Goal: Transaction & Acquisition: Book appointment/travel/reservation

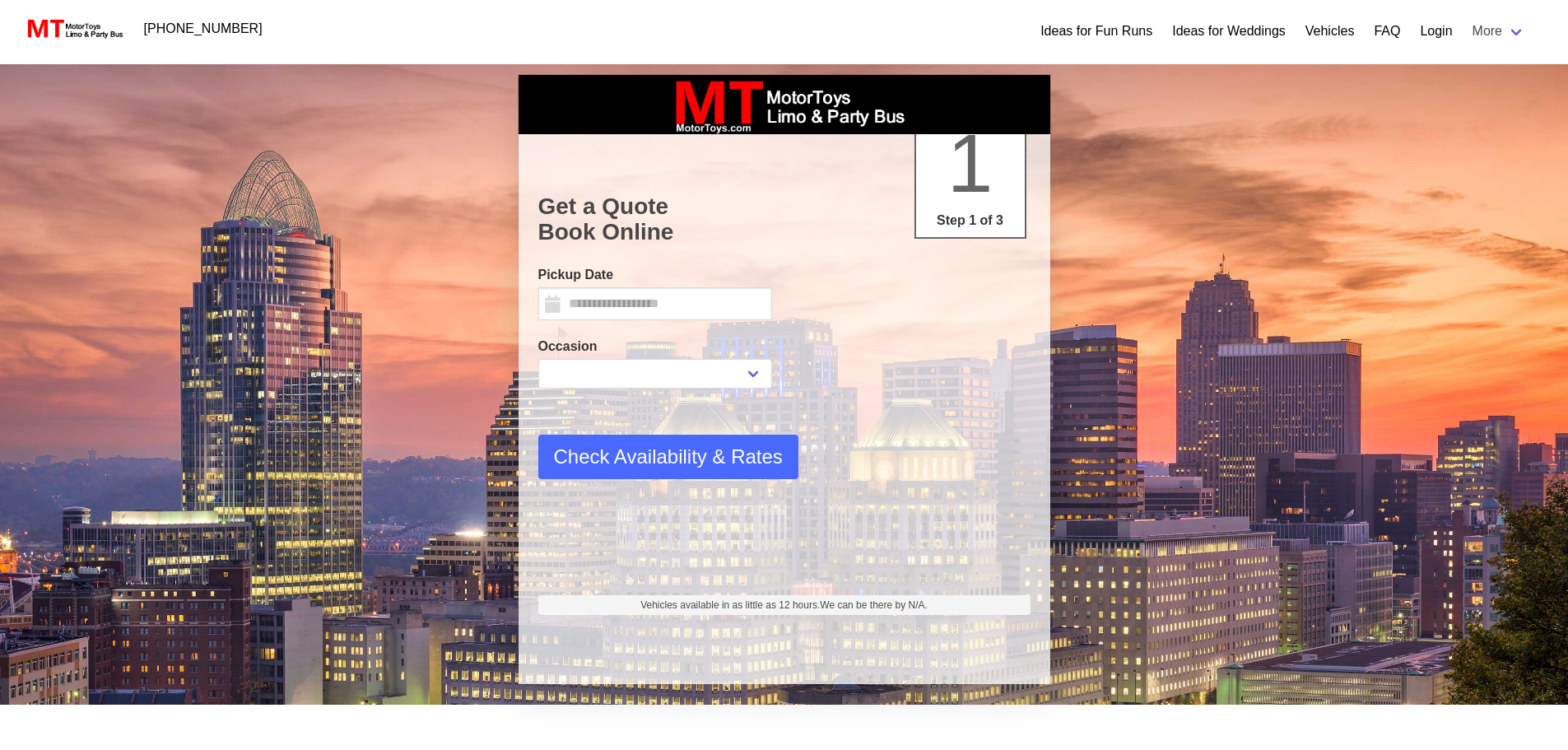
select select
type input "*********"
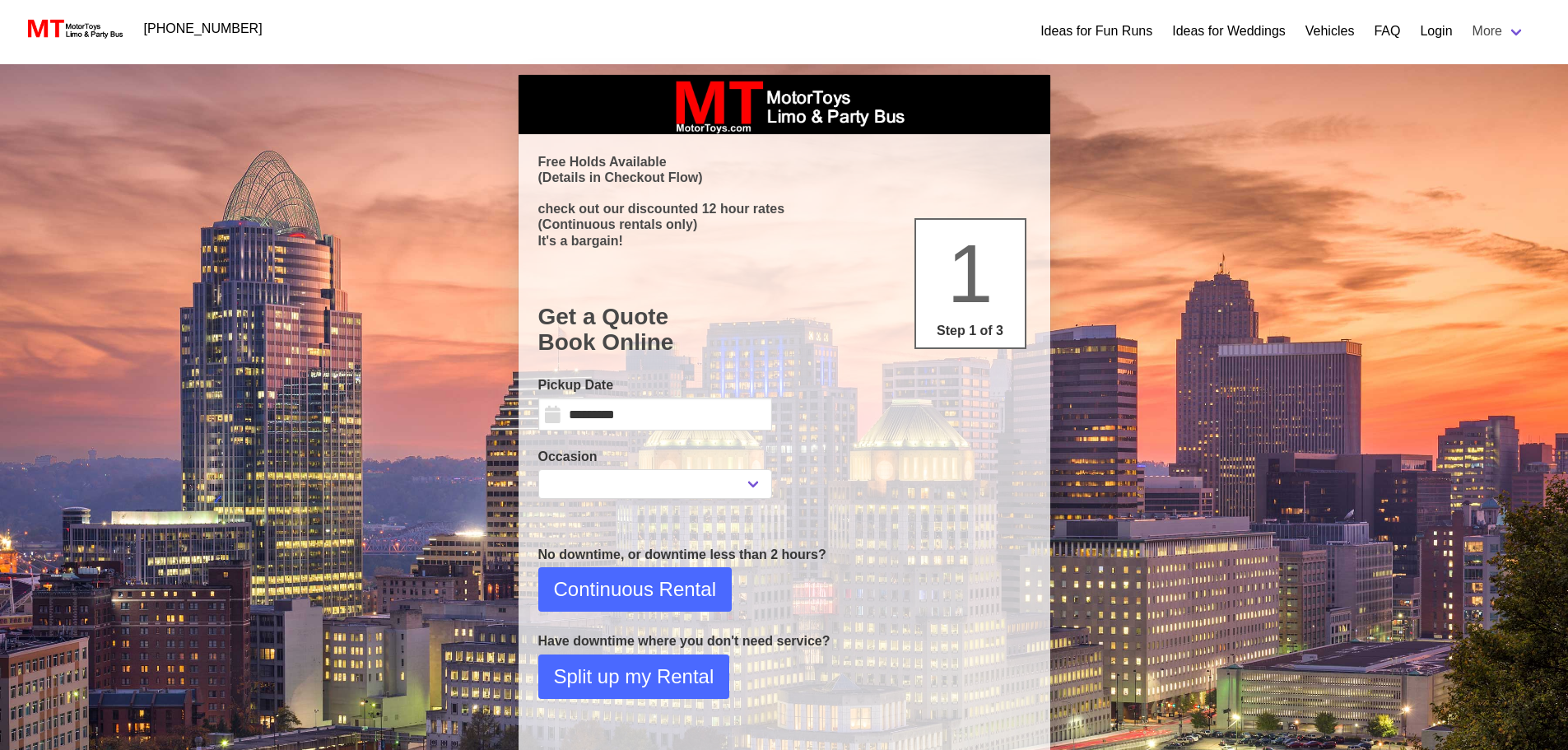
select select
click at [674, 422] on input "*********" at bounding box center [655, 414] width 234 height 33
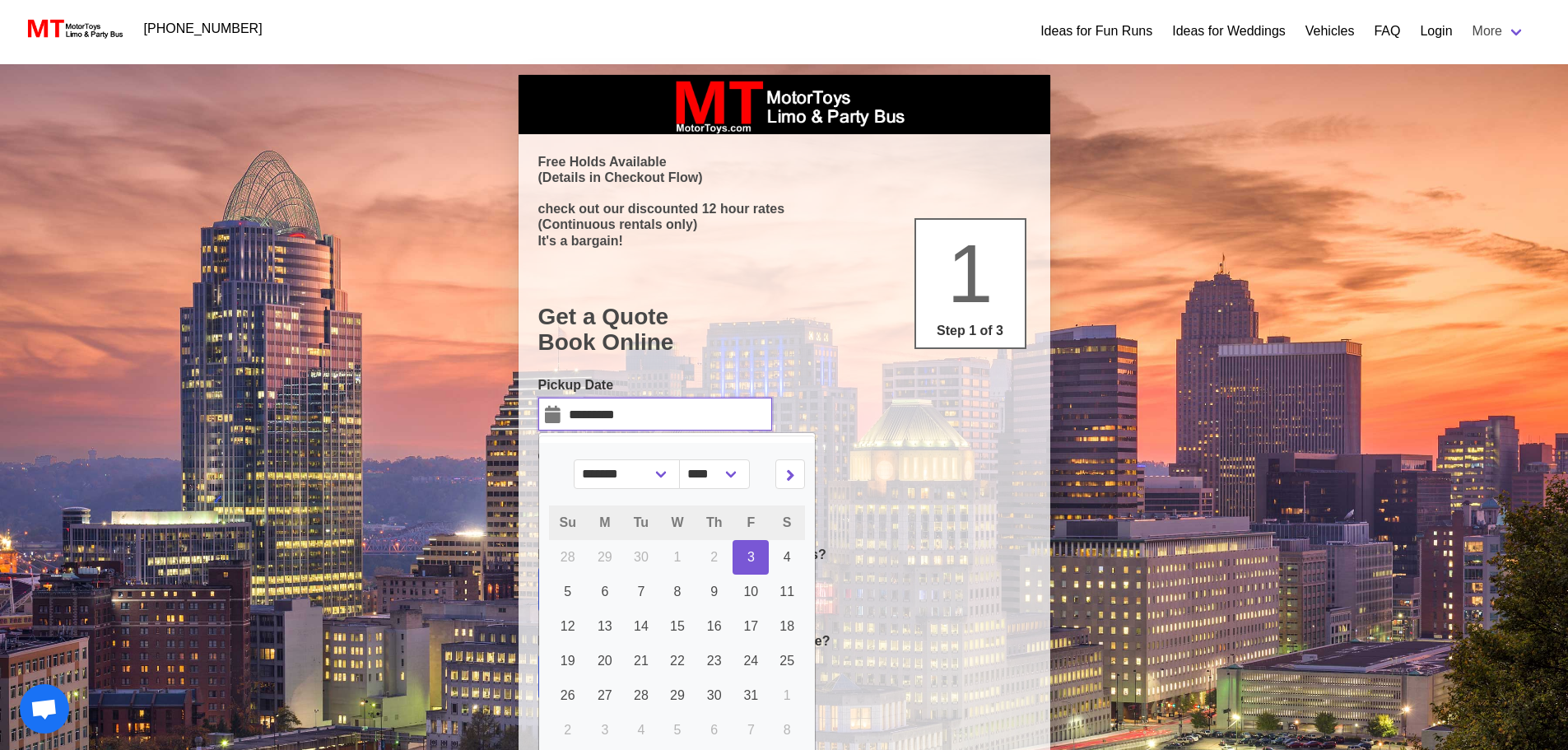
scroll to position [82, 0]
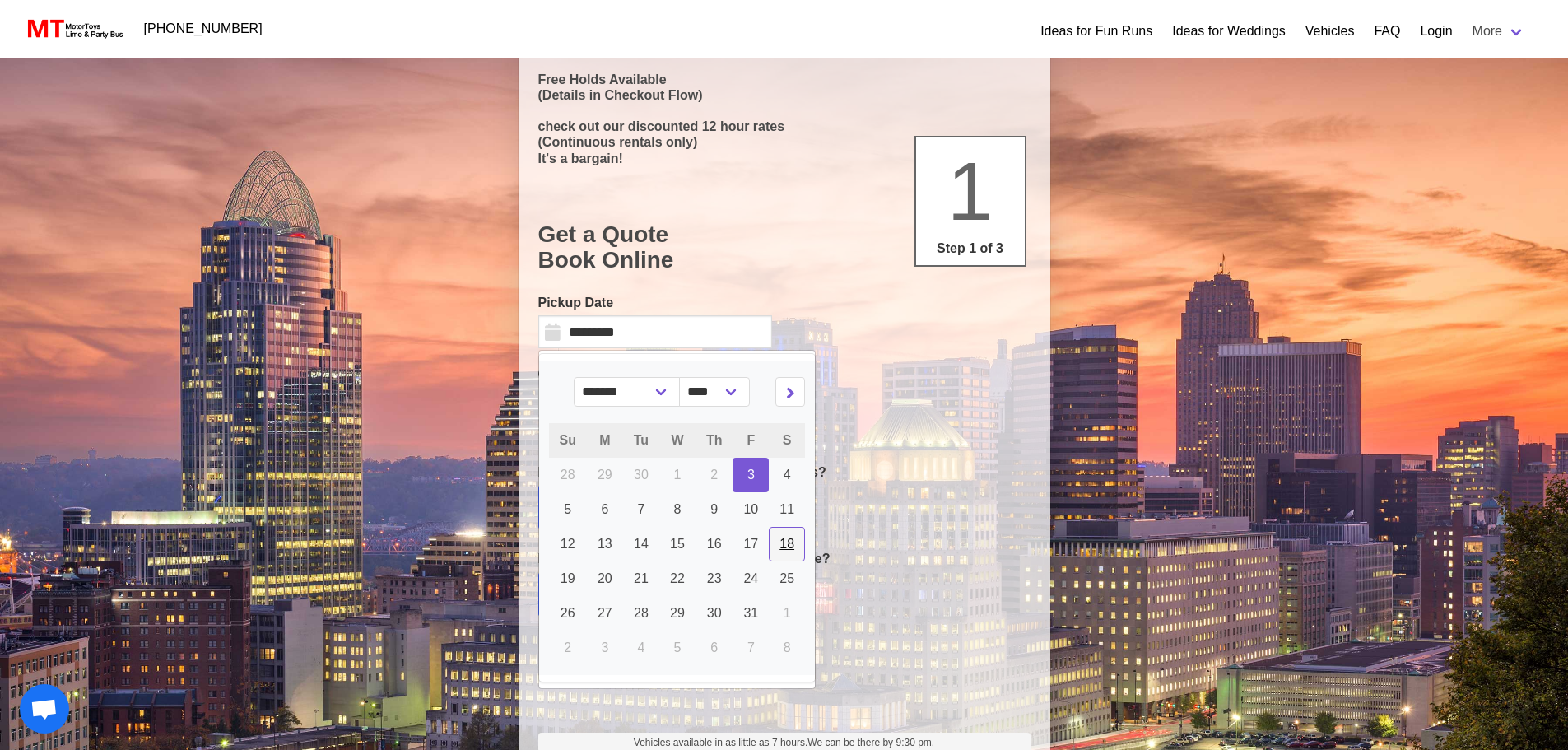
click at [779, 544] on span "18" at bounding box center [787, 543] width 15 height 14
type input "**********"
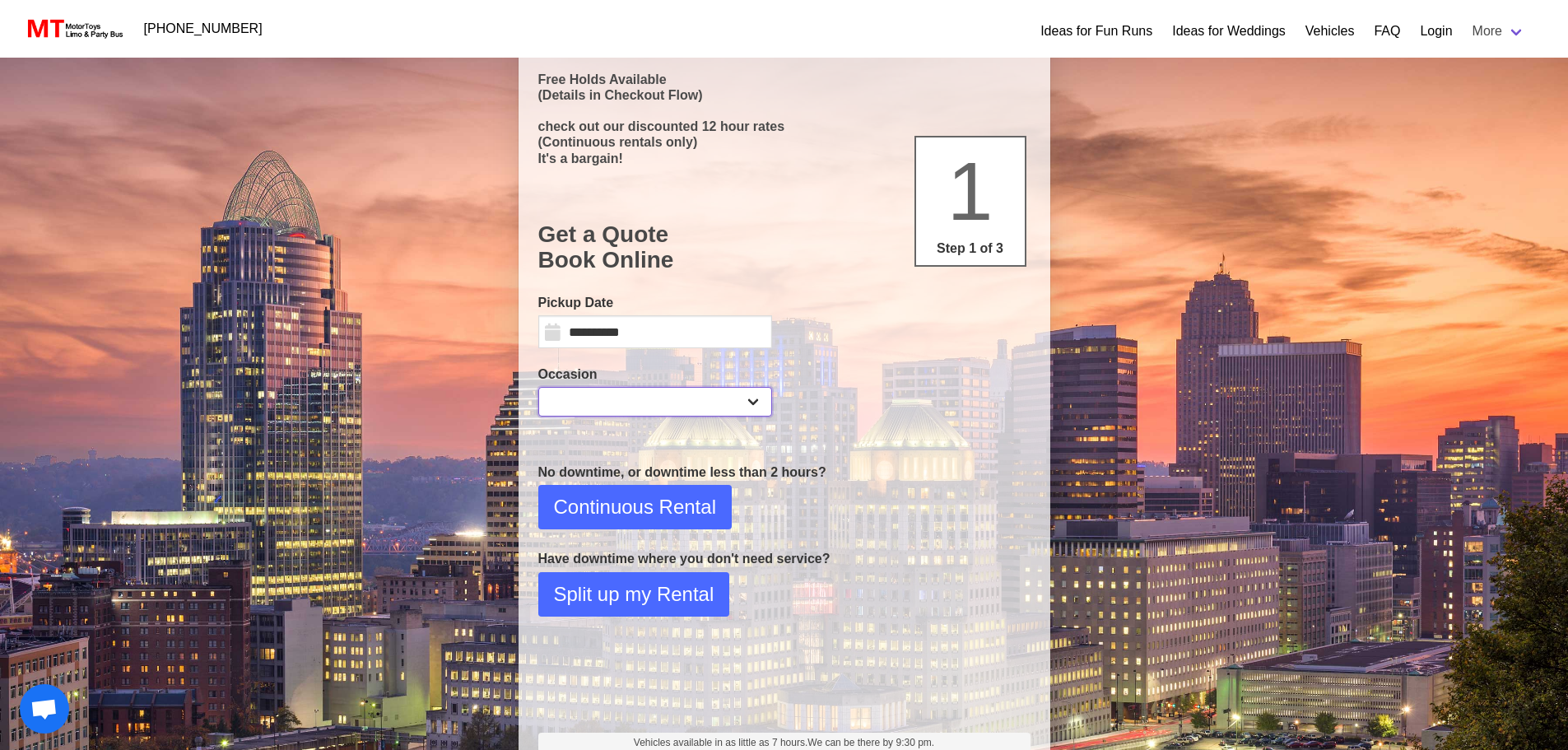
click at [643, 398] on select "**********" at bounding box center [655, 402] width 234 height 29
select select "*"
click at [538, 387] on select "**********" at bounding box center [655, 402] width 234 height 29
click at [667, 500] on span "Continuous Rental" at bounding box center [635, 507] width 162 height 29
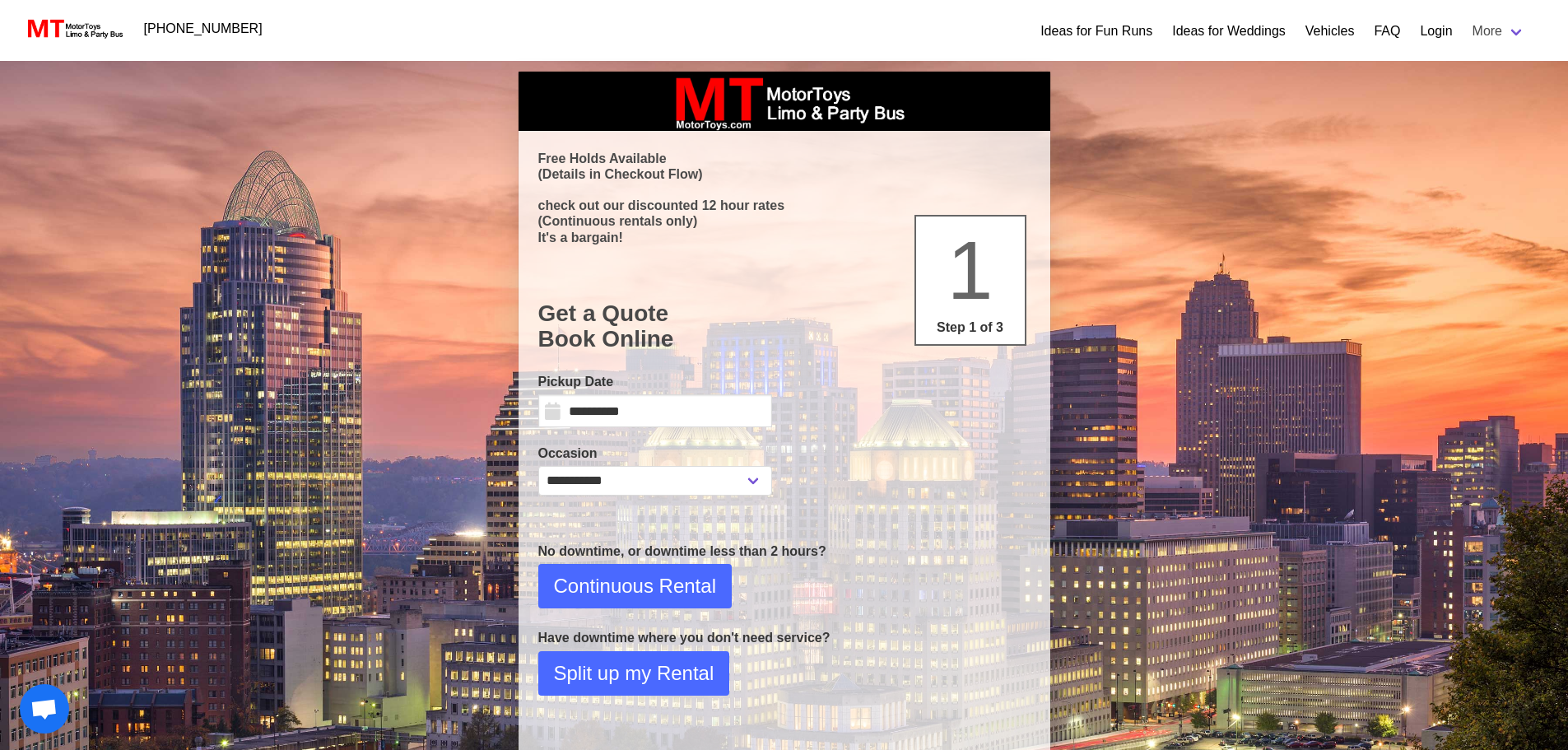
select select "*"
select select "**"
select select "****"
select select "*"
select select "**"
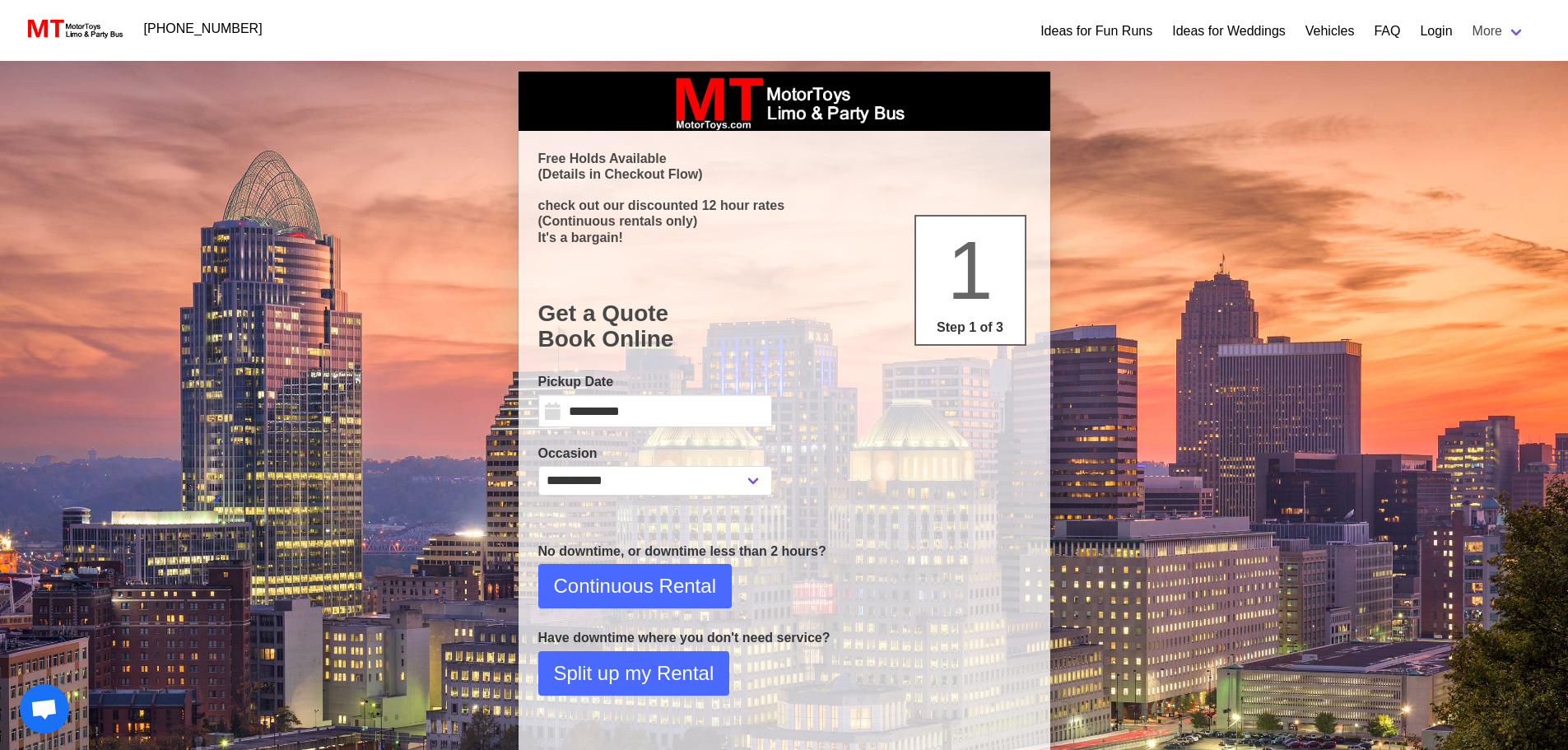
select select "****"
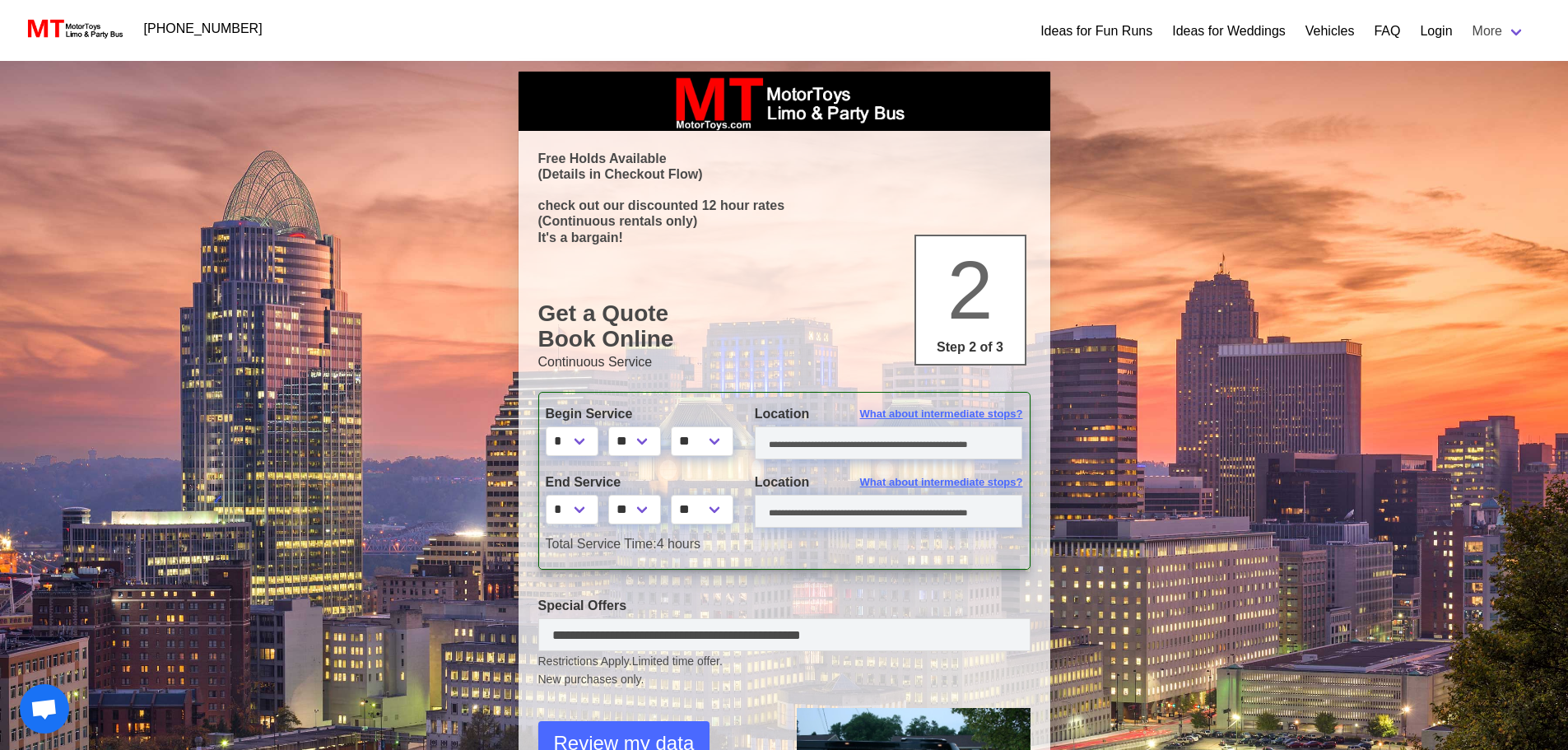
scroll to position [0, 0]
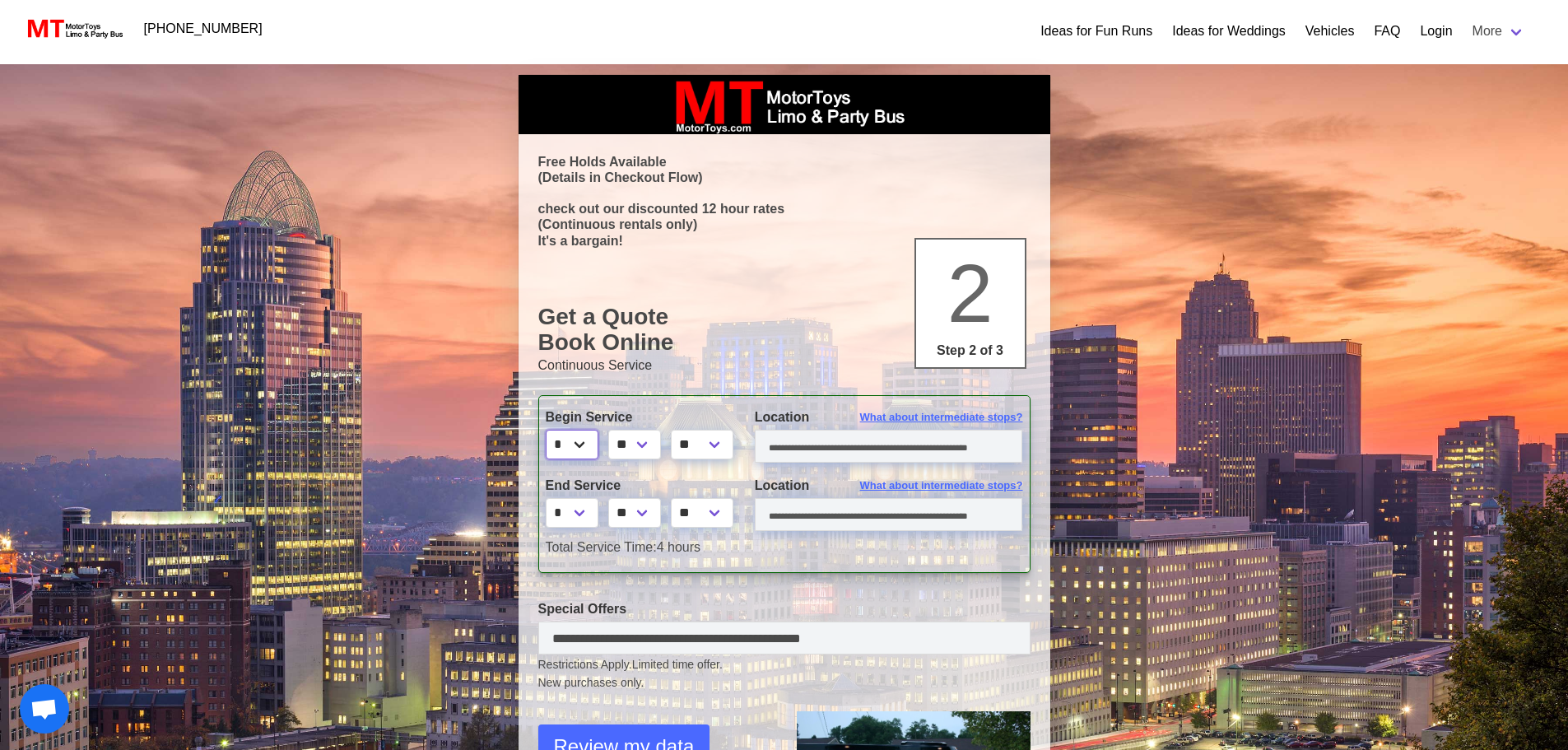
click at [581, 441] on select "* * * * * * * * * ** ** **" at bounding box center [571, 444] width 53 height 29
select select "*"
click at [545, 429] on select "* * * * * * * * * ** ** **" at bounding box center [571, 444] width 53 height 29
click at [651, 447] on select "** ** ** **" at bounding box center [634, 444] width 53 height 29
select select "*"
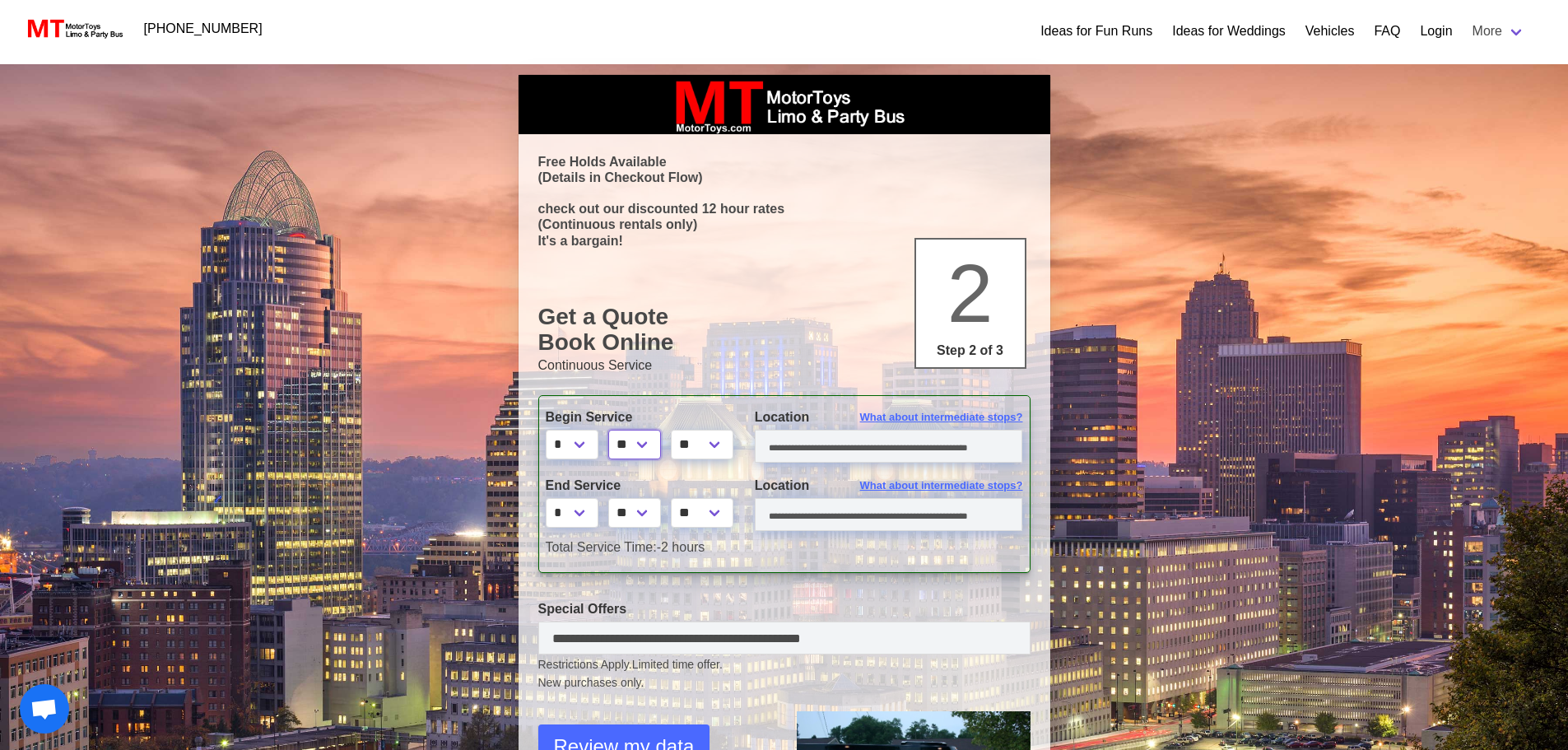
click at [612, 429] on select "** ** ** **" at bounding box center [634, 444] width 53 height 29
click at [806, 440] on input "text" at bounding box center [888, 446] width 268 height 33
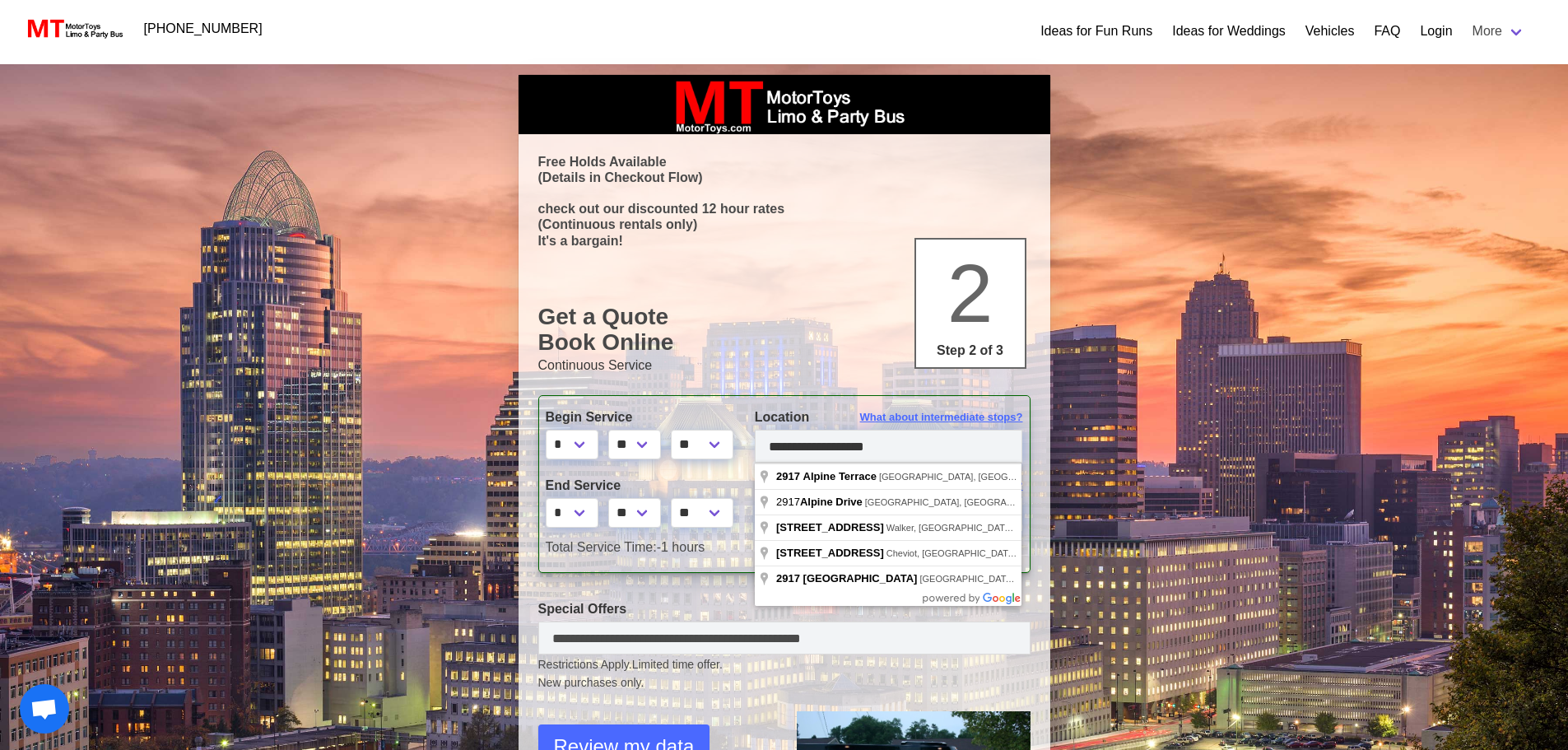
click at [397, 513] on div "Search Criteria From: [DATE] 07:00PM To: [DATE] 05:30PM Duration: -1 hours Firs…" at bounding box center [784, 592] width 1568 height 1056
click at [904, 446] on input "**********" at bounding box center [888, 446] width 268 height 33
type input "**********"
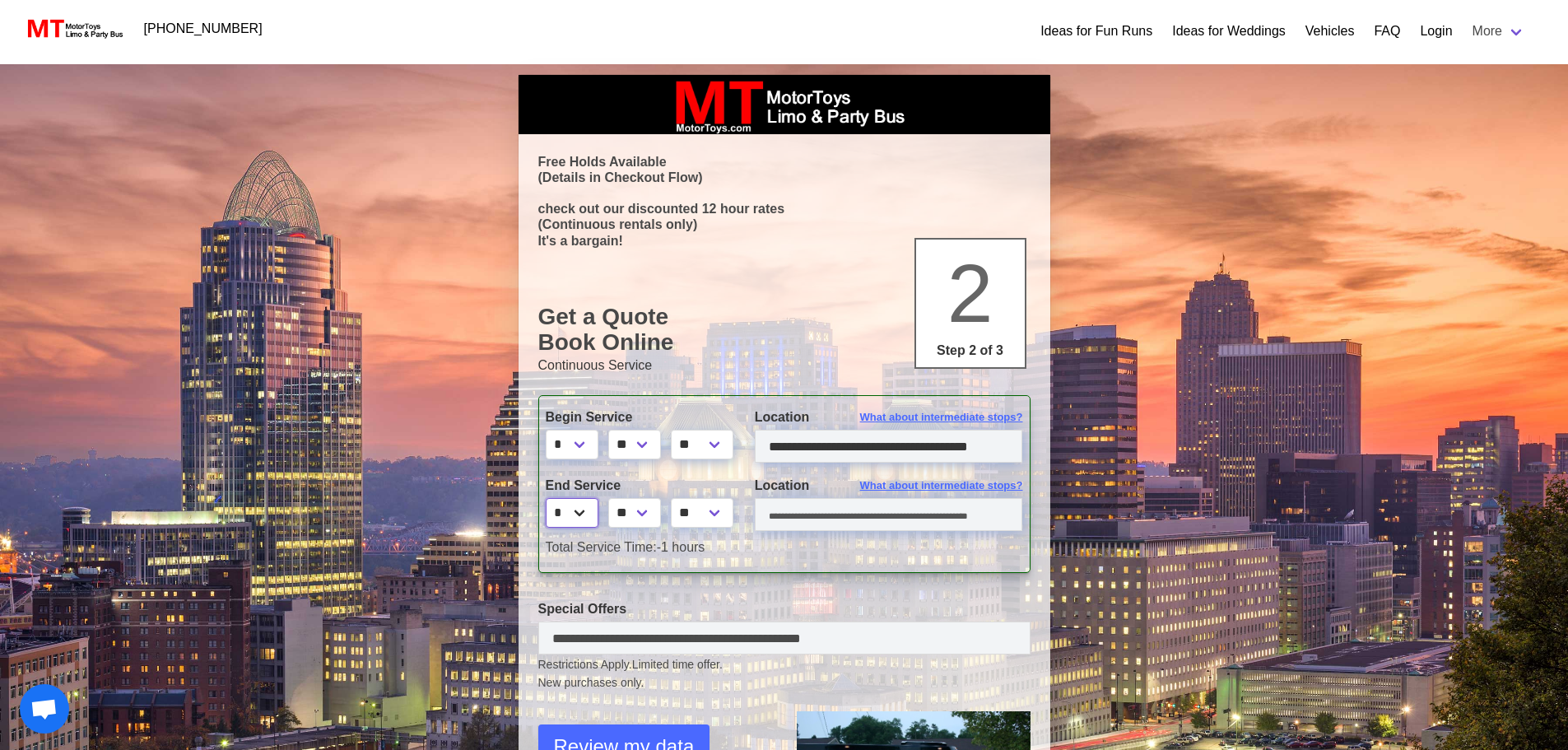
click at [578, 515] on select "* * * * * * * * * ** ** **" at bounding box center [571, 512] width 53 height 29
select select "*"
click at [545, 498] on select "* * * * * * * * * ** ** **" at bounding box center [571, 512] width 53 height 29
click at [637, 515] on select "** ** ** **" at bounding box center [634, 512] width 53 height 29
select select "*"
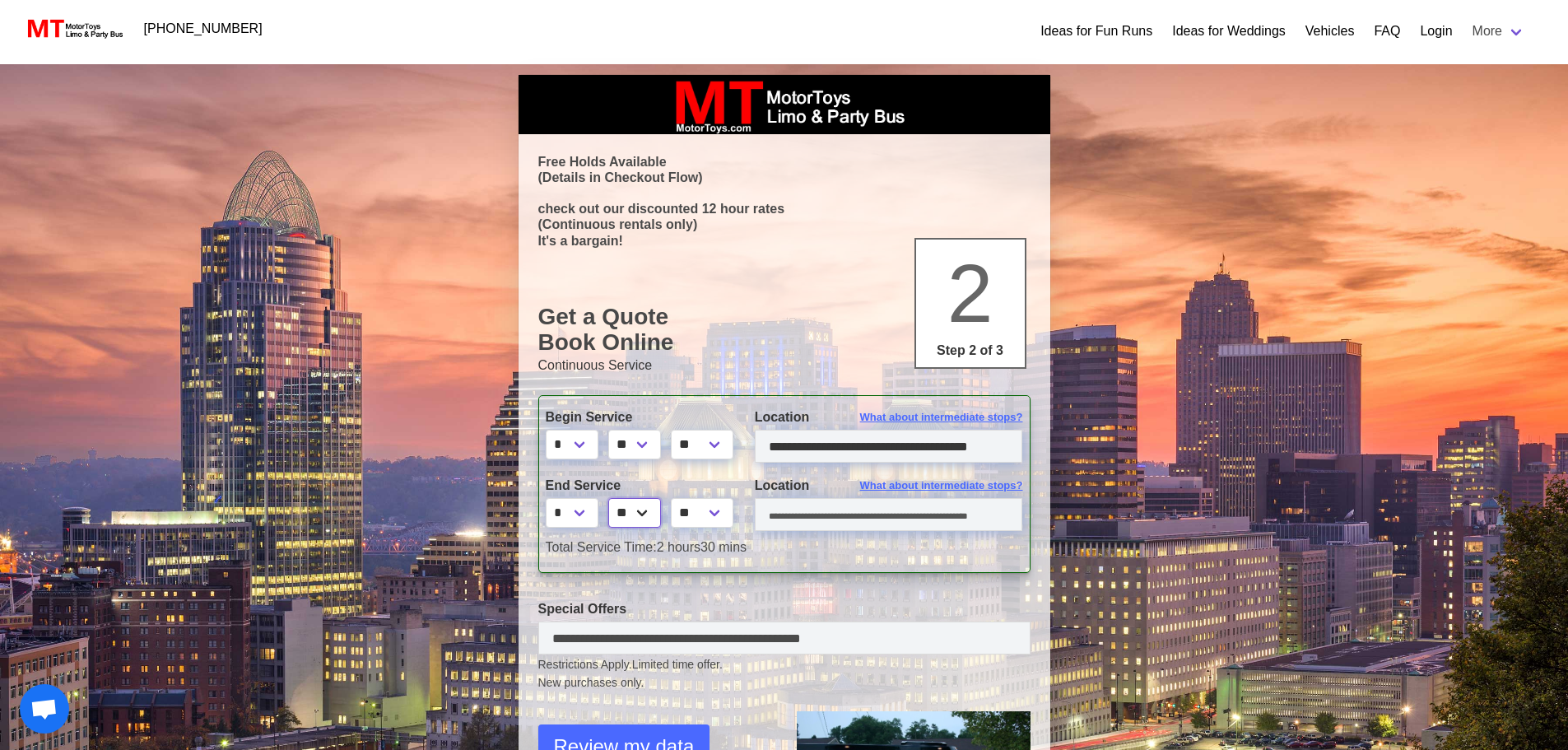
click at [612, 498] on select "** ** ** **" at bounding box center [634, 512] width 53 height 29
click at [907, 520] on input "text" at bounding box center [888, 514] width 268 height 33
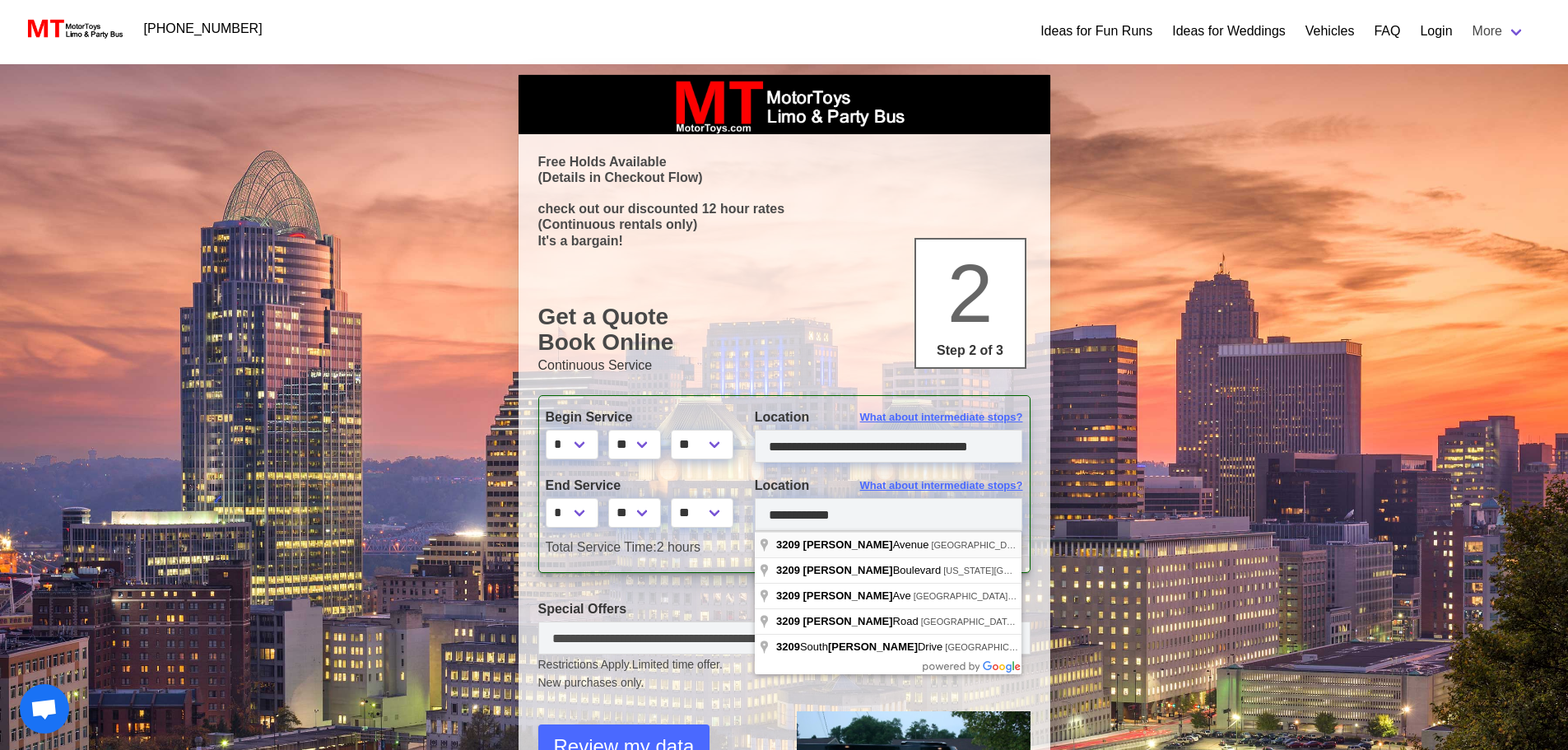
type input "**********"
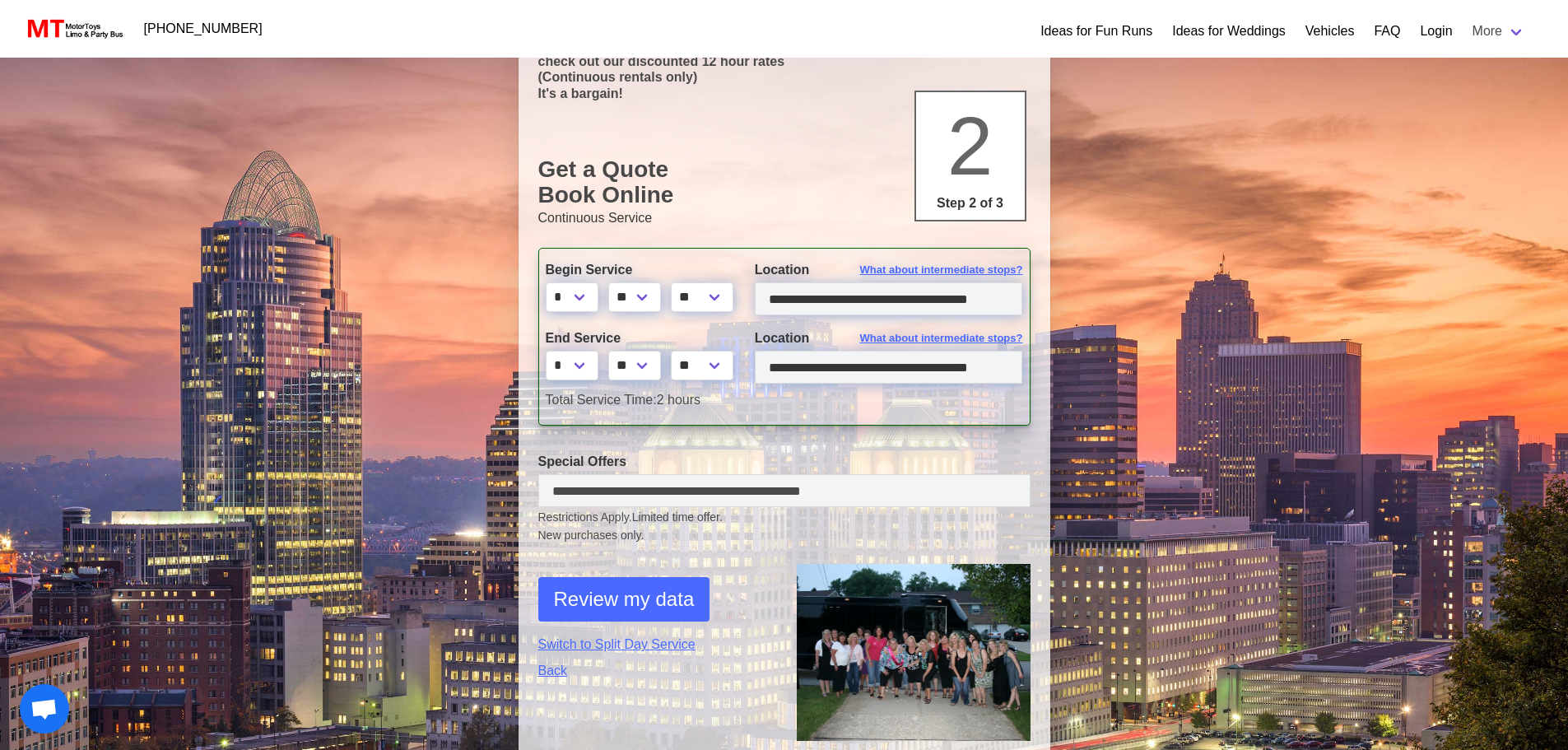
scroll to position [165, 0]
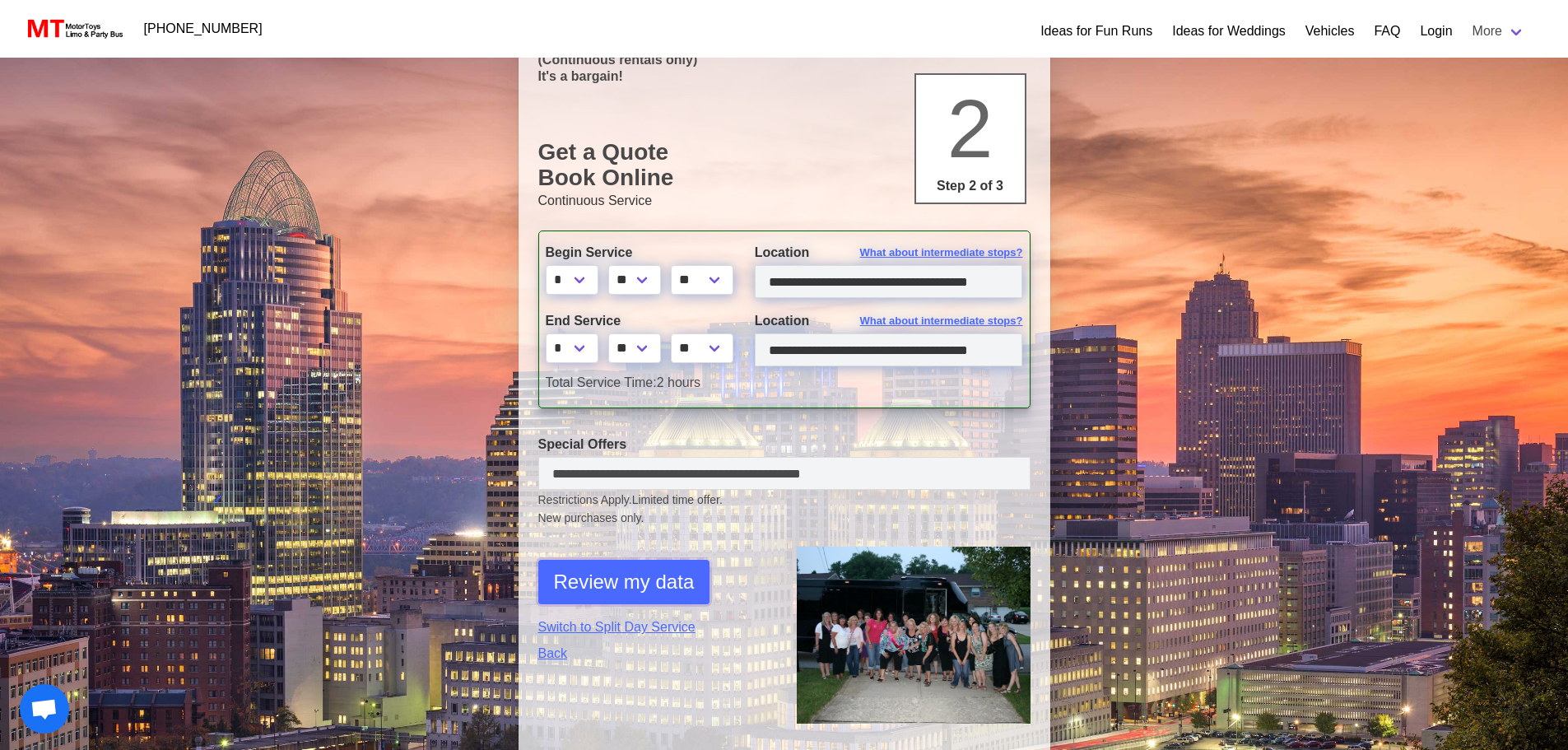
click at [650, 576] on span "Review my data" at bounding box center [624, 581] width 141 height 29
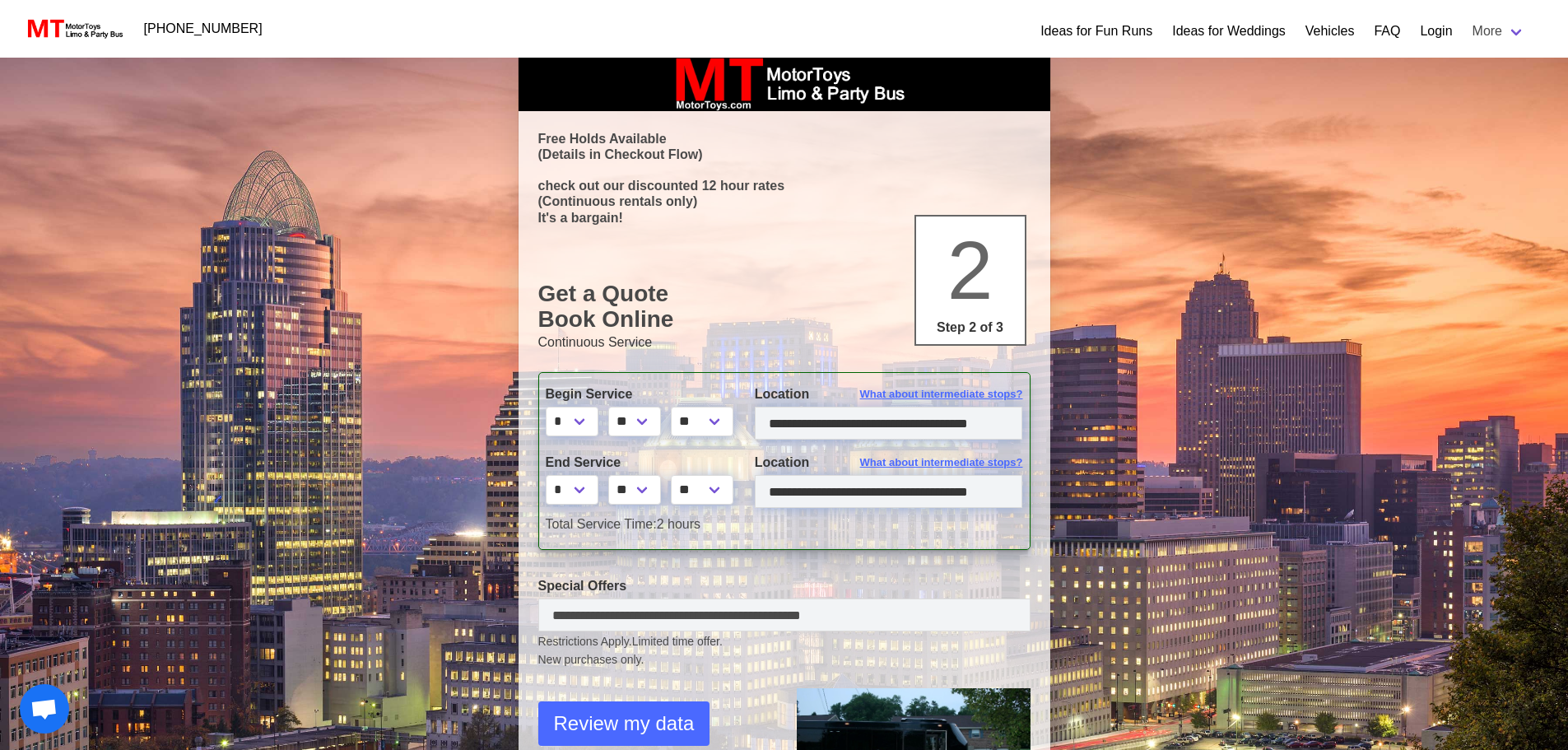
select select "*"
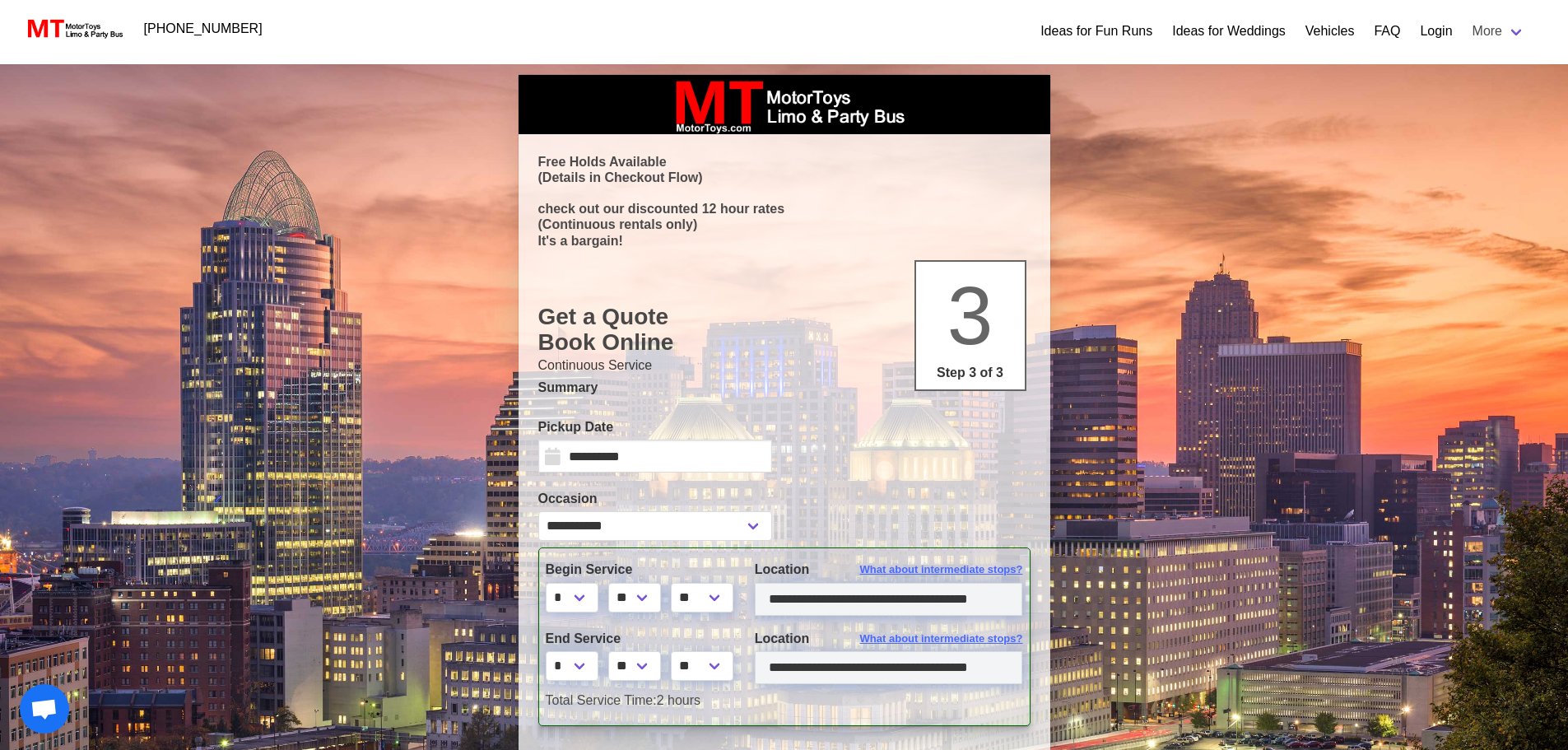
scroll to position [329, 0]
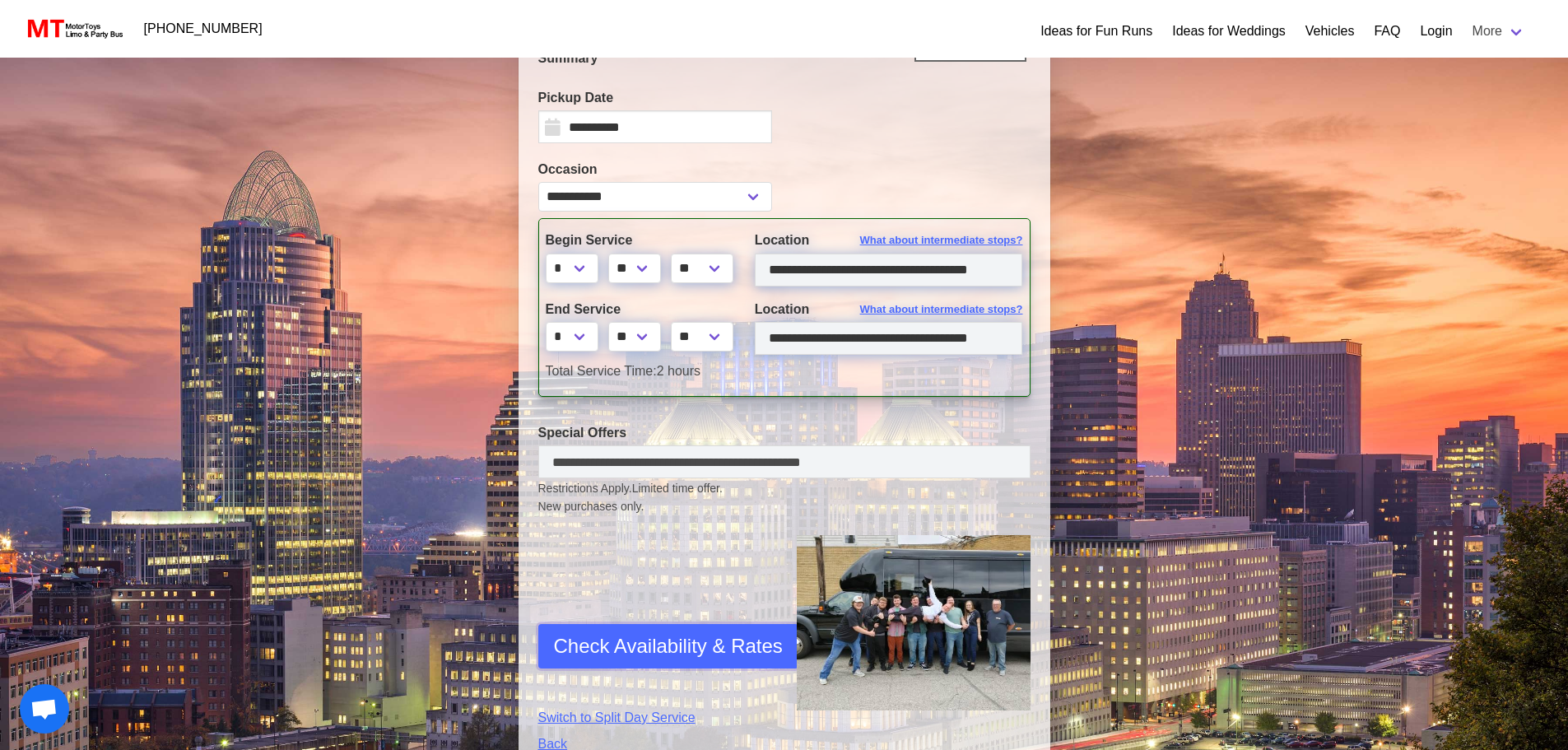
click at [669, 643] on span "Check Availability & Rates" at bounding box center [668, 646] width 228 height 29
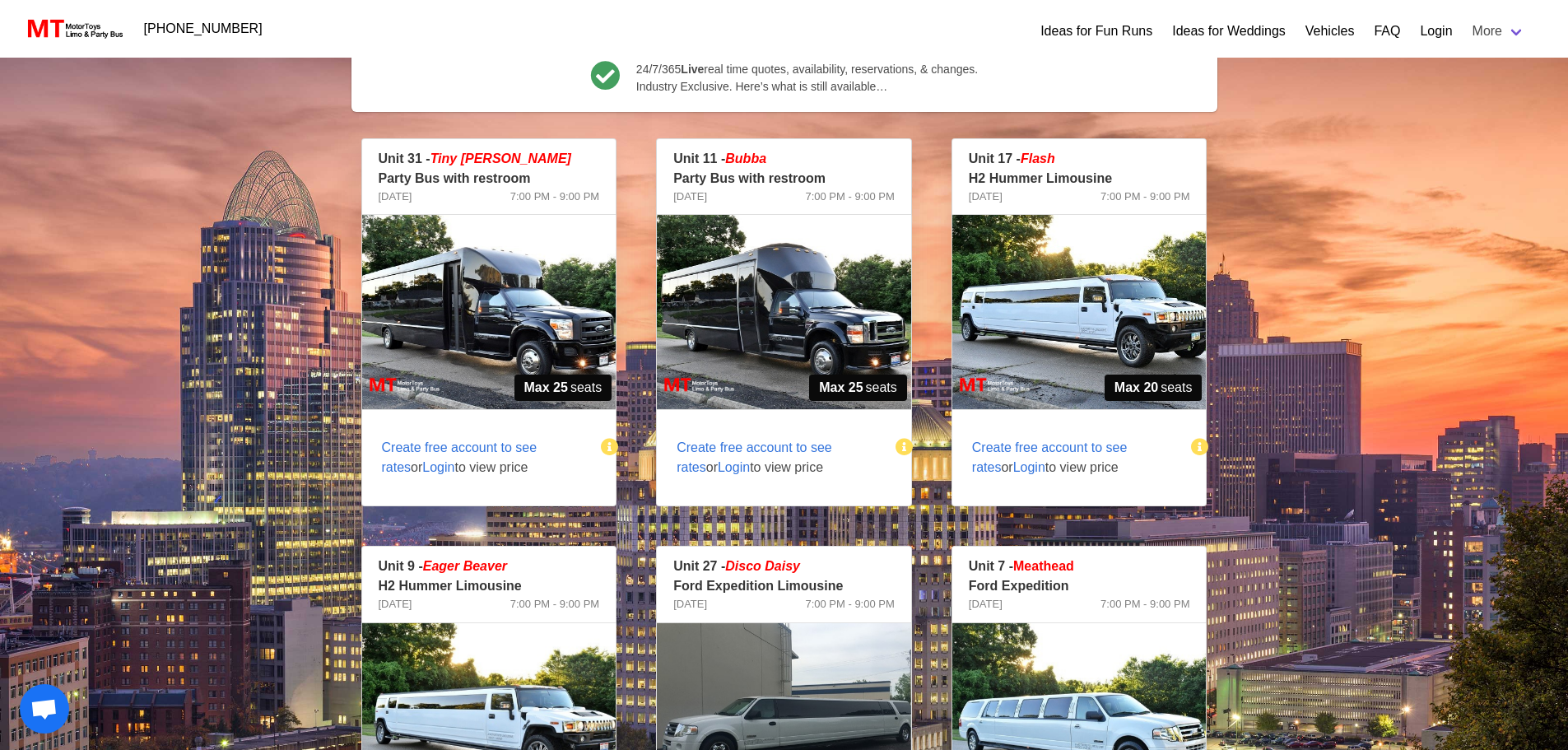
scroll to position [207, 0]
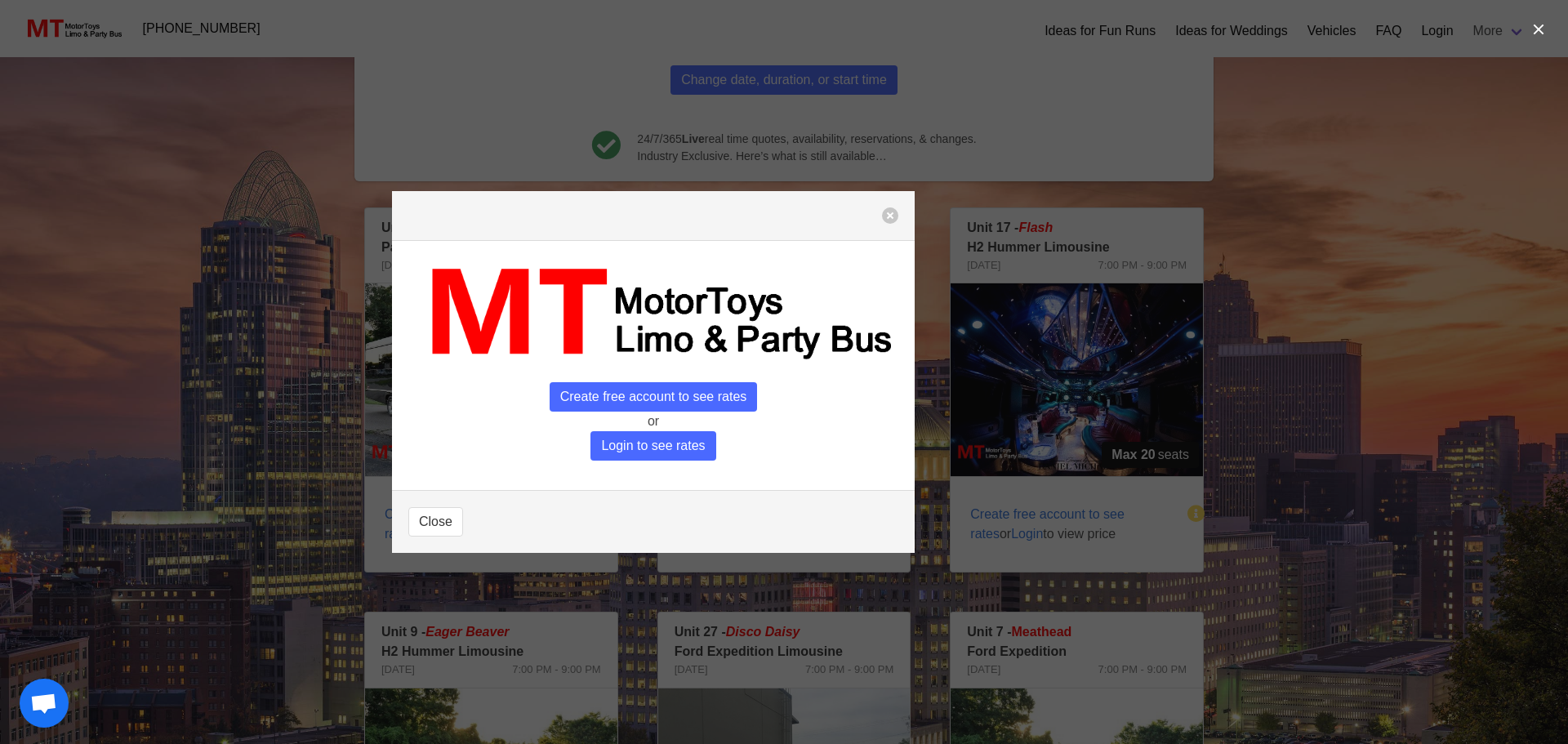
click at [661, 444] on span "Login to see rates" at bounding box center [653, 446] width 125 height 29
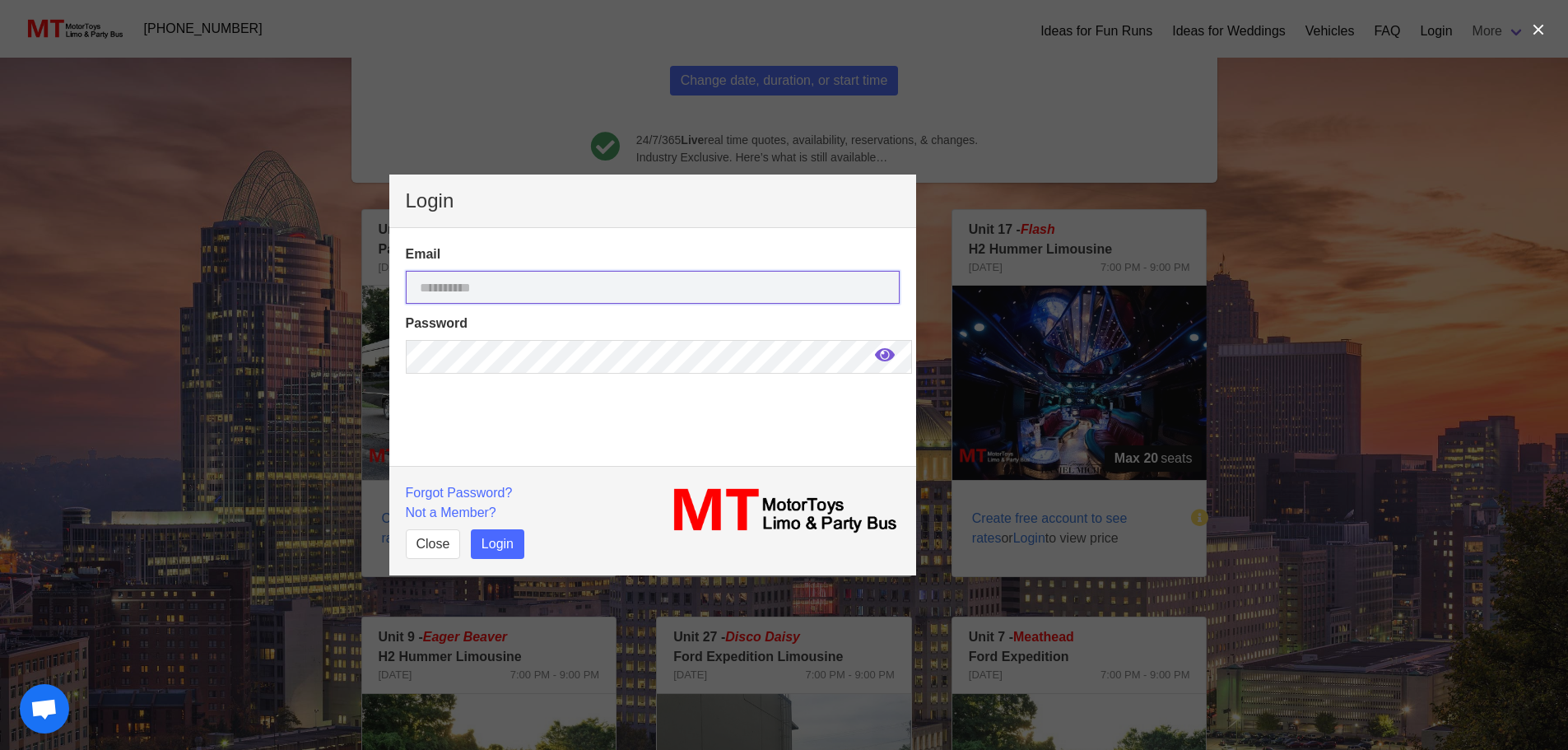
click at [507, 286] on input "email" at bounding box center [652, 287] width 494 height 33
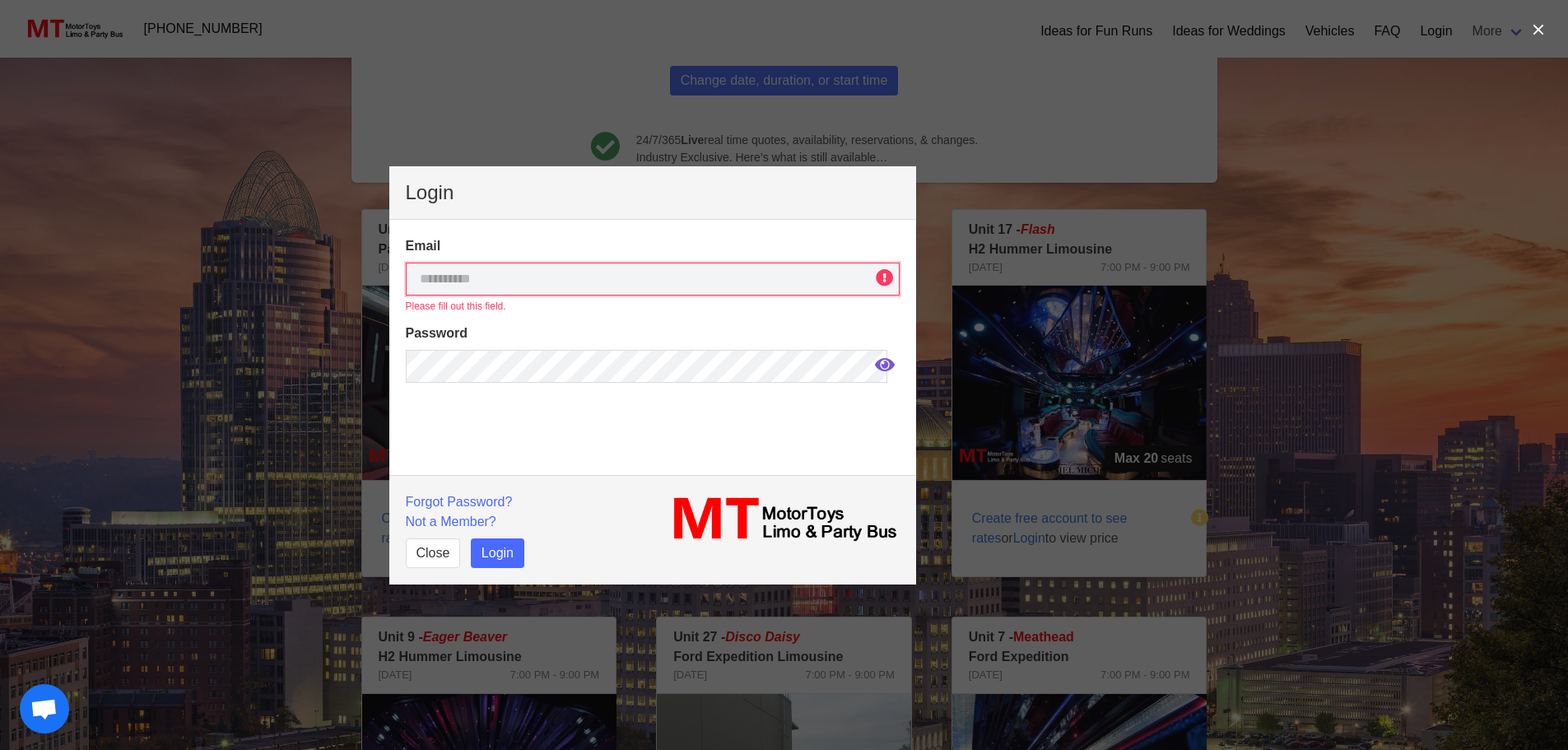
click at [566, 279] on input "email" at bounding box center [652, 279] width 494 height 33
type input "**********"
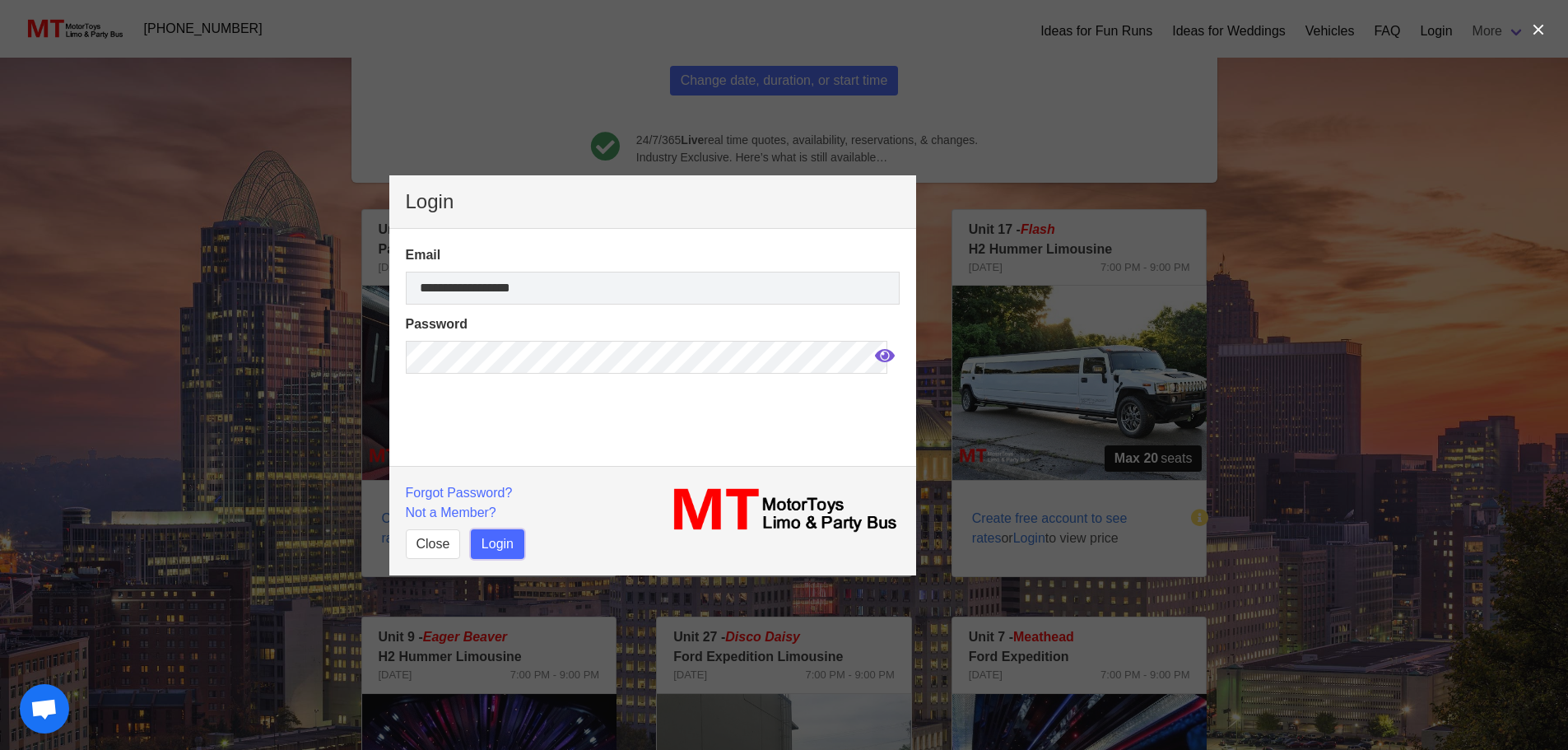
click at [508, 537] on button "Login" at bounding box center [497, 544] width 53 height 29
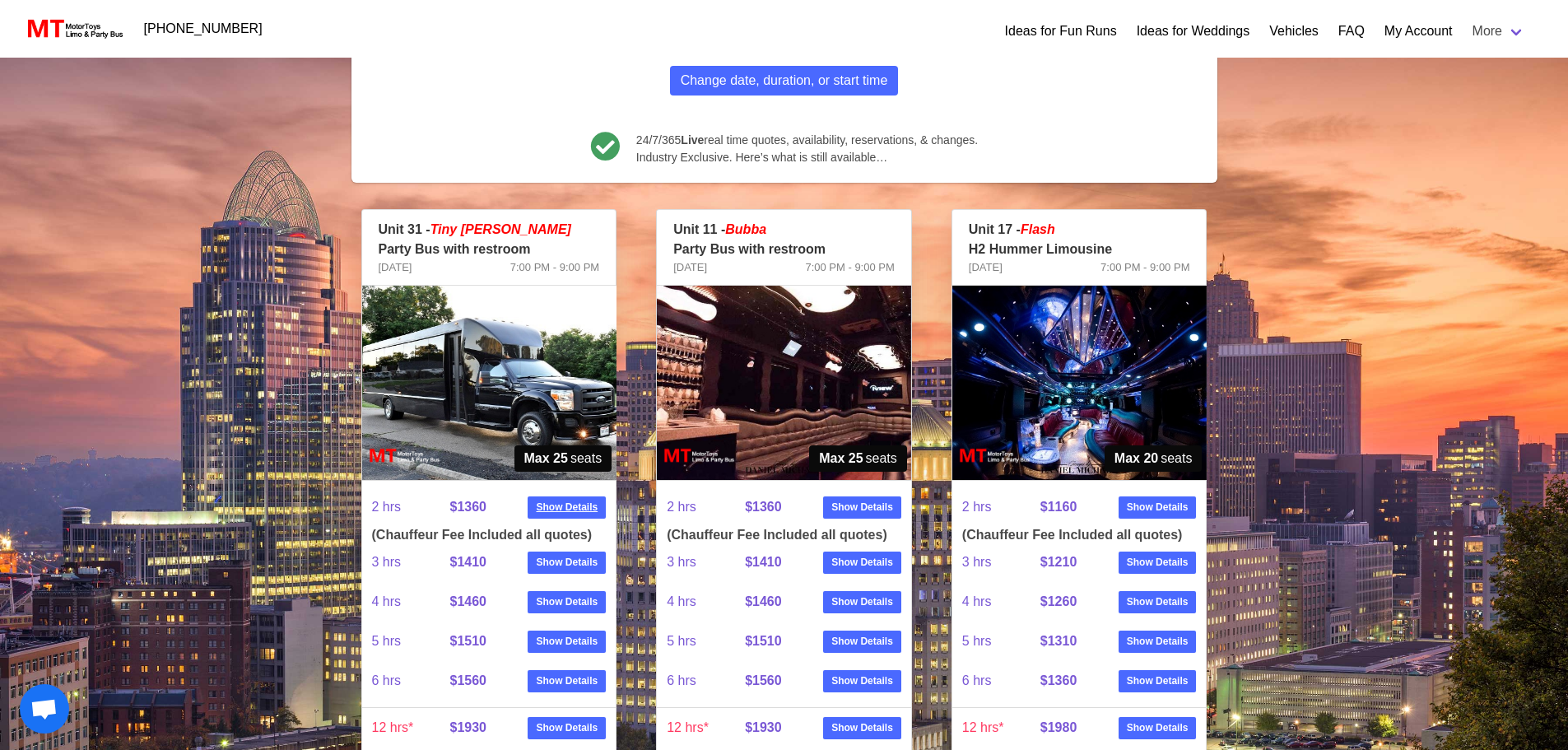
click at [551, 508] on strong "Show Details" at bounding box center [566, 507] width 62 height 15
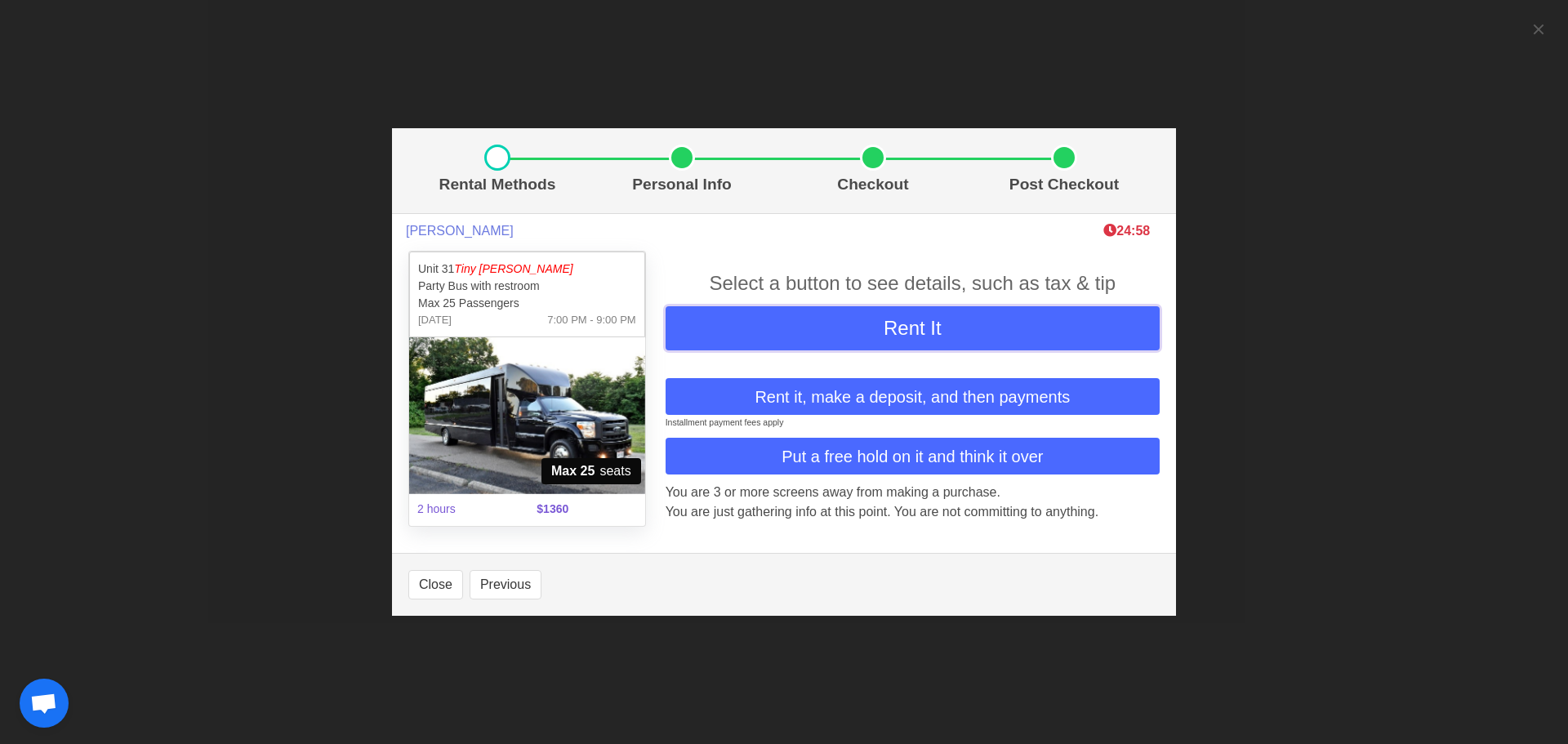
click at [924, 323] on span "Rent It" at bounding box center [912, 328] width 58 height 22
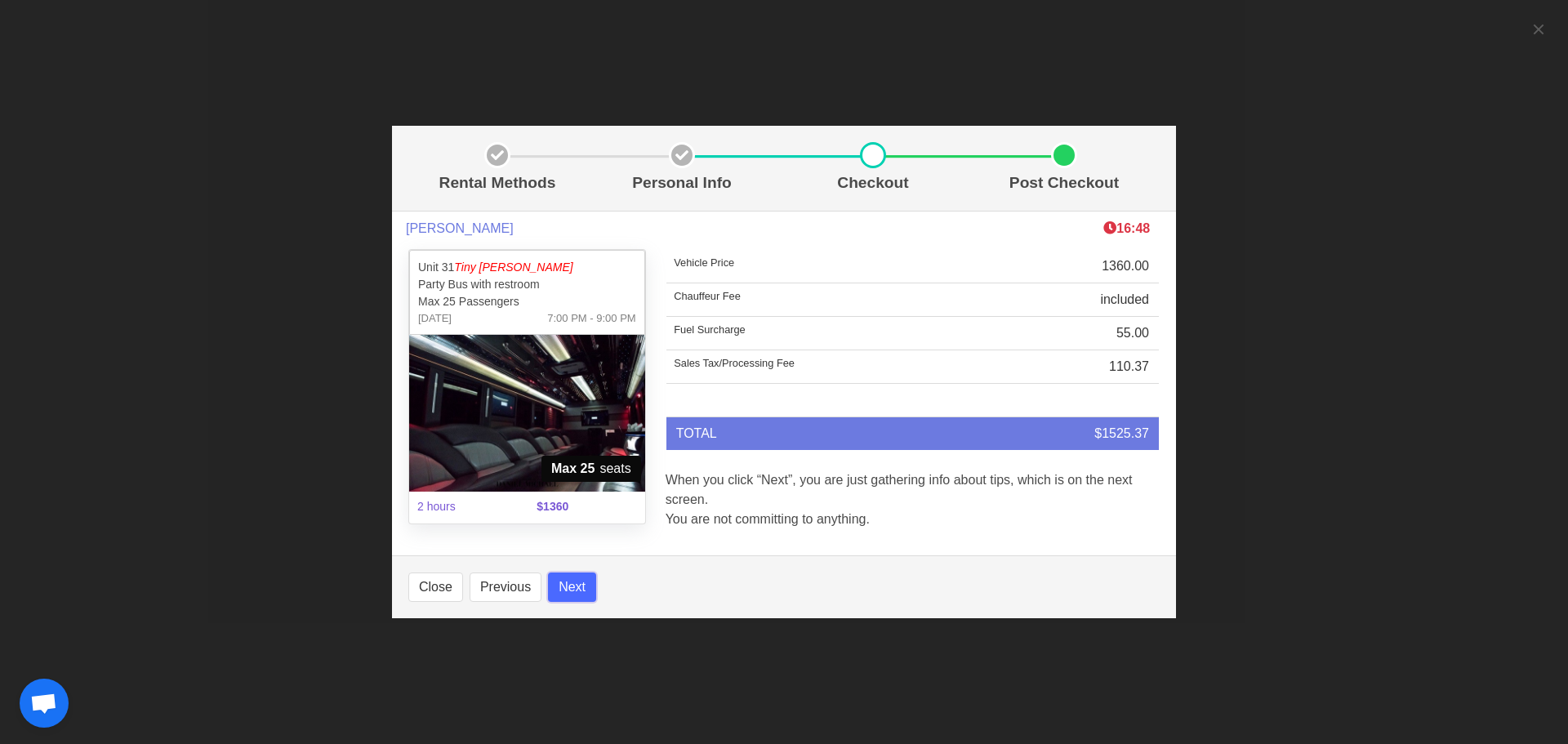
click at [572, 585] on button "Next" at bounding box center [571, 587] width 48 height 29
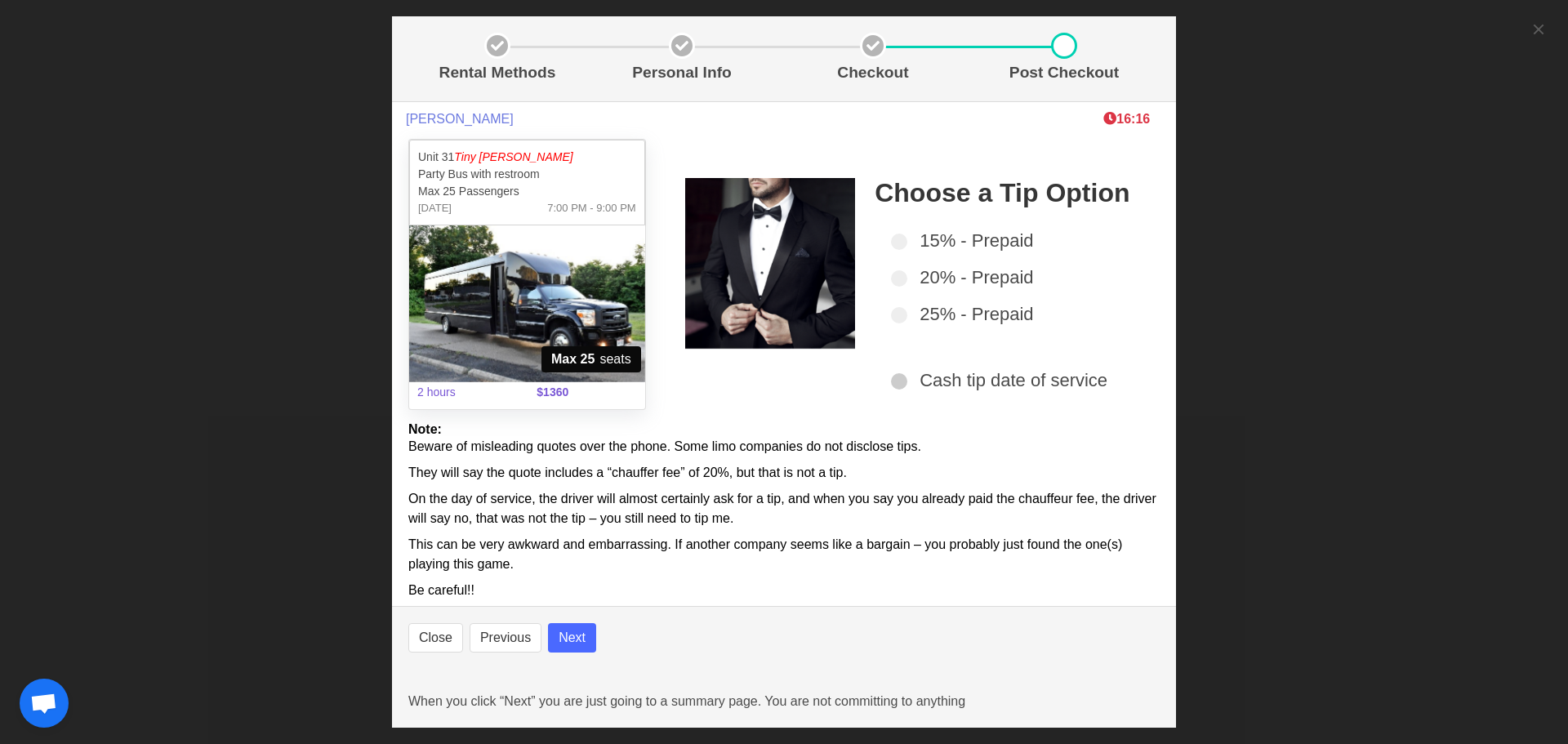
click at [894, 378] on span at bounding box center [899, 381] width 16 height 16
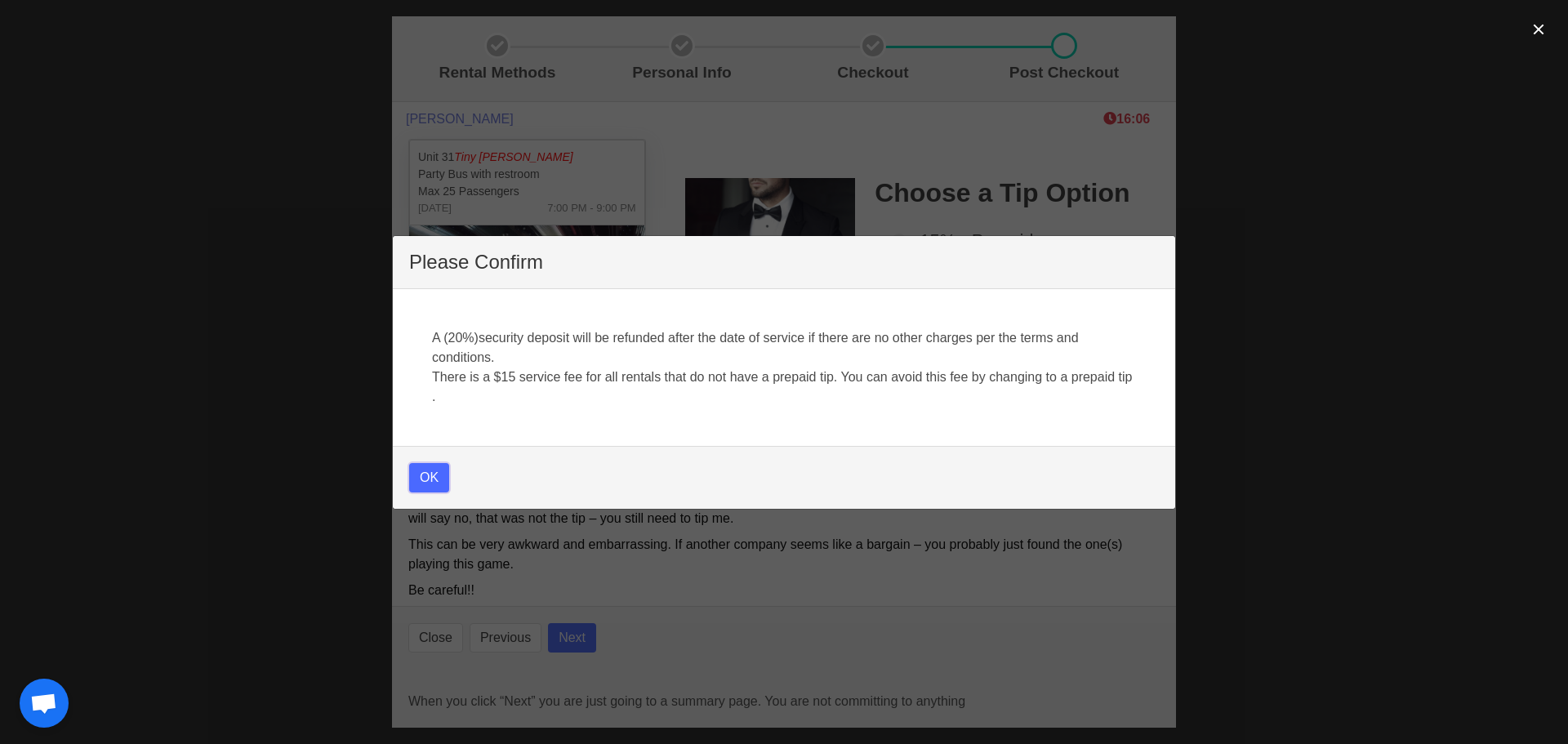
click at [431, 462] on button "OK" at bounding box center [429, 477] width 40 height 29
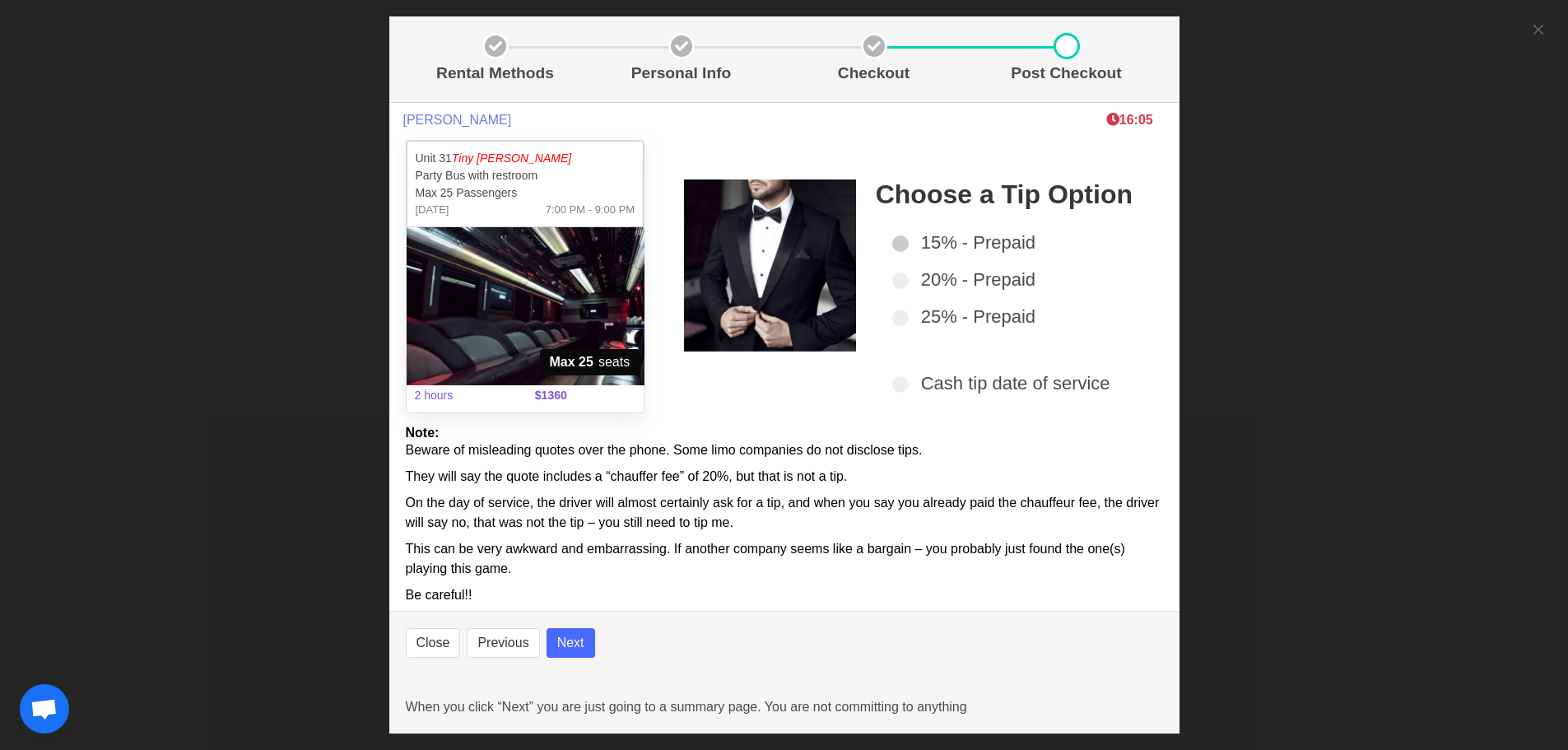
select select
click at [894, 277] on span at bounding box center [900, 281] width 17 height 17
select select
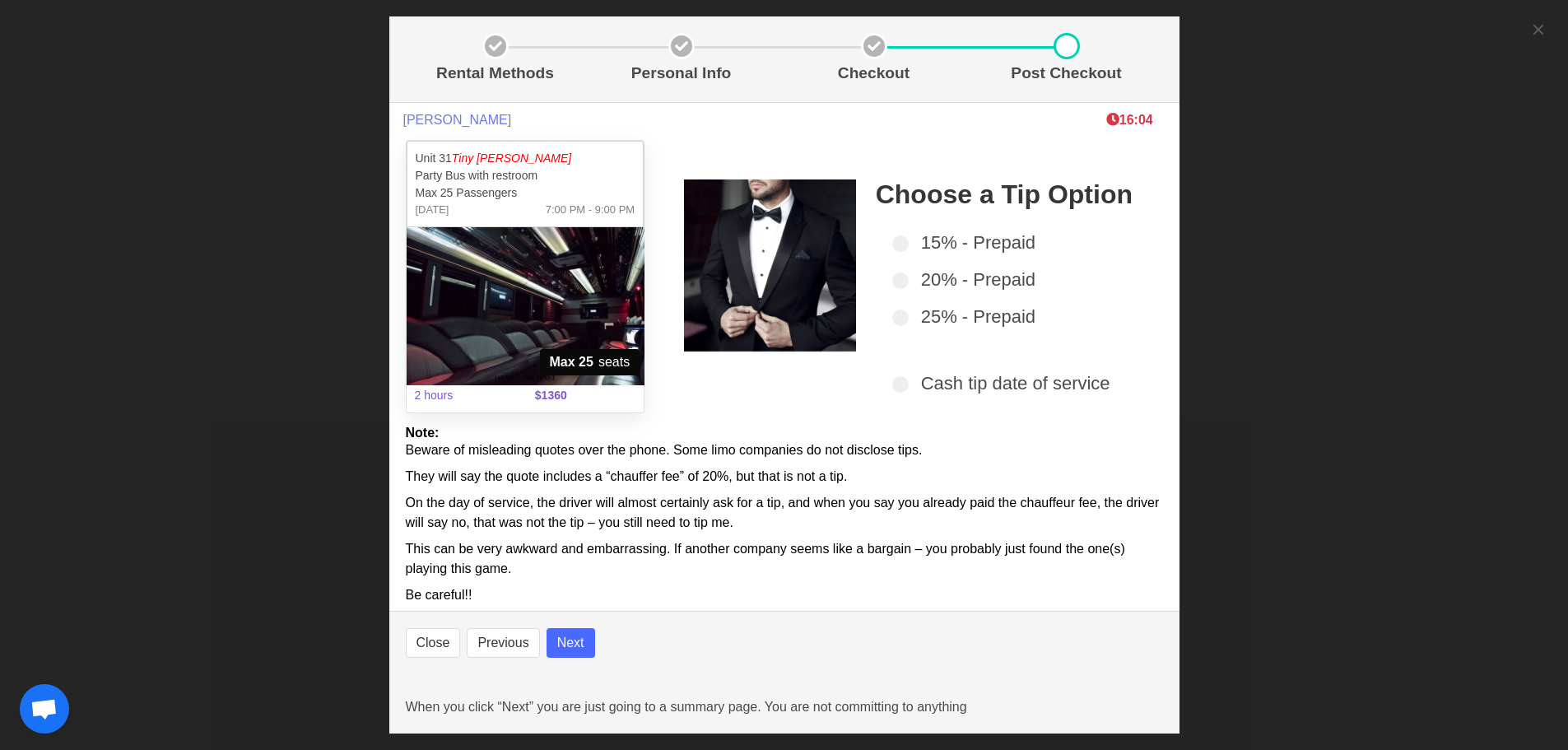
select select
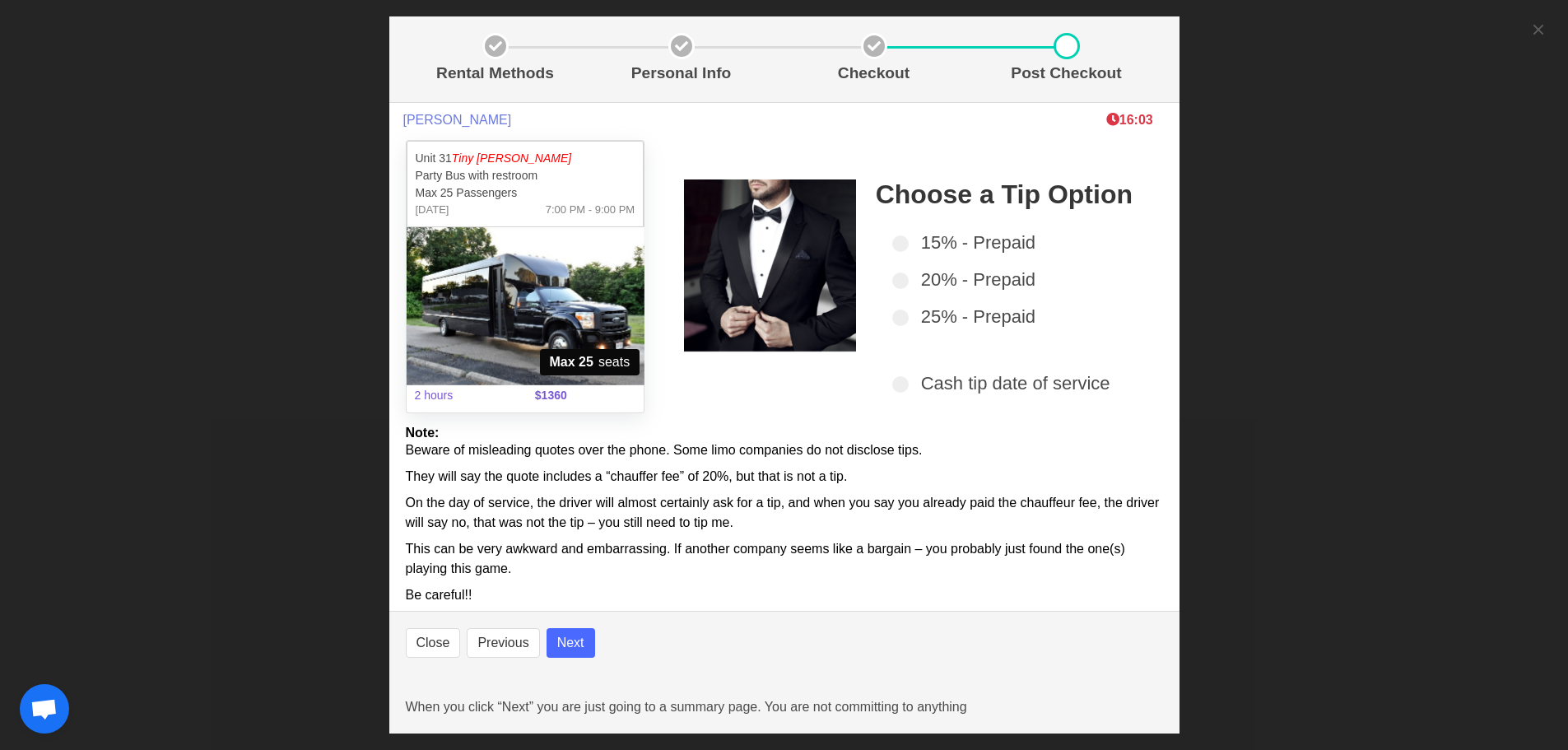
select select
click at [563, 636] on button "Next" at bounding box center [570, 643] width 49 height 29
select select
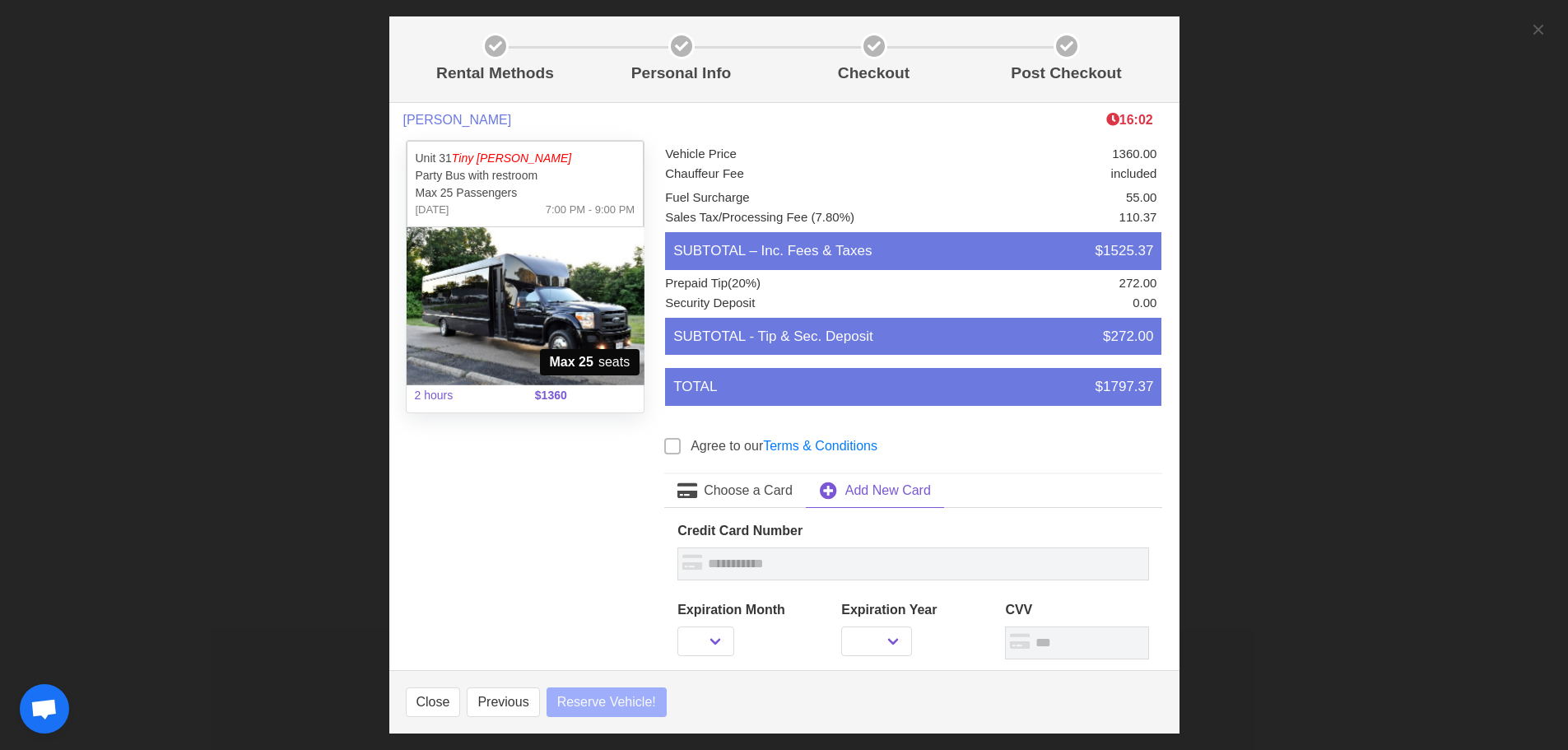
select select
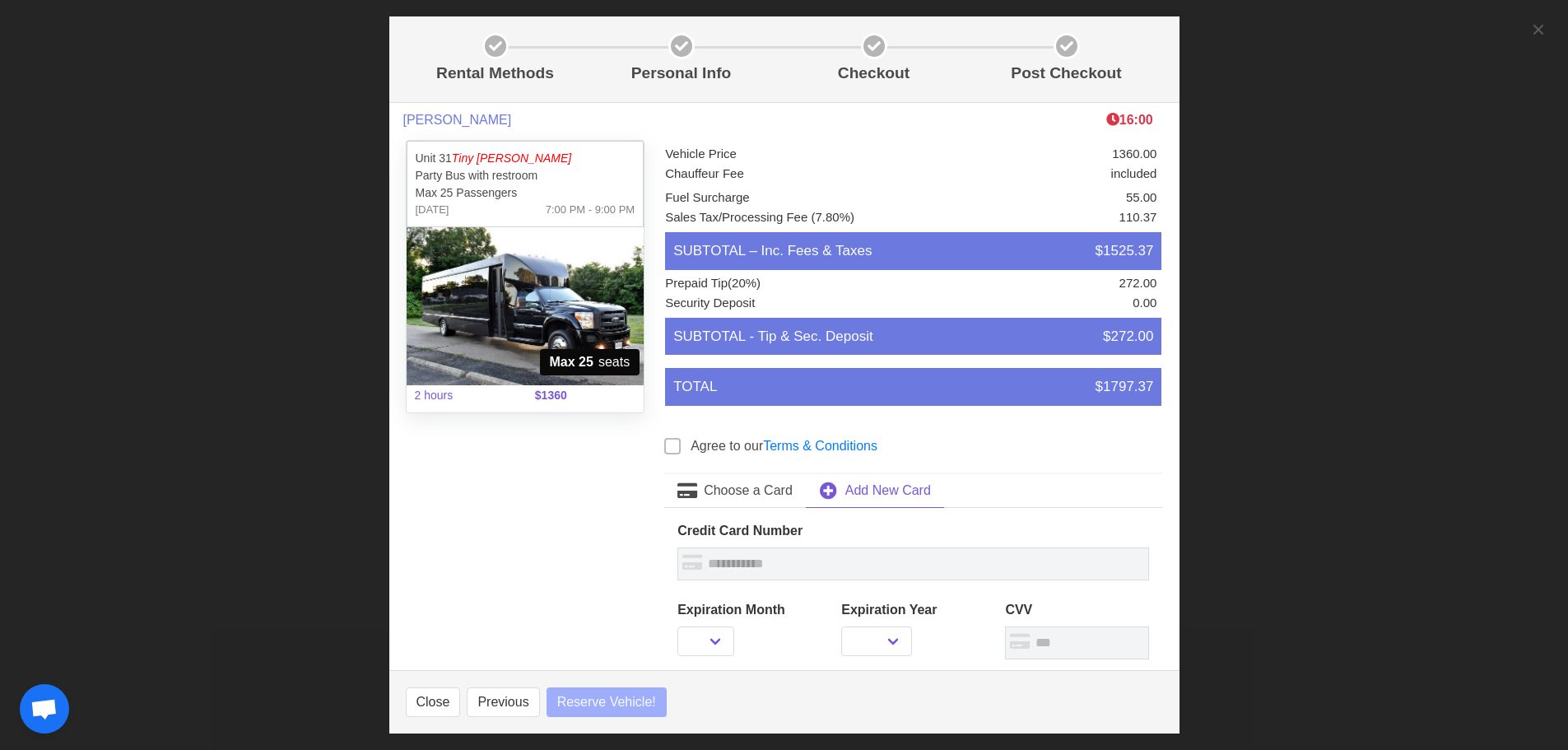
select select
click at [516, 701] on button "Previous" at bounding box center [502, 702] width 73 height 29
select select
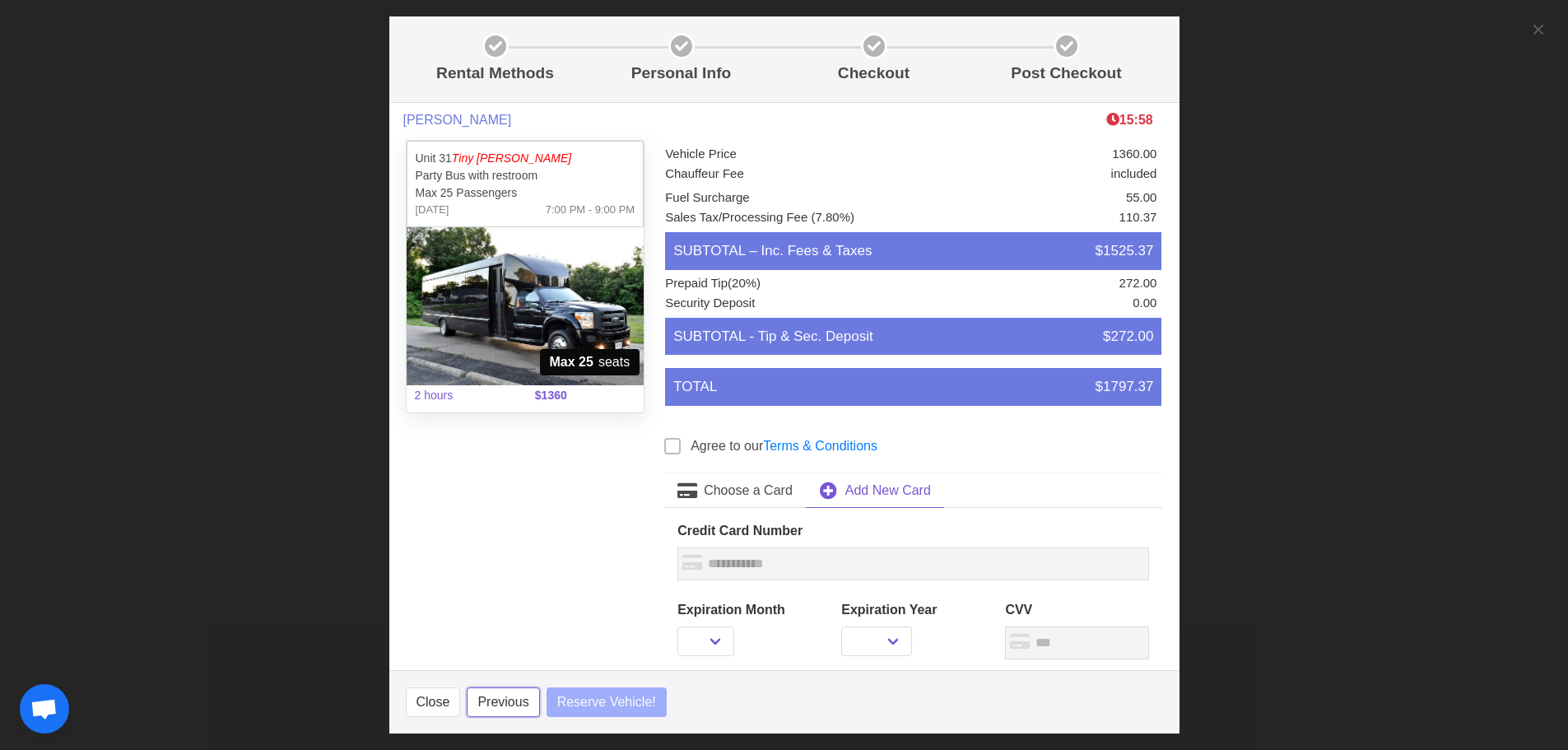
select select
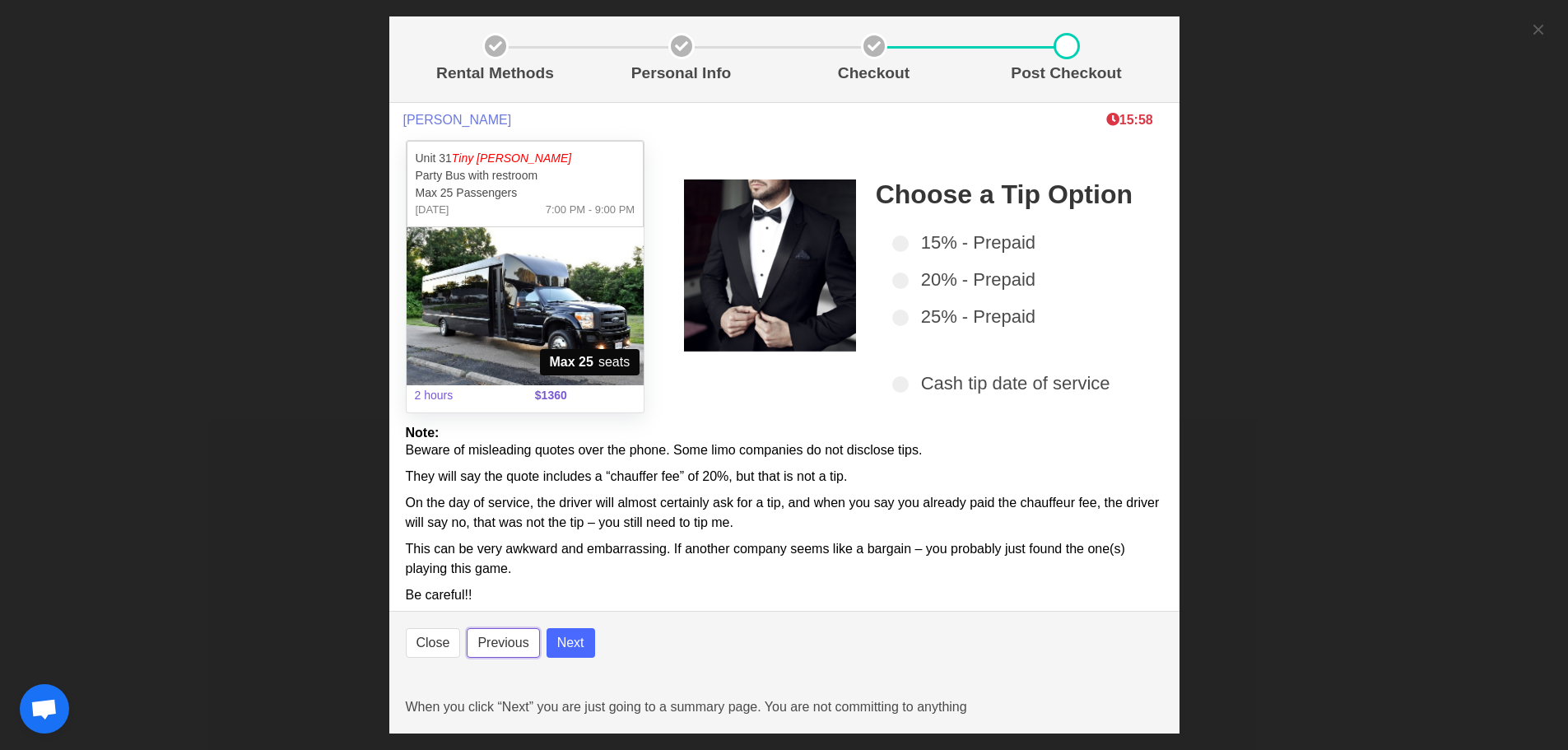
select select
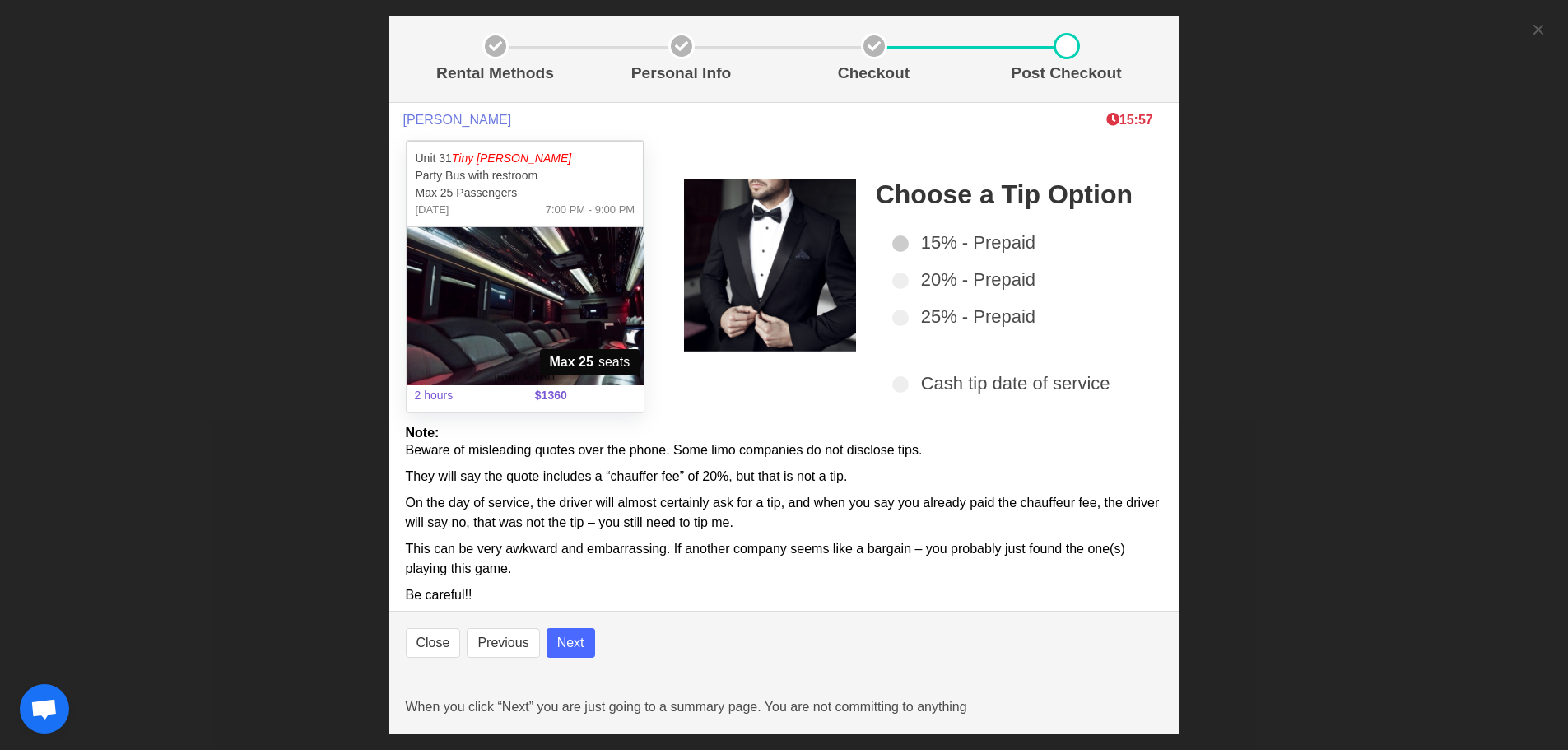
click at [892, 247] on span at bounding box center [900, 243] width 17 height 17
select select
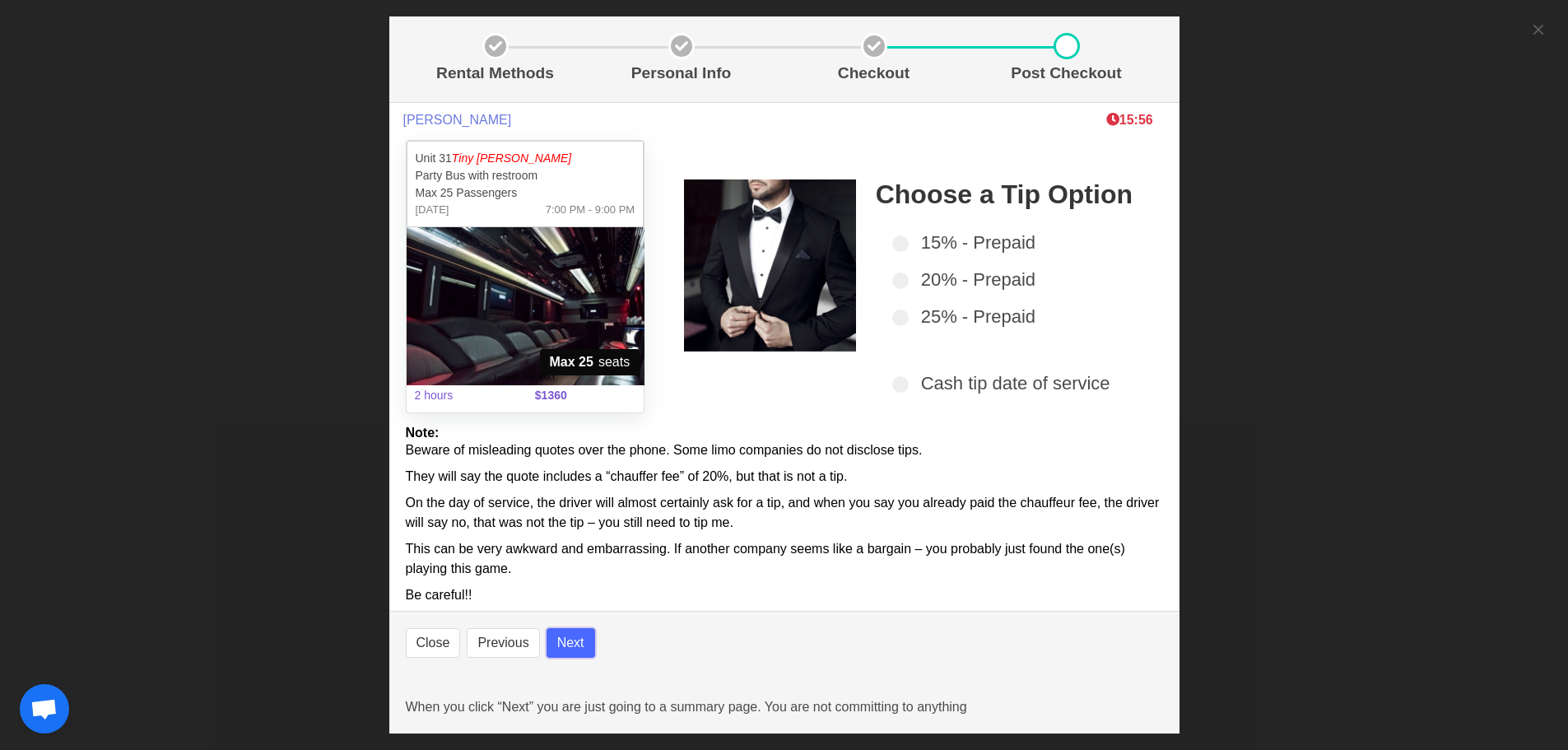
click at [555, 643] on button "Next" at bounding box center [570, 643] width 49 height 29
select select
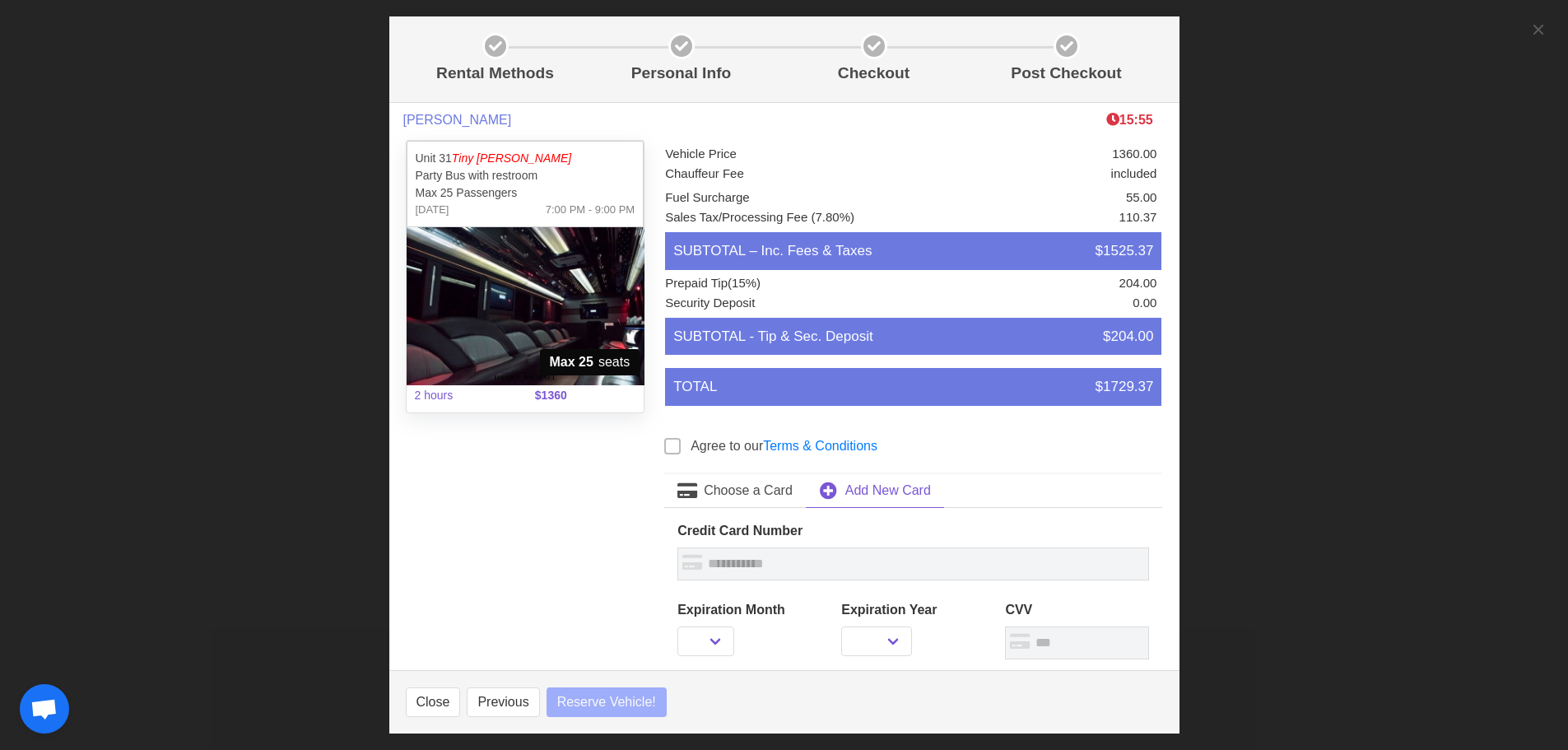
select select
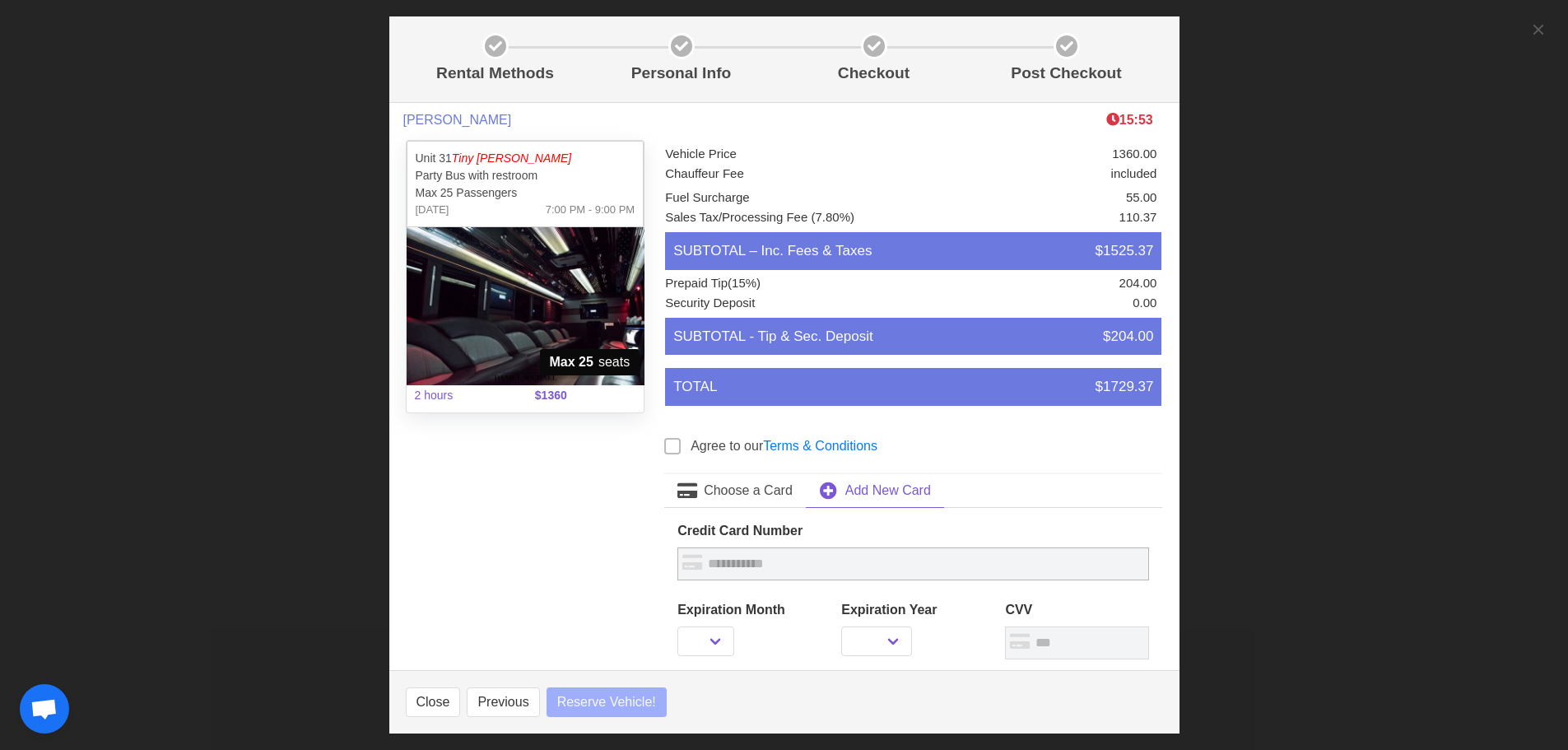
select select
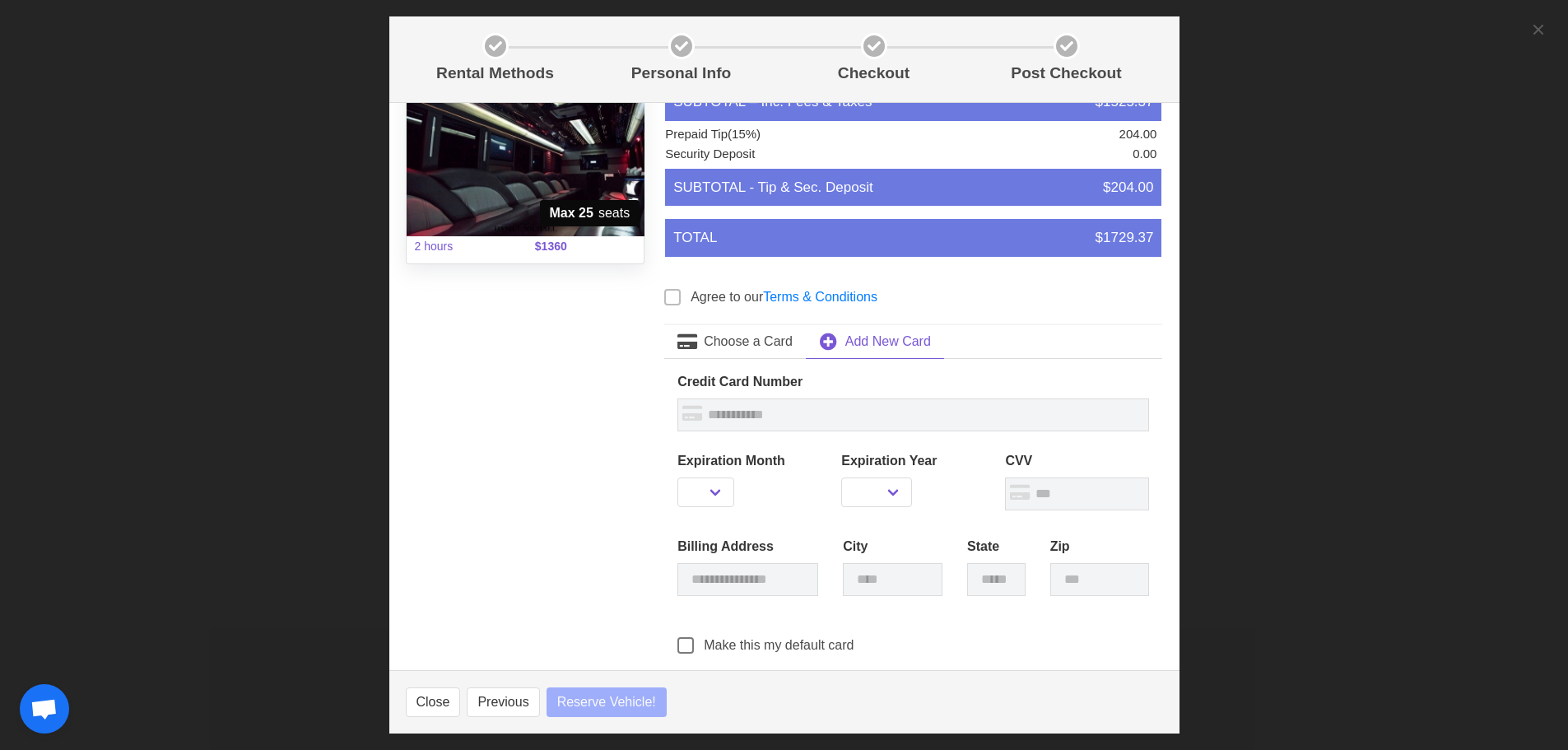
scroll to position [233, 0]
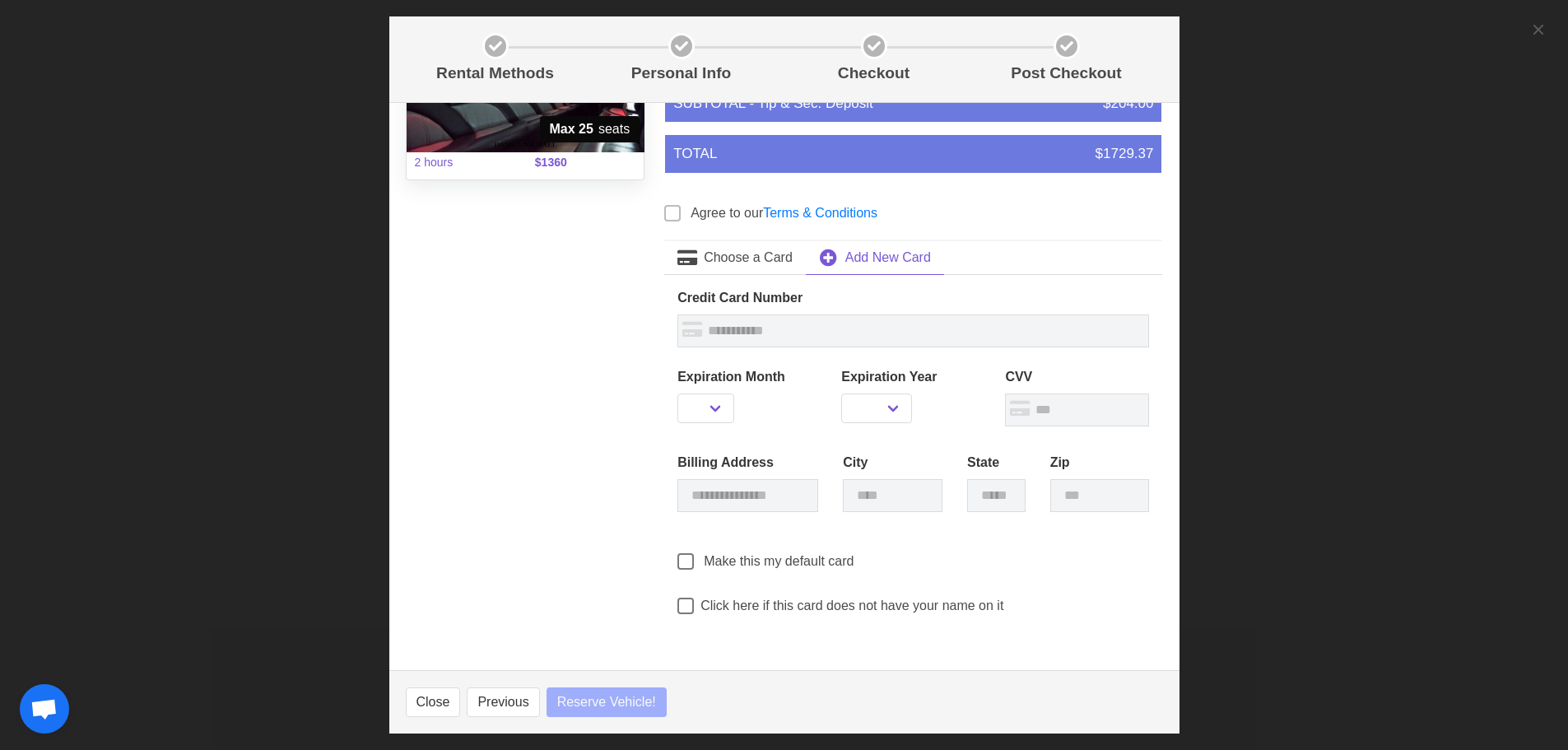
select select
click at [673, 211] on span at bounding box center [673, 213] width 17 height 17
select select
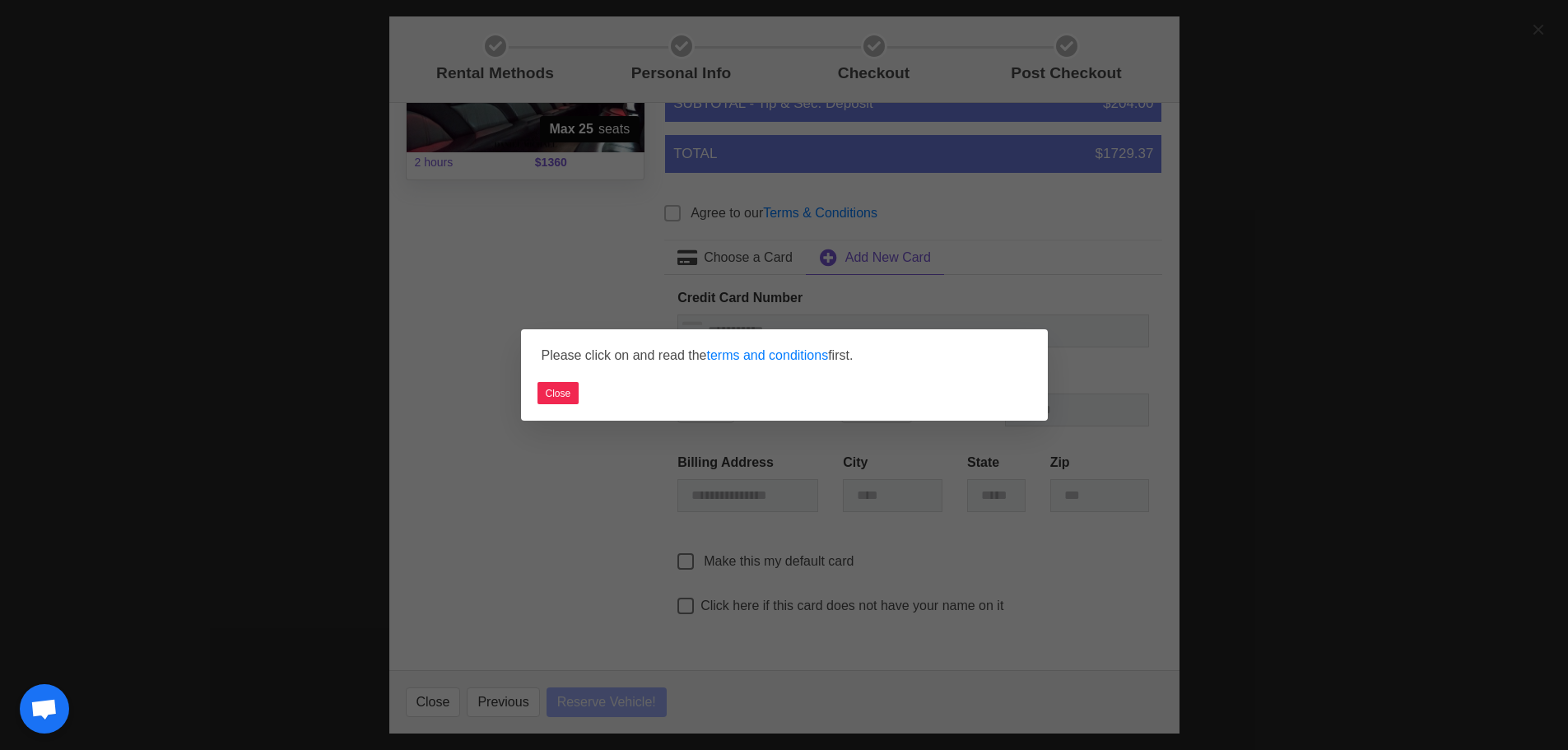
select select
click at [544, 390] on button "Close" at bounding box center [558, 393] width 42 height 22
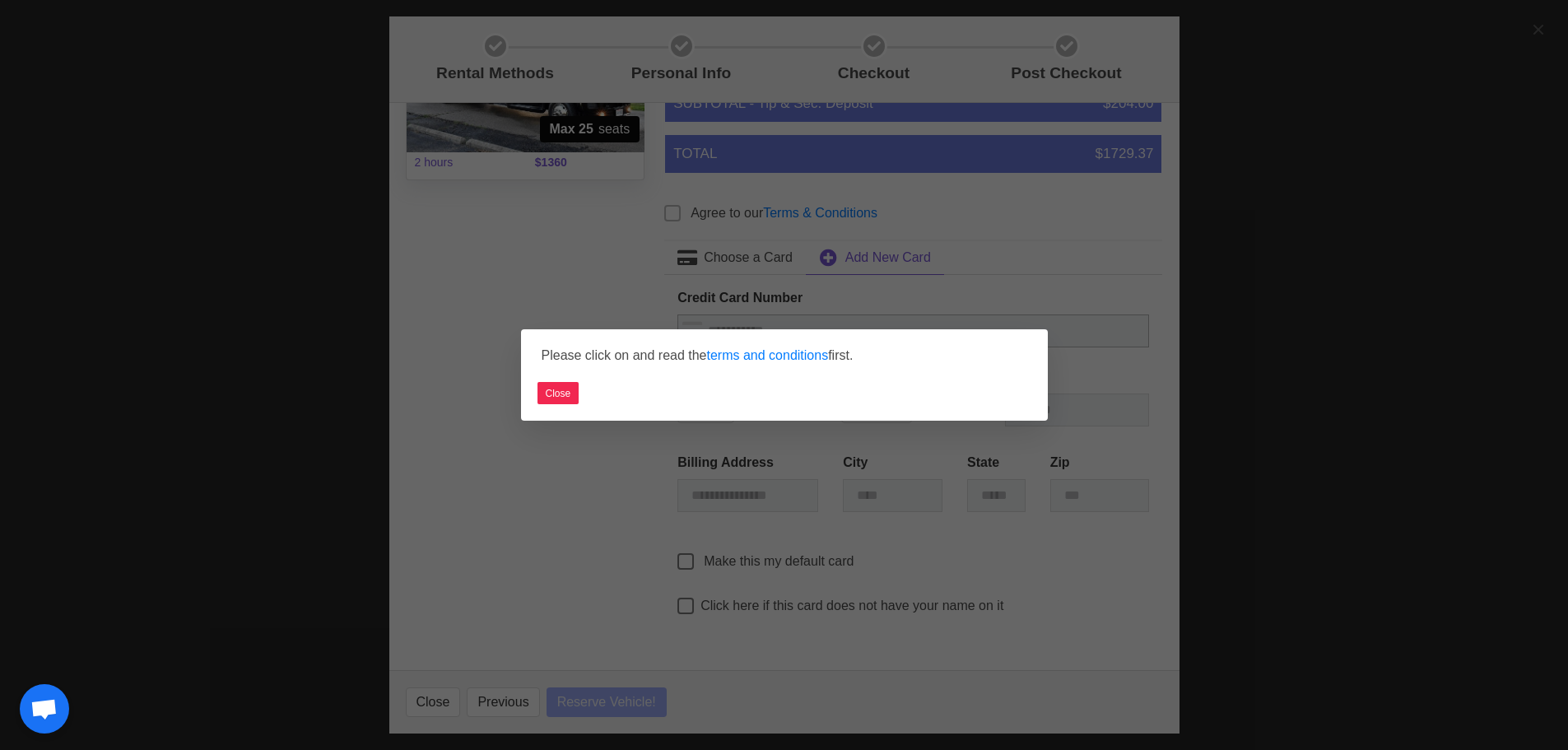
select select
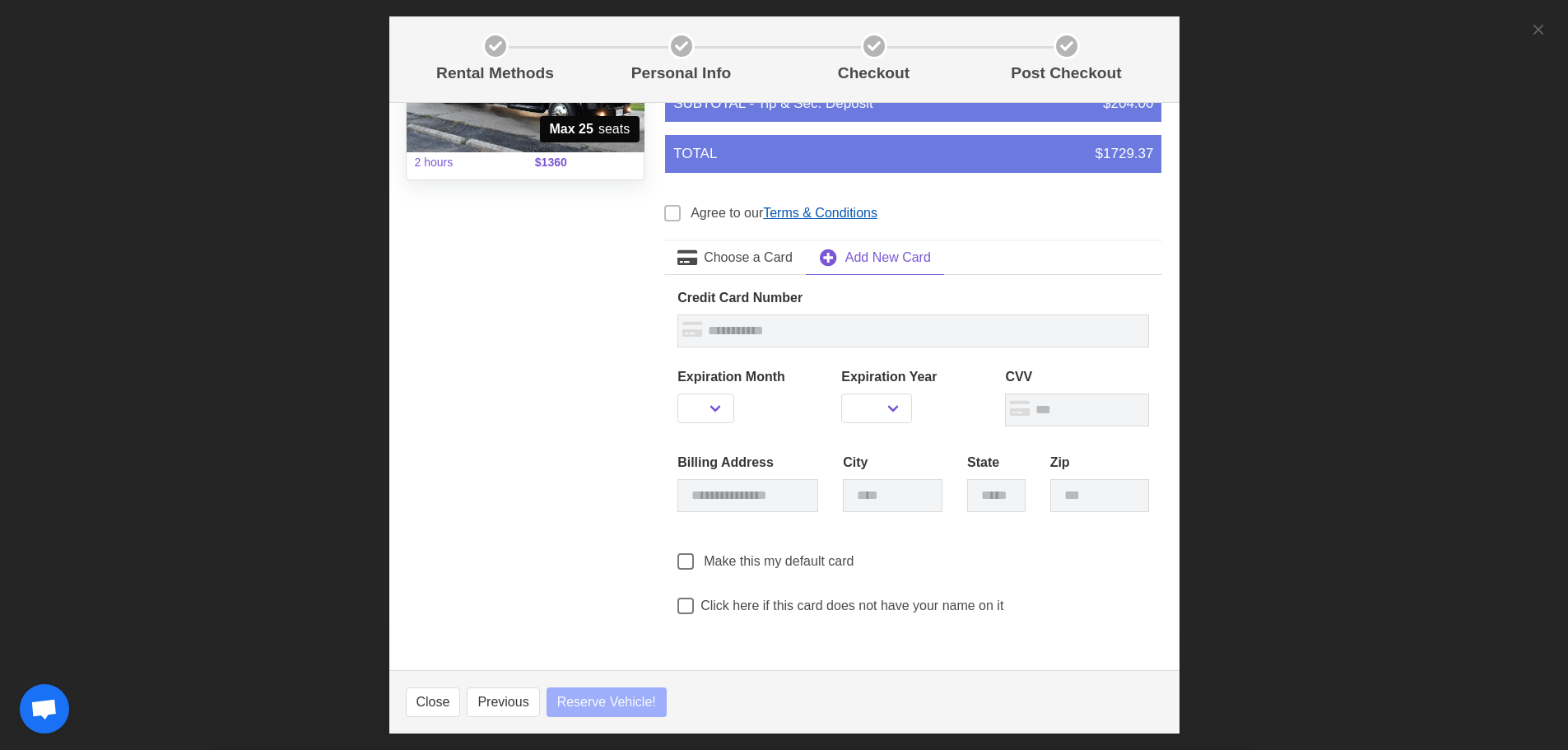
select select
click at [828, 206] on link "Terms & Conditions" at bounding box center [820, 212] width 114 height 14
select select
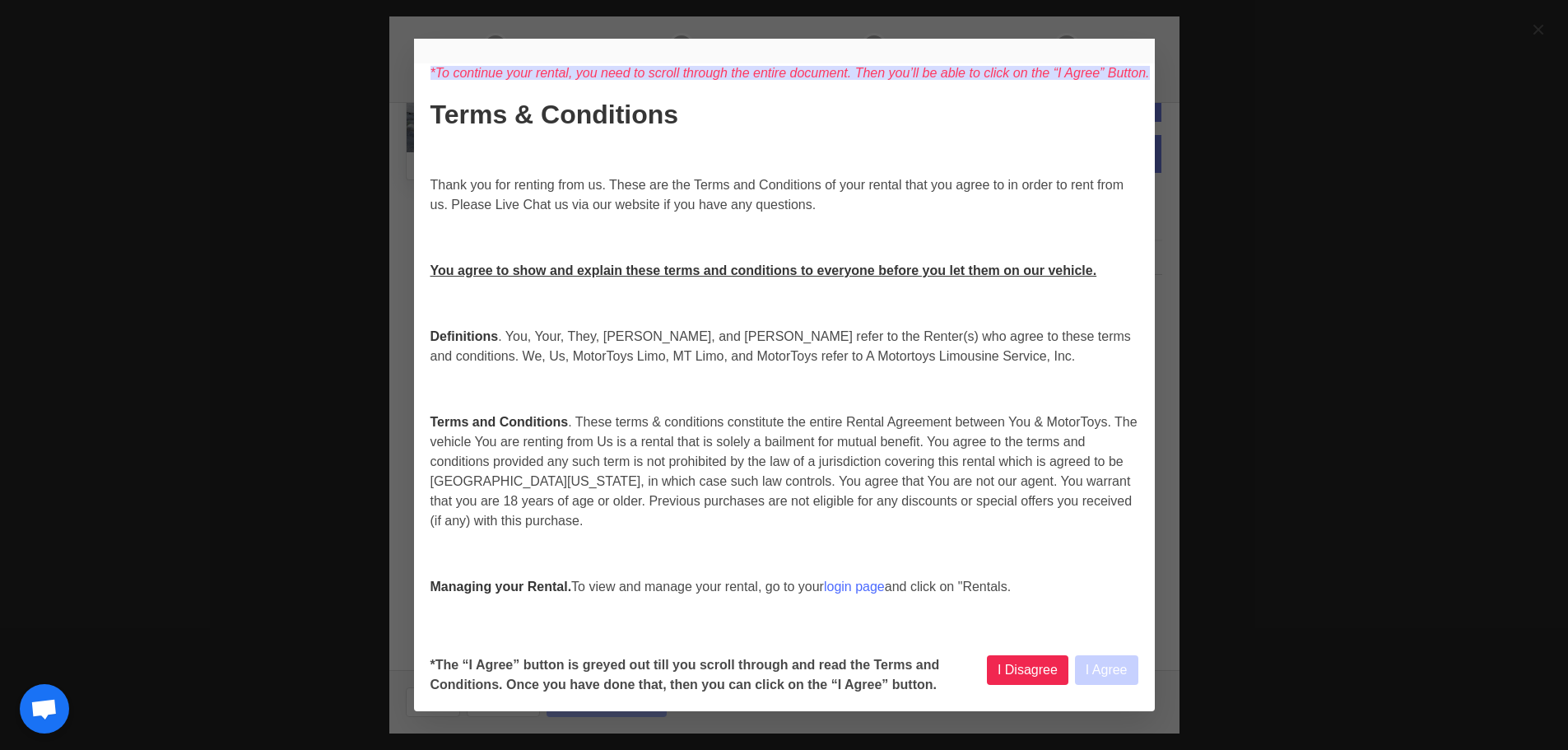
select select
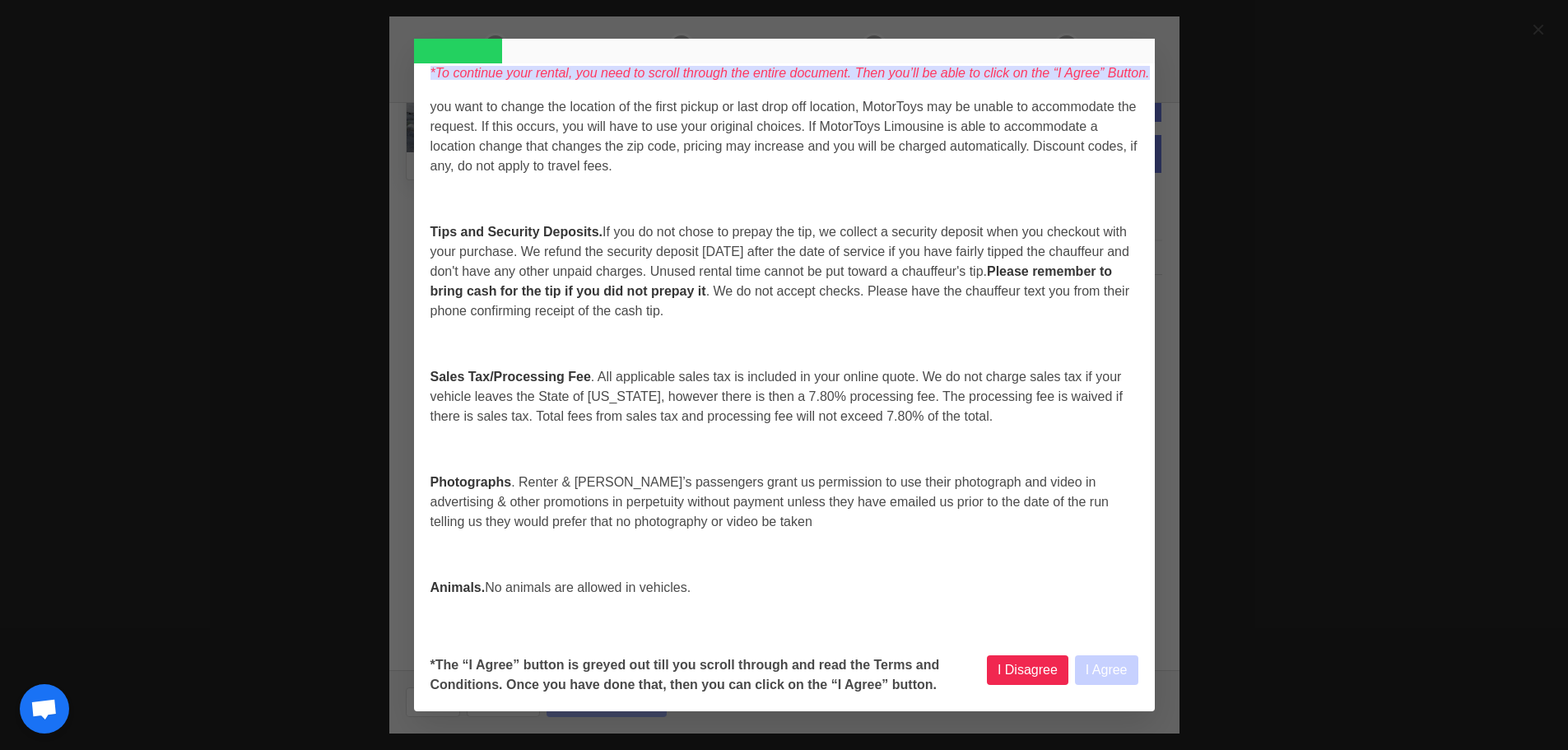
select select
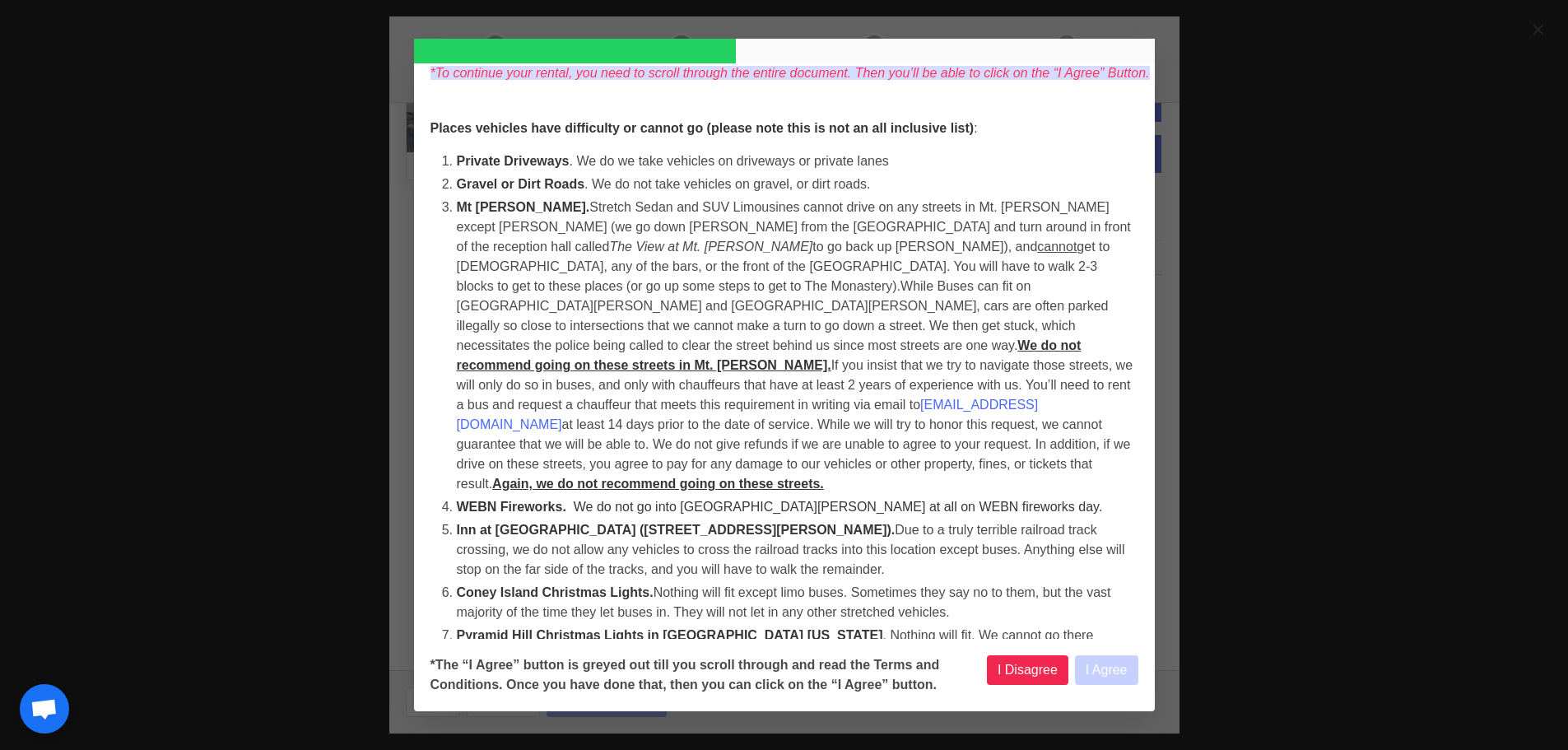
select select
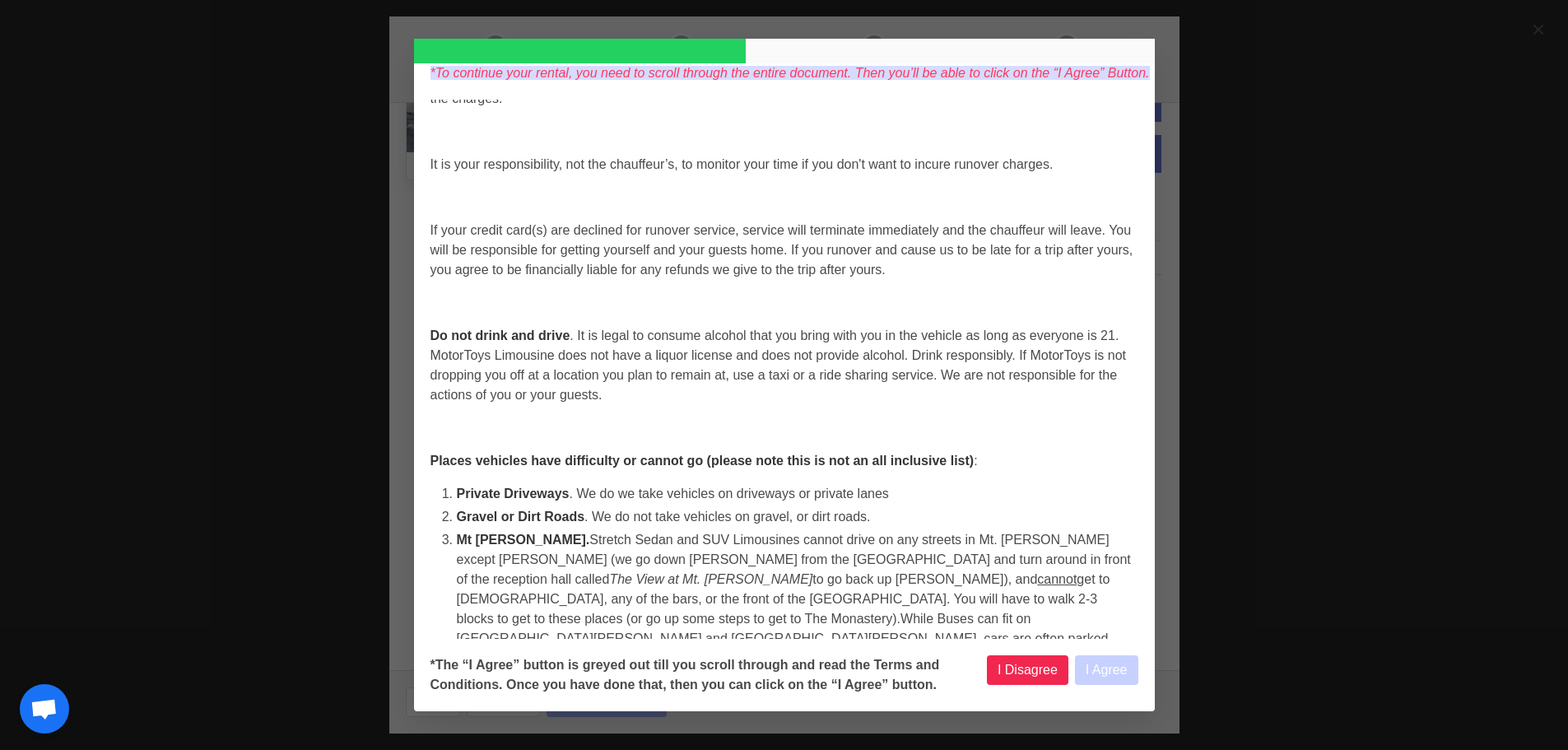
scroll to position [3045, 0]
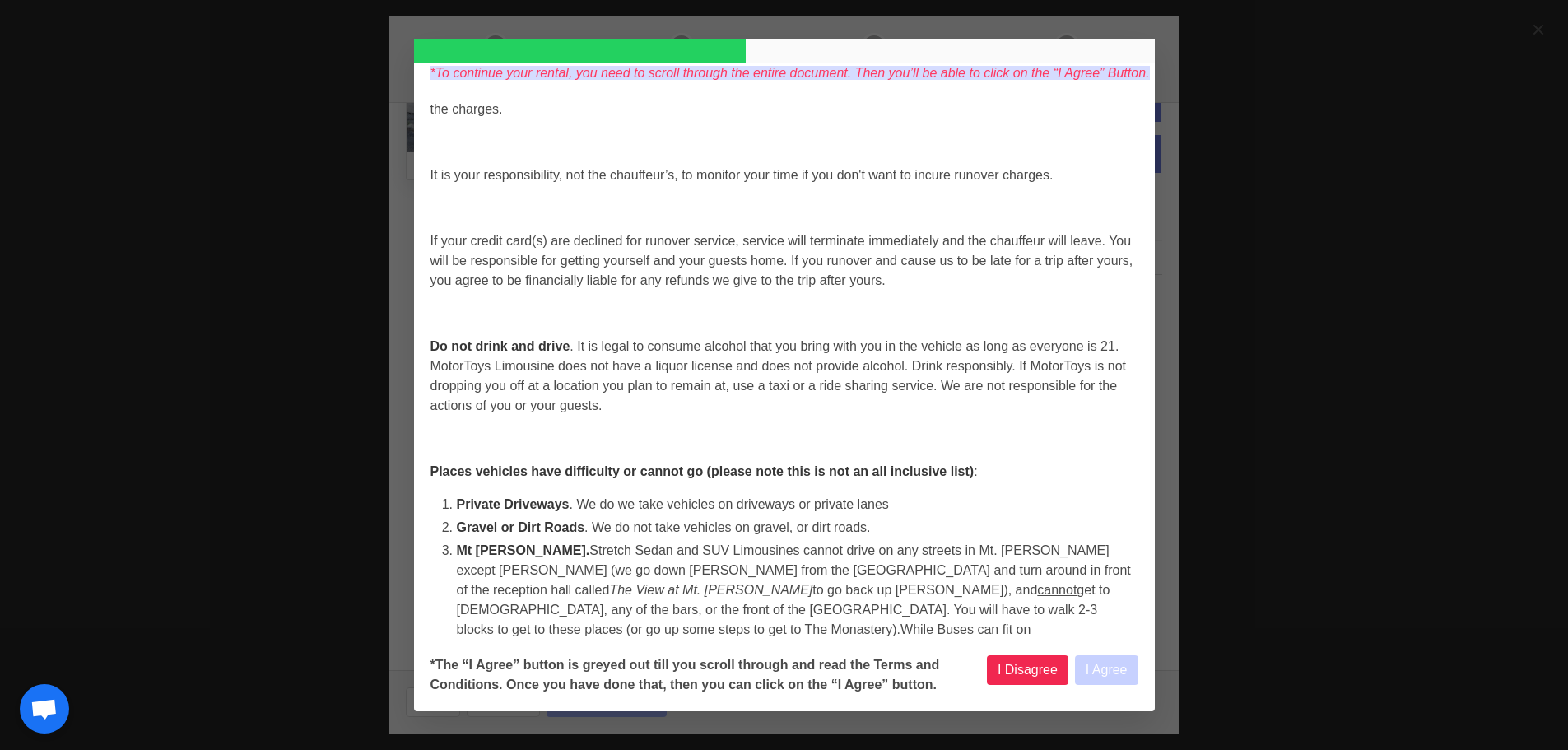
select select
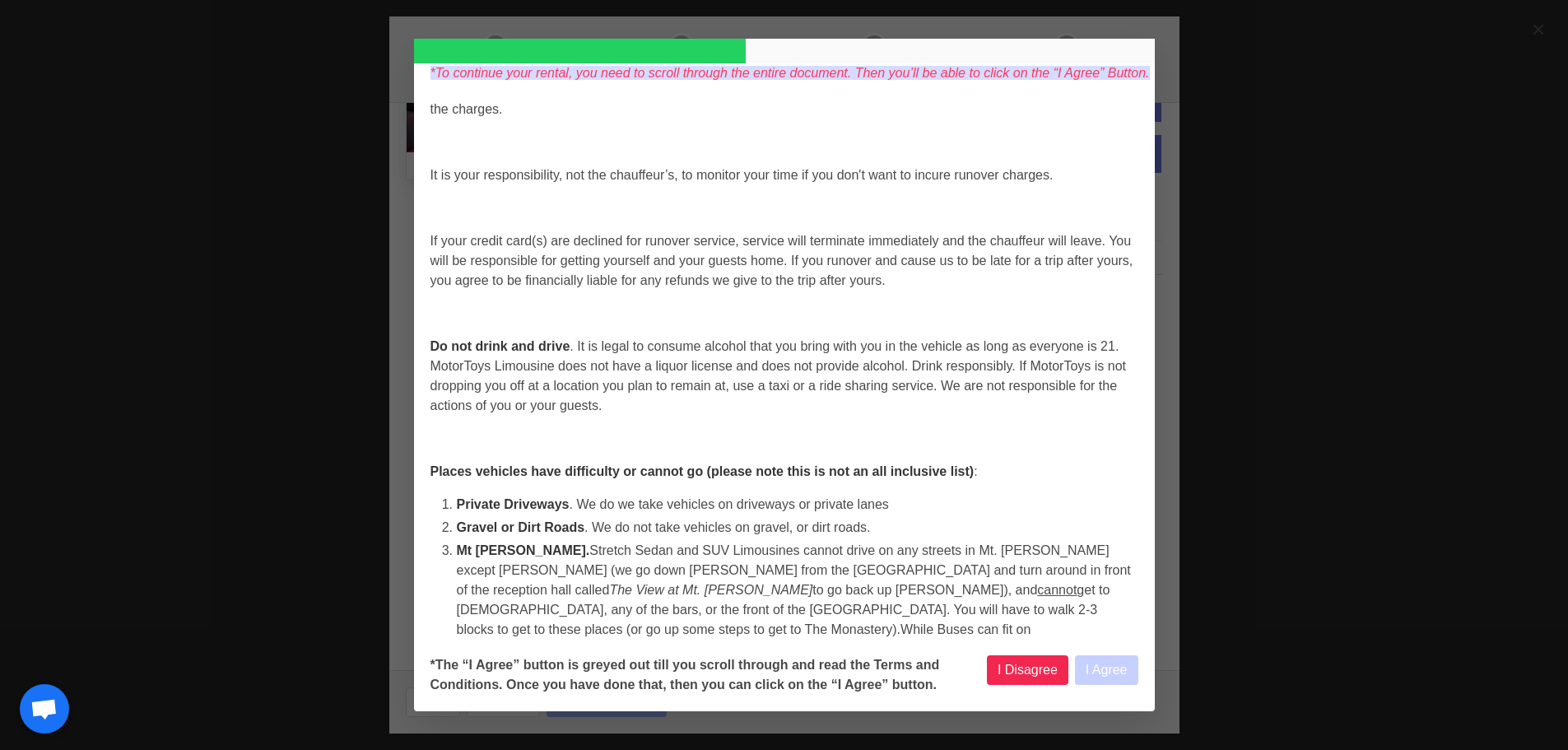
select select
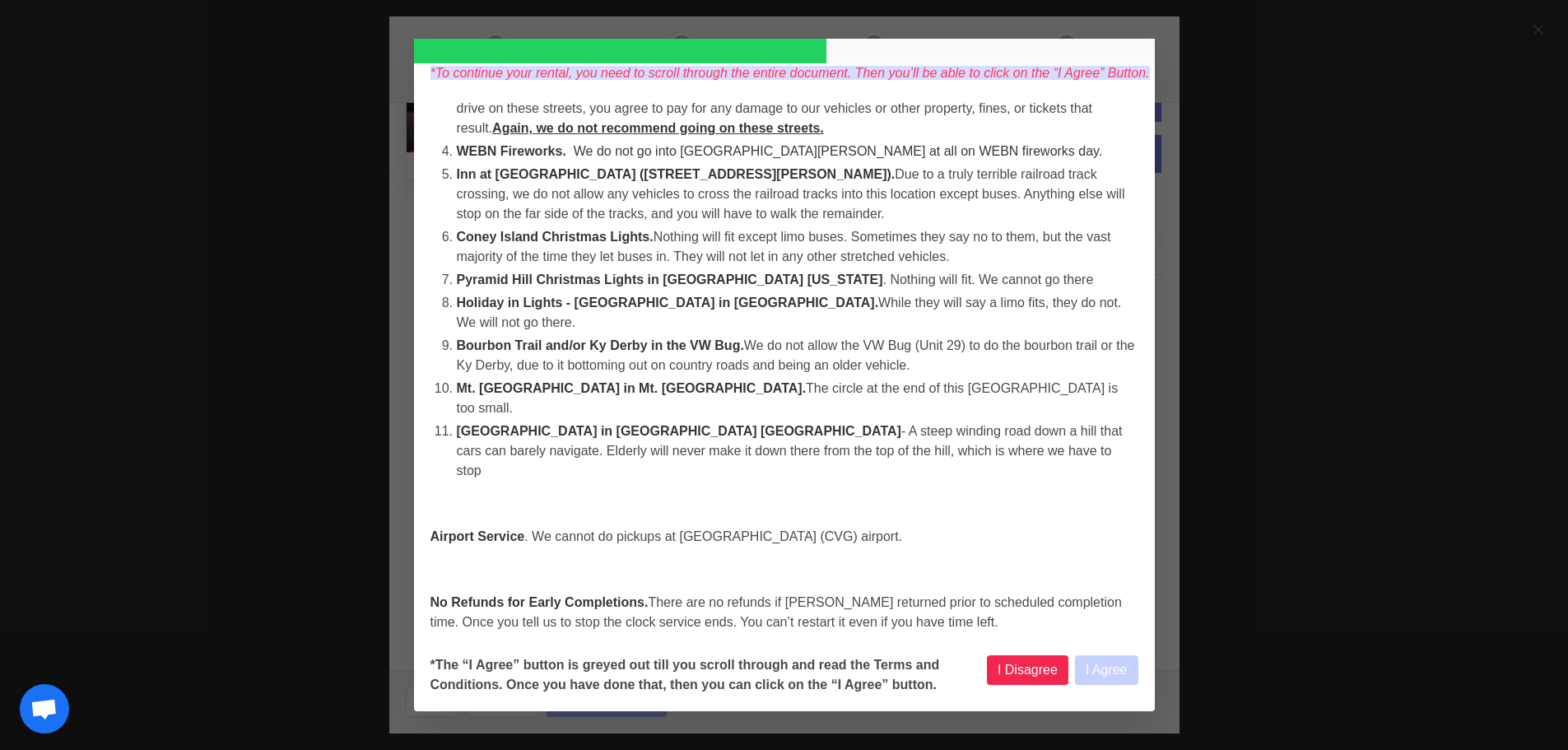
scroll to position [3786, 0]
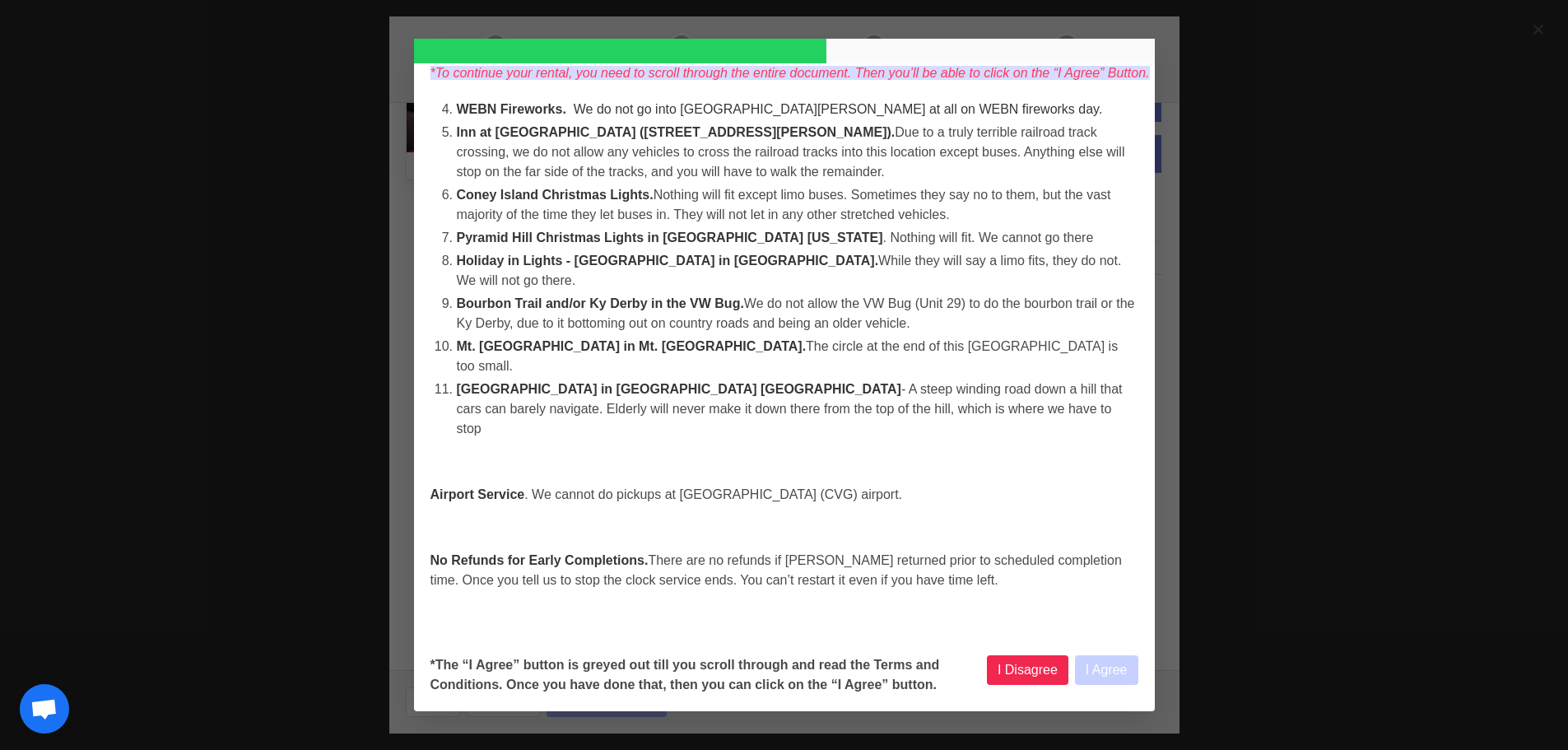
select select
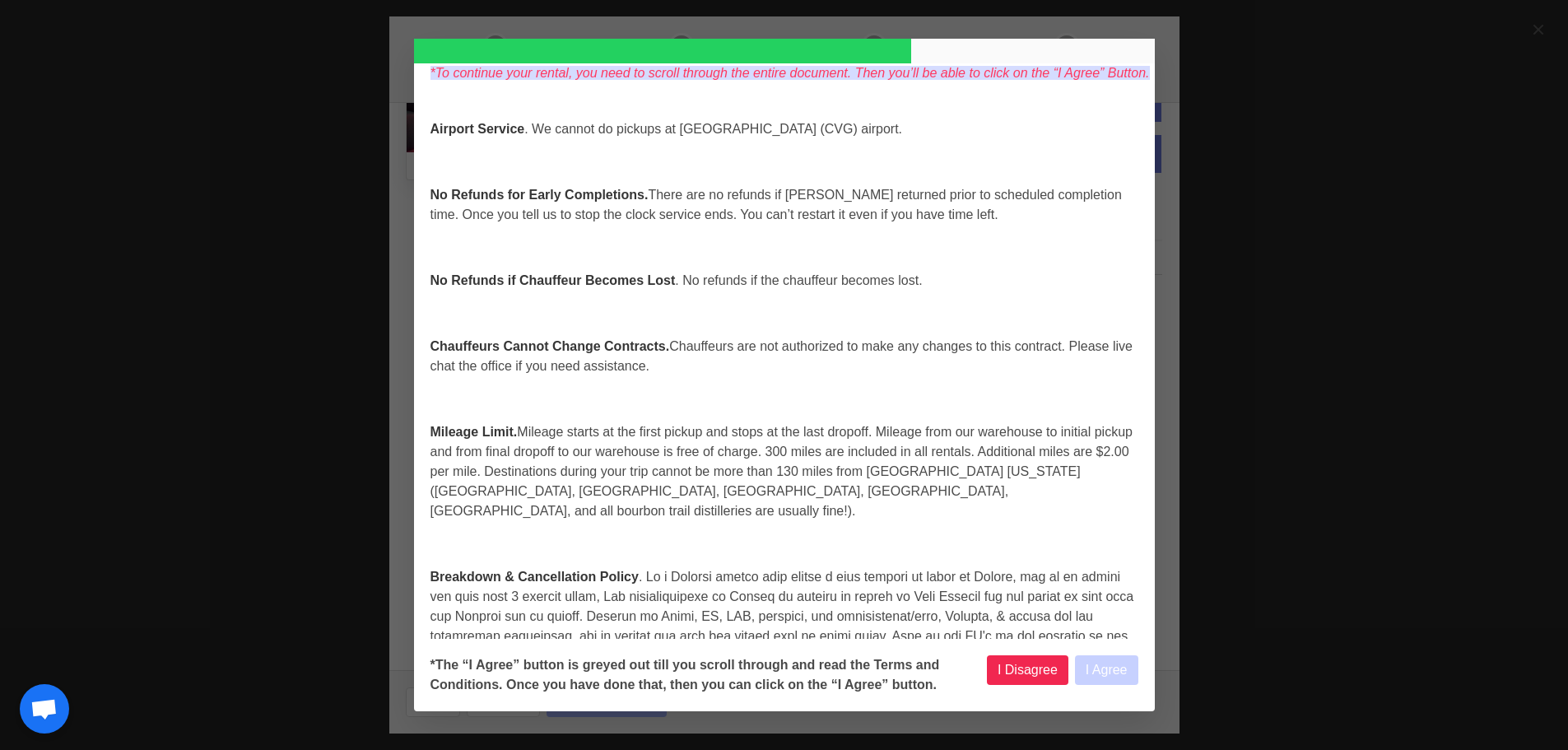
scroll to position [4609, 0]
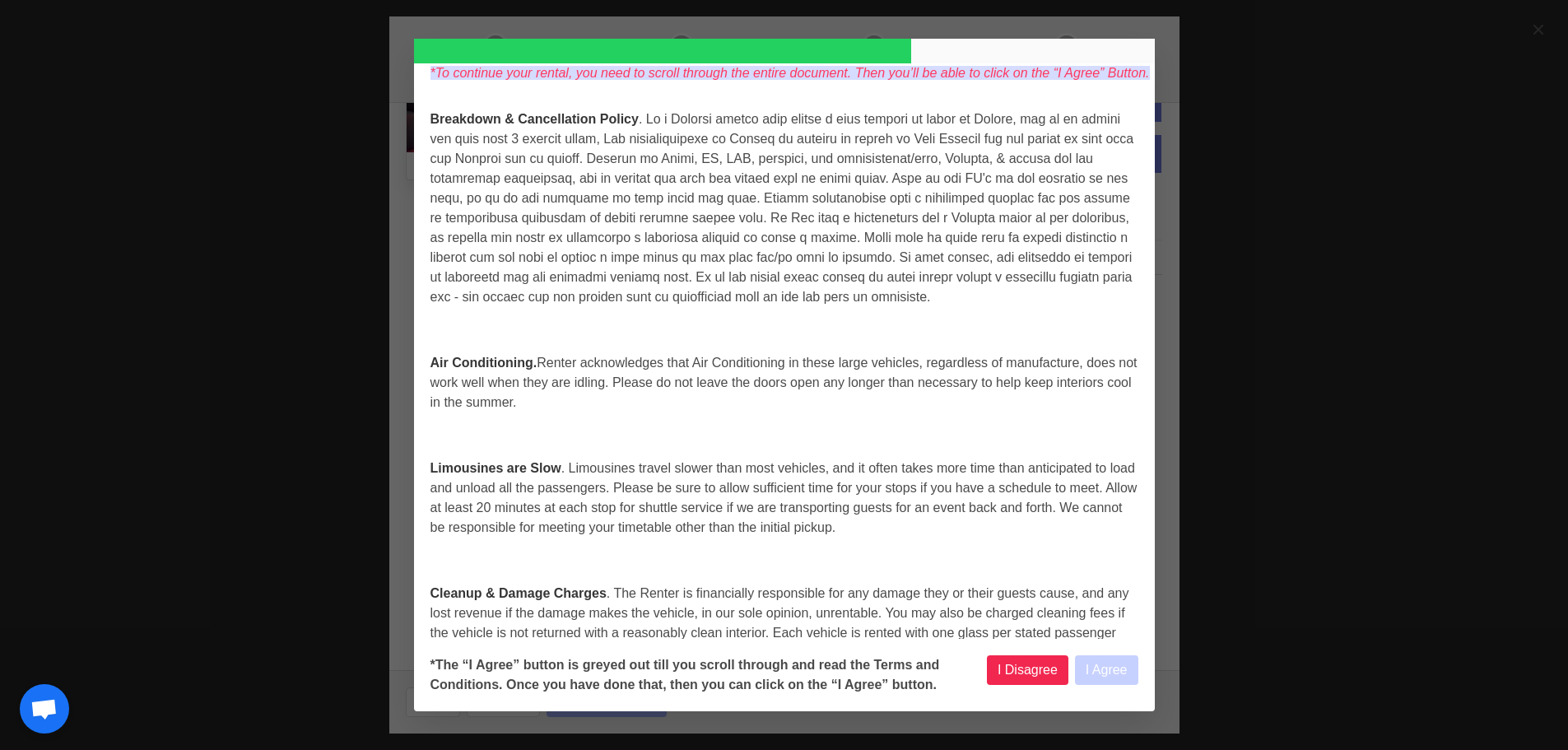
select select
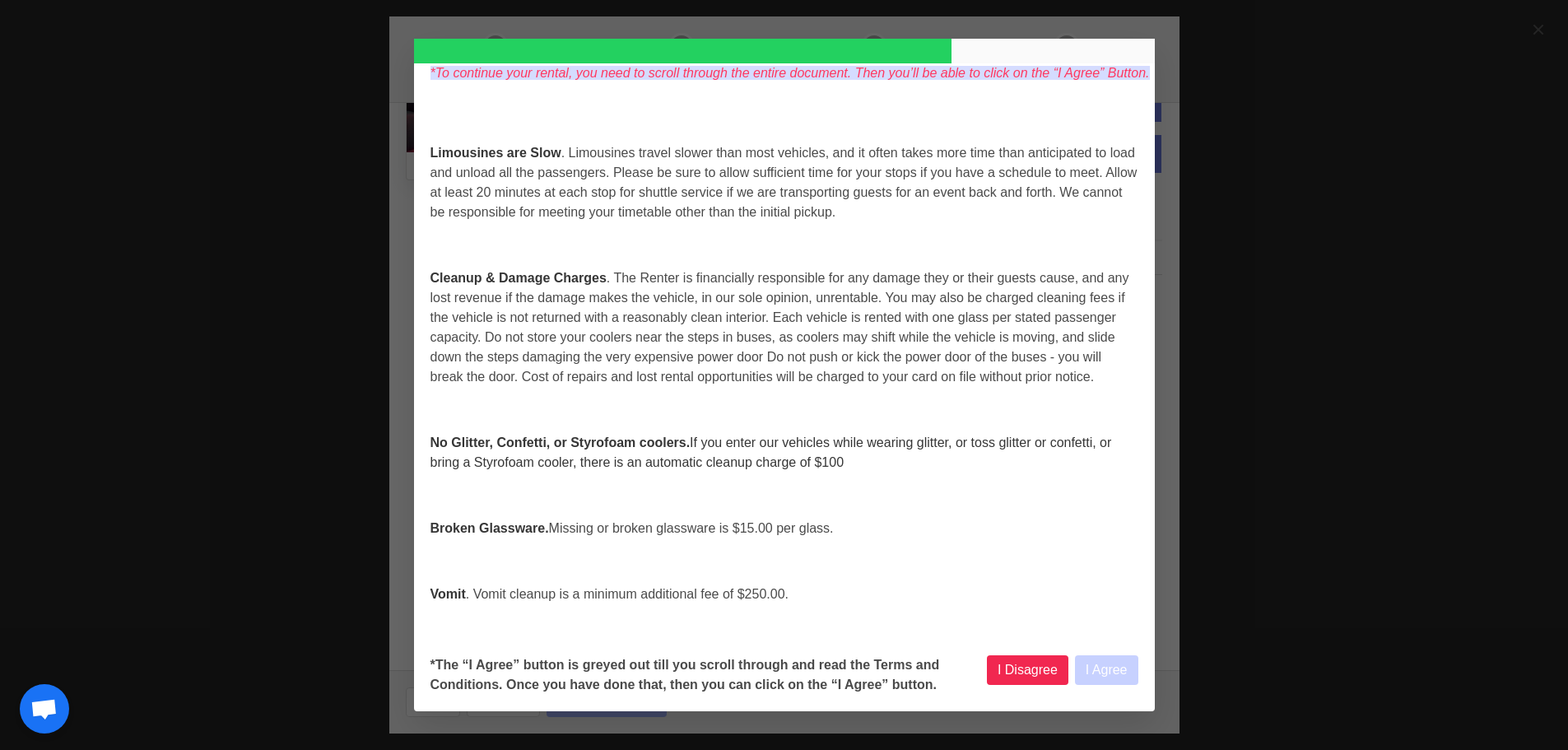
scroll to position [4938, 0]
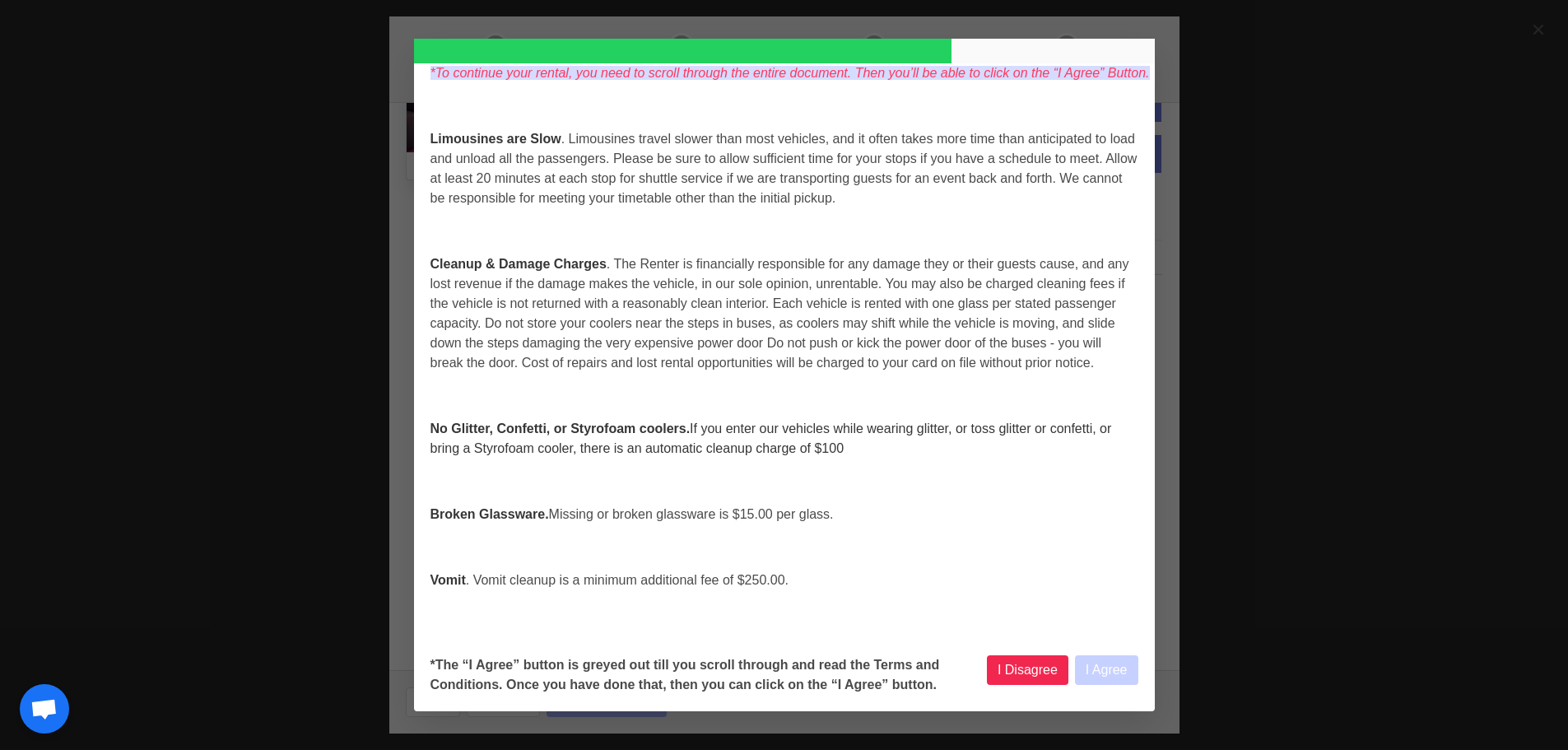
select select
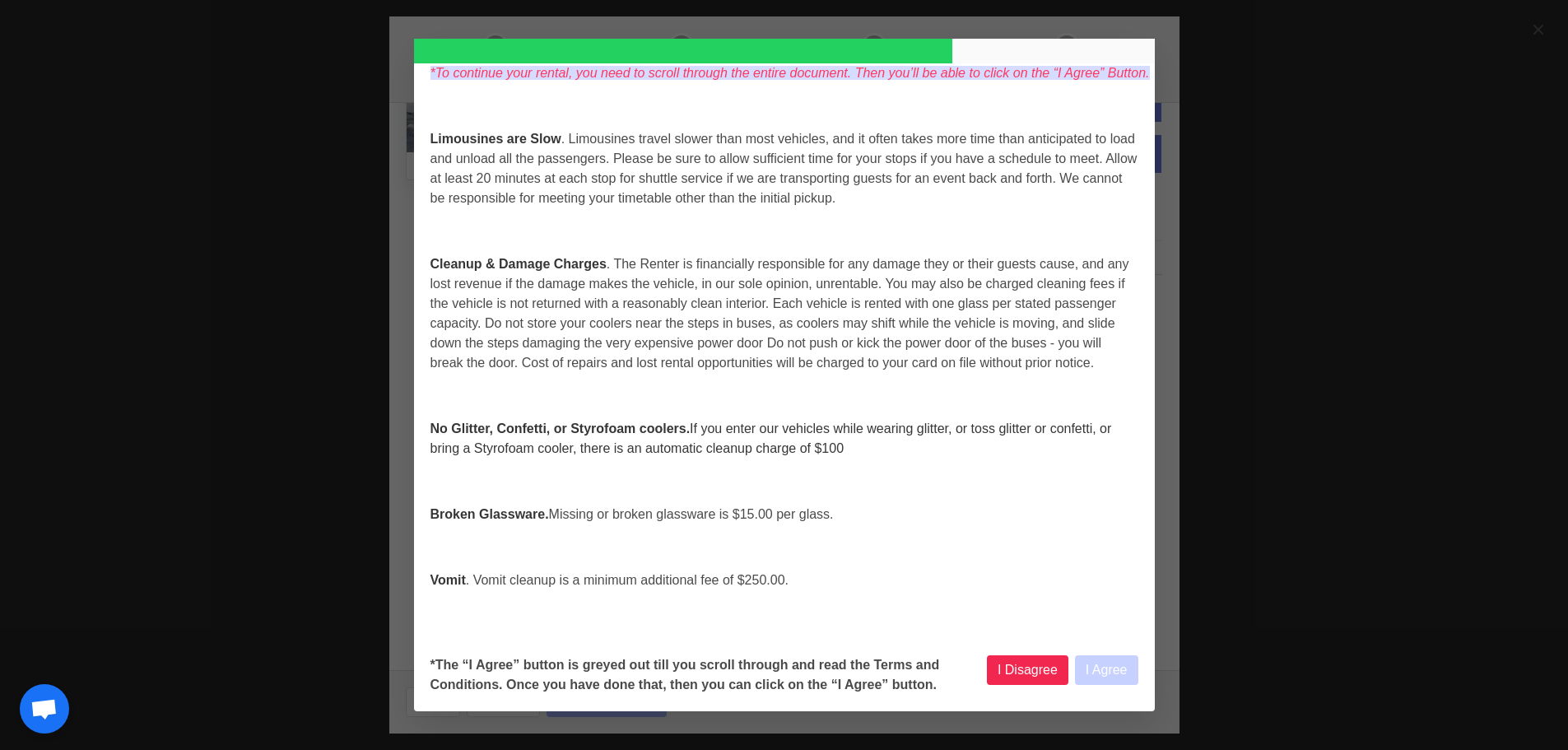
select select
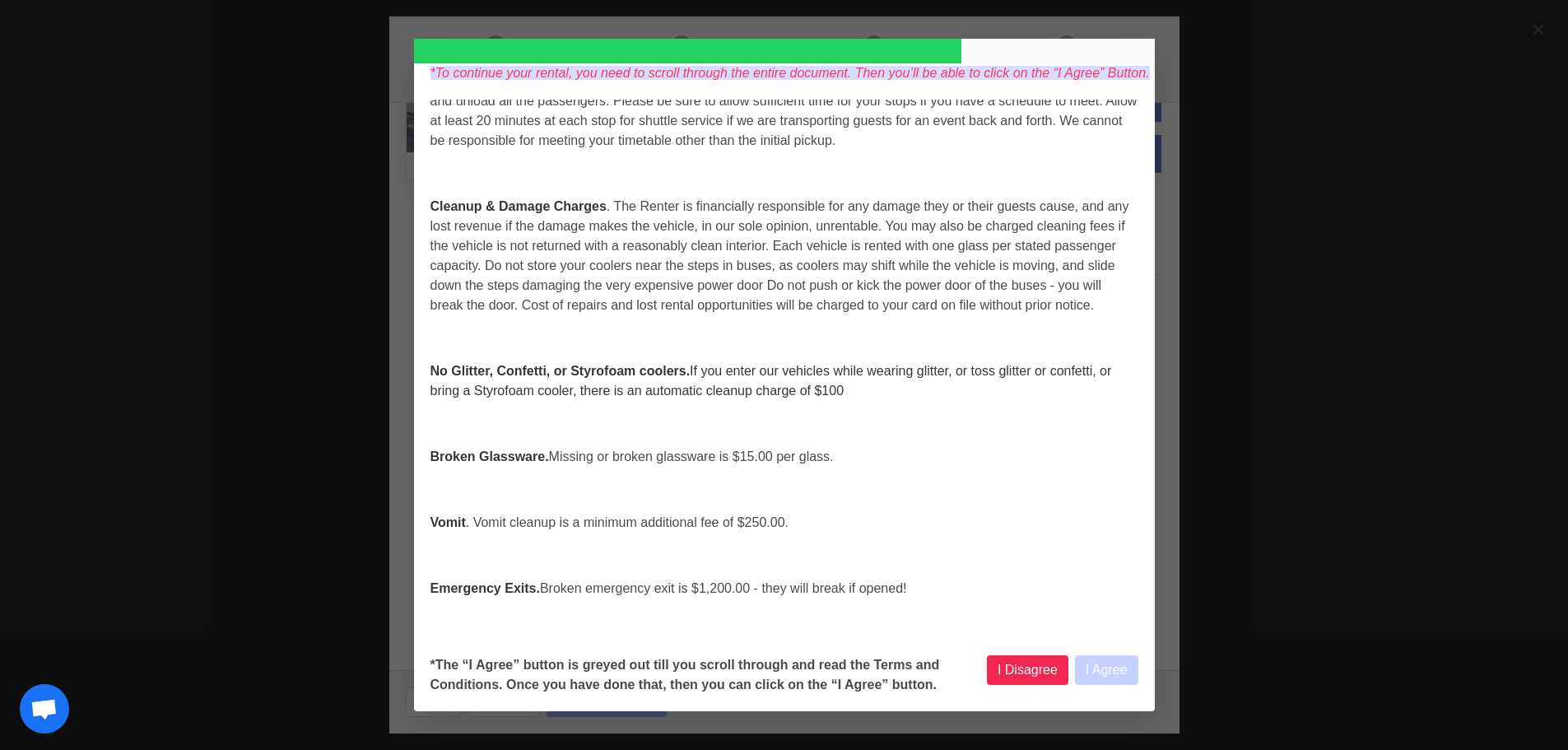
scroll to position [5020, 0]
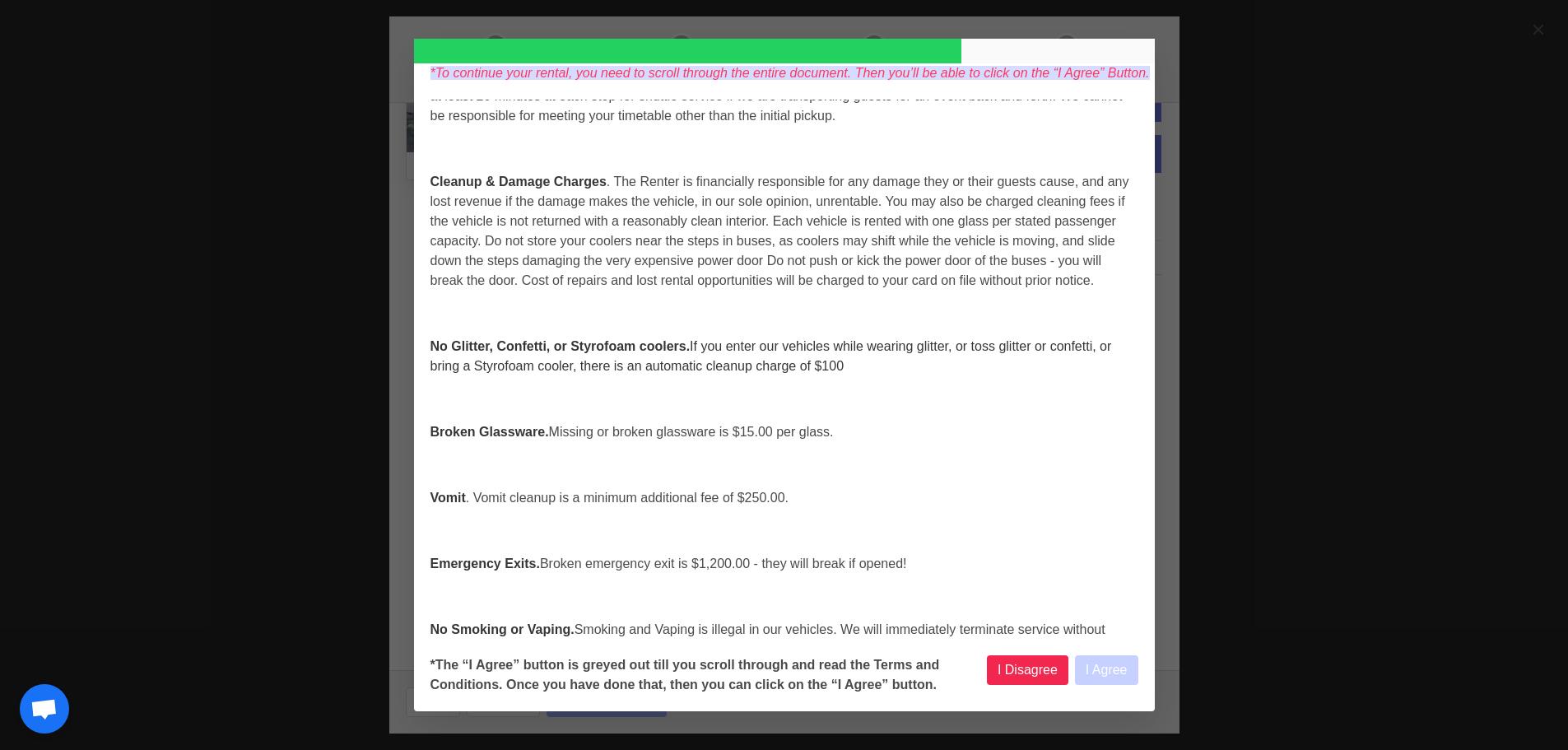
select select
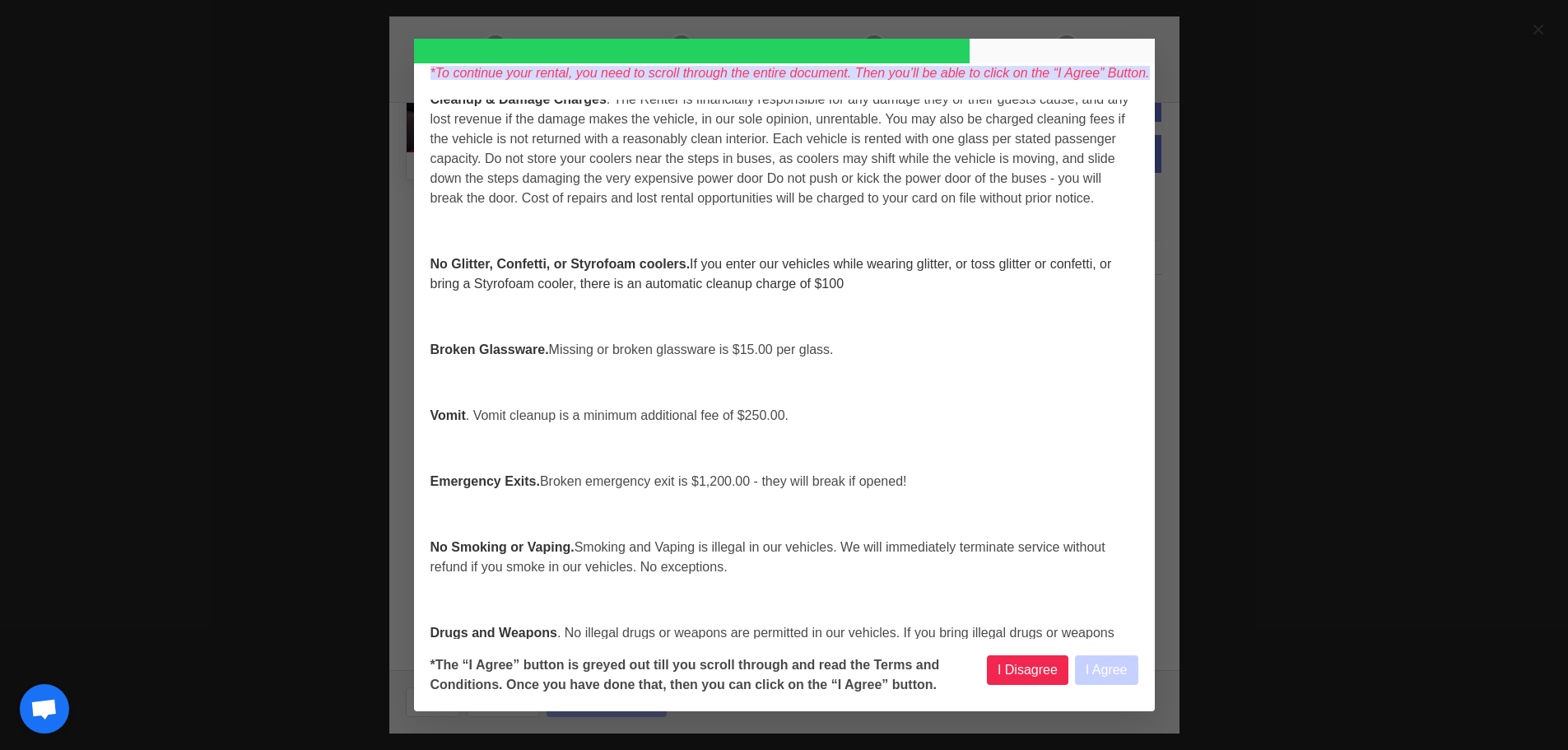
select select
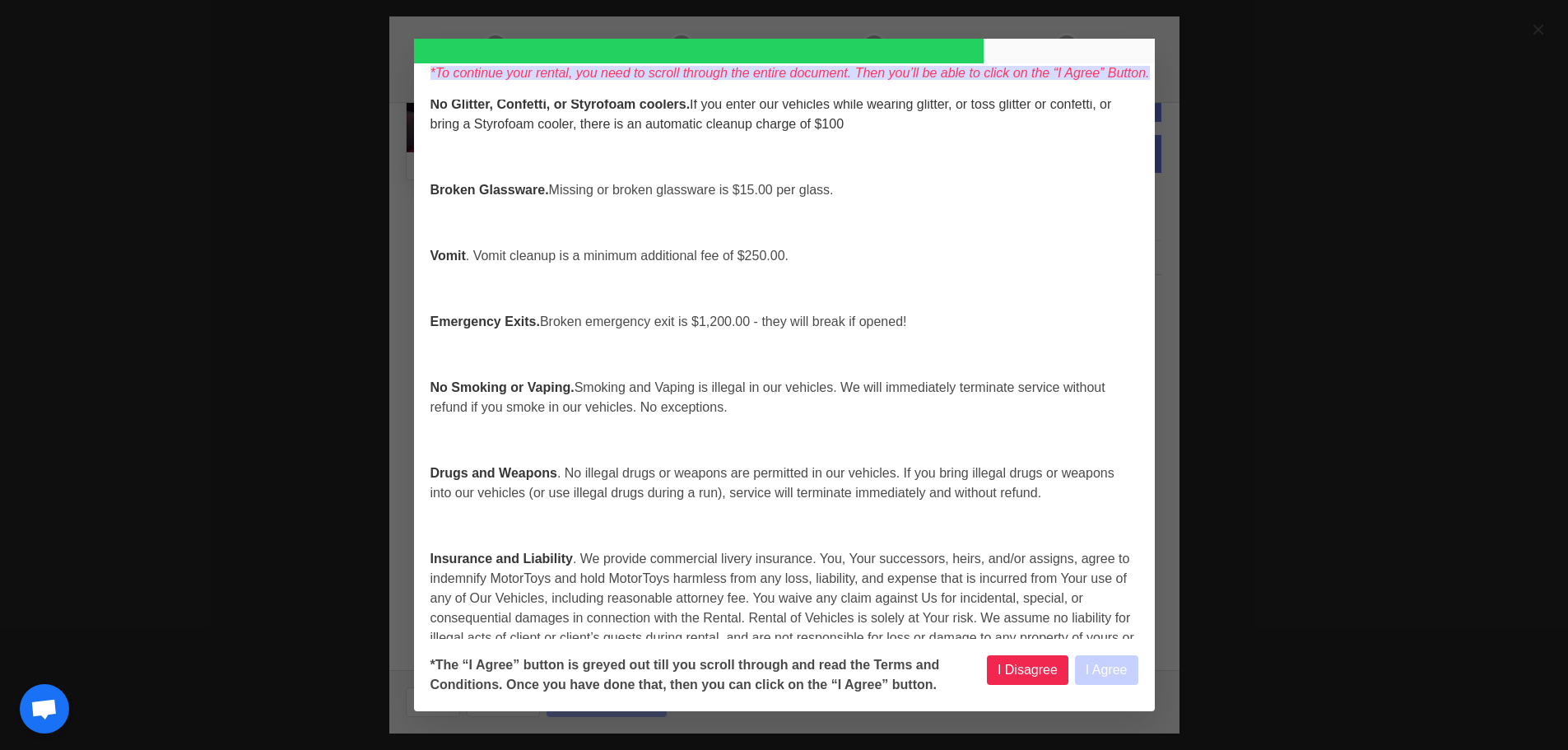
scroll to position [5267, 0]
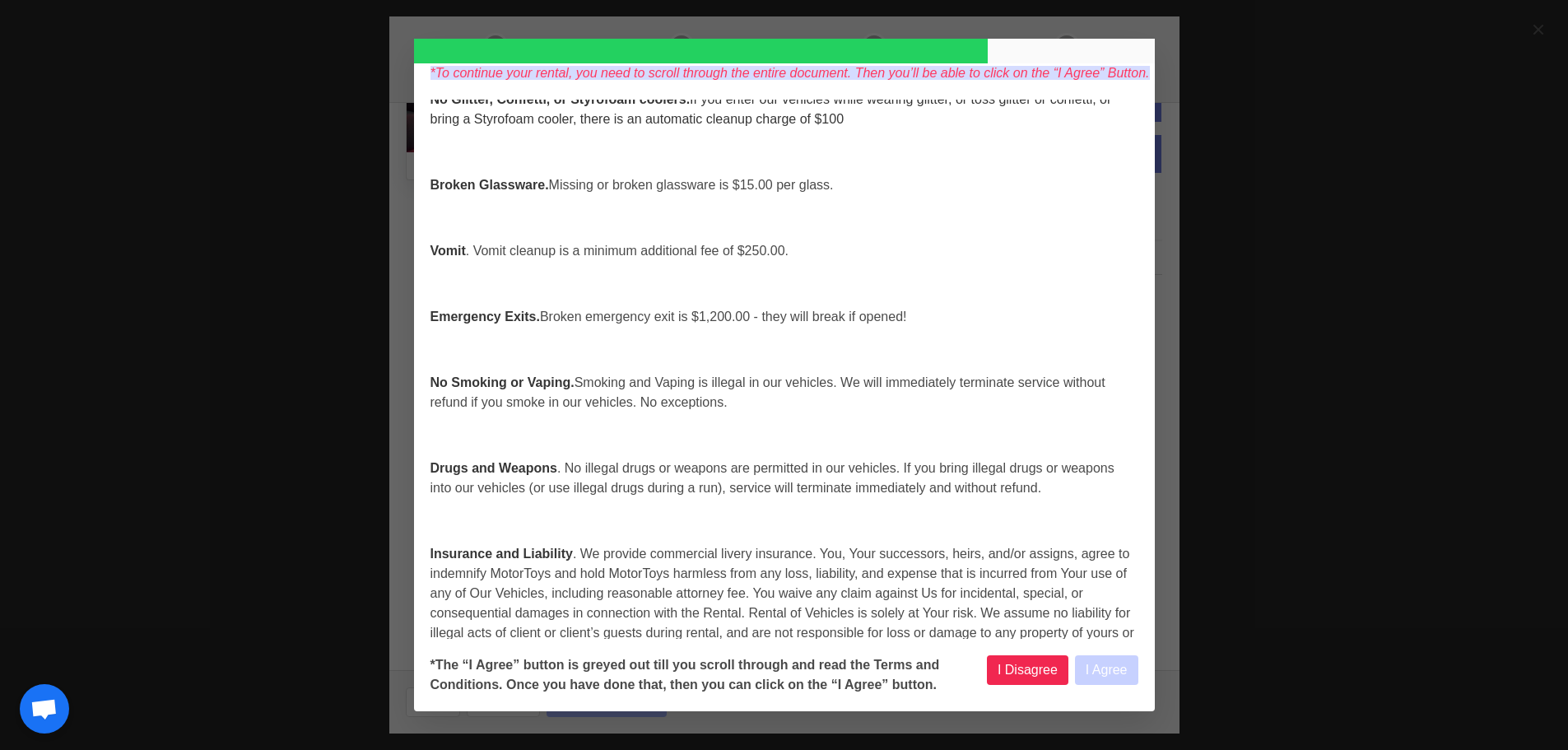
select select
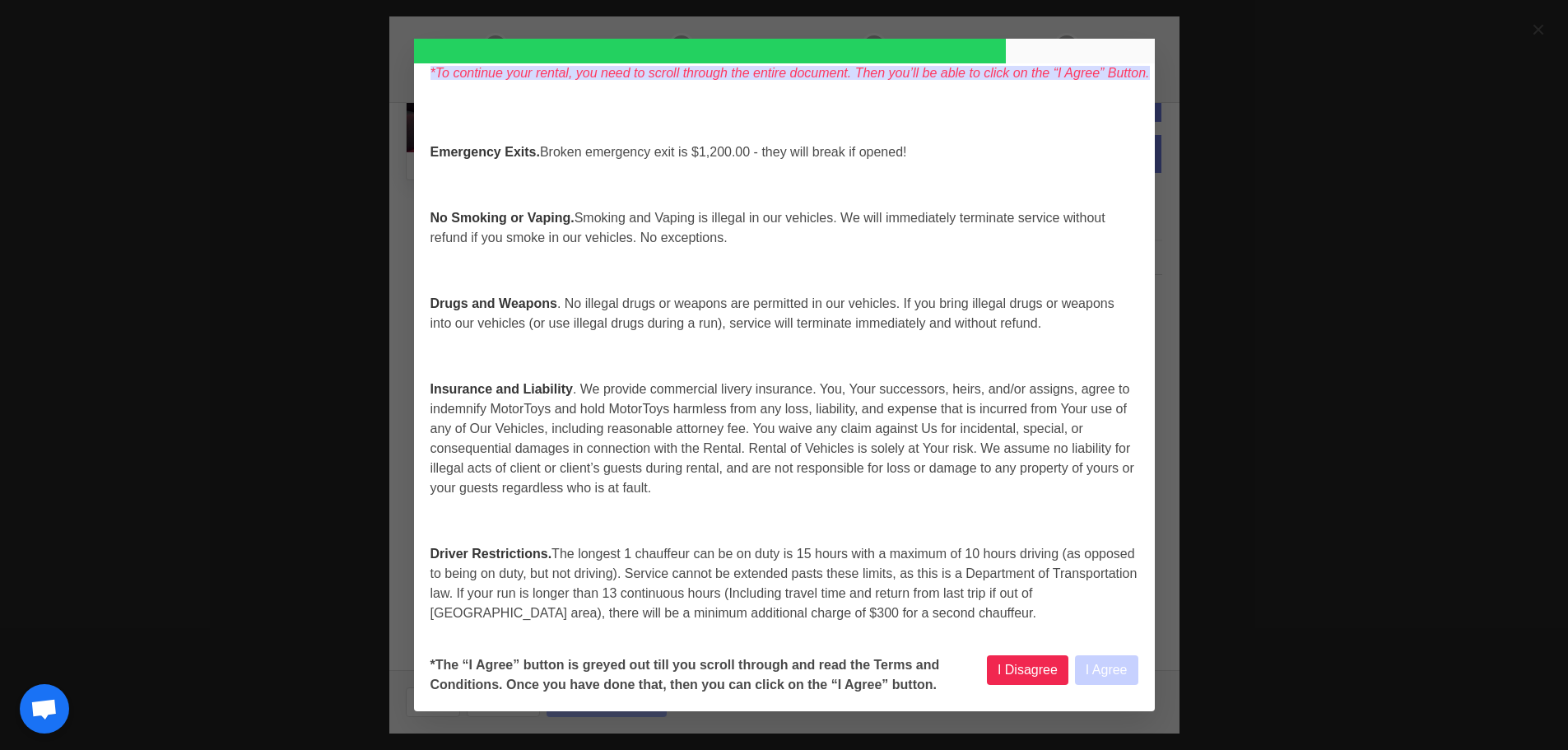
select select
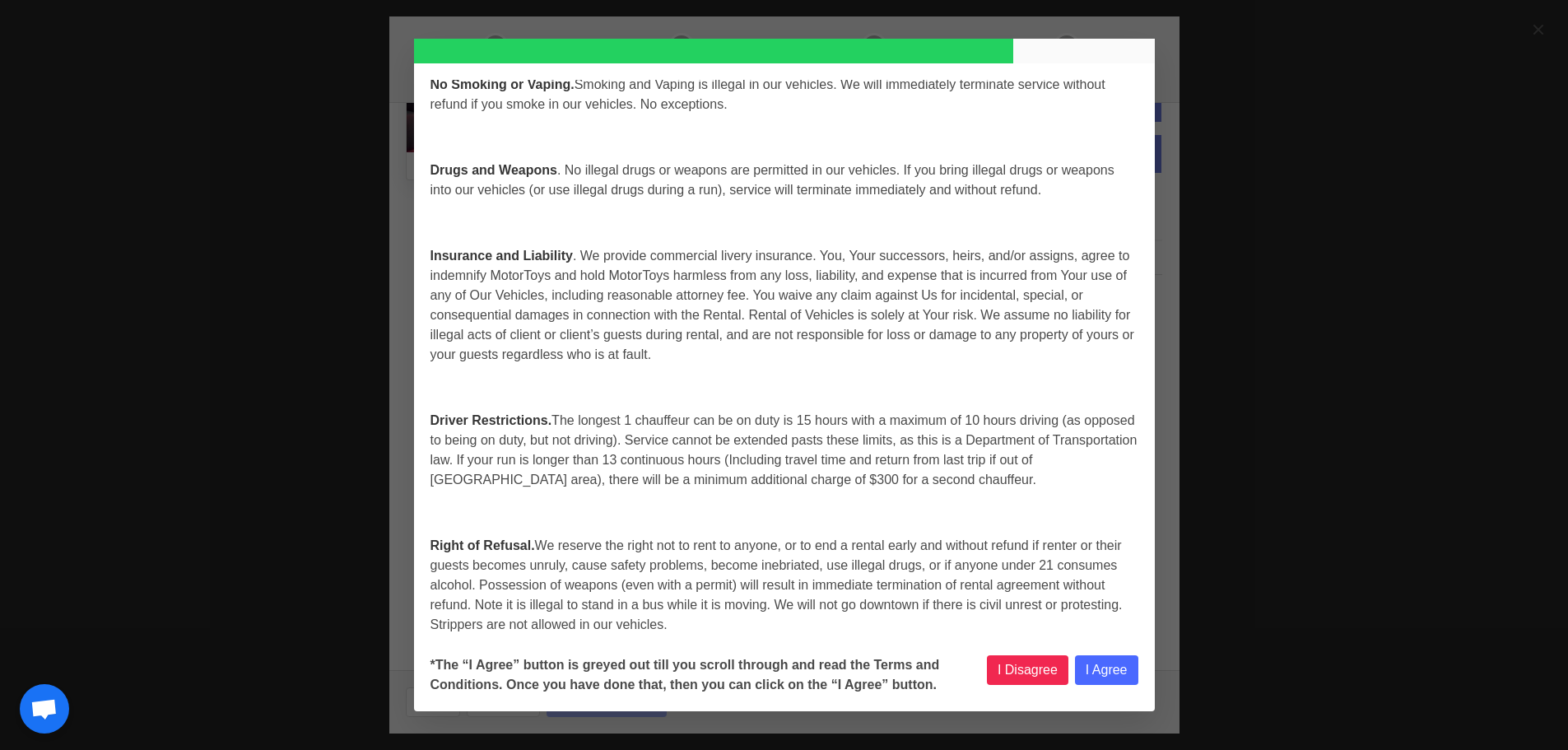
scroll to position [5596, 0]
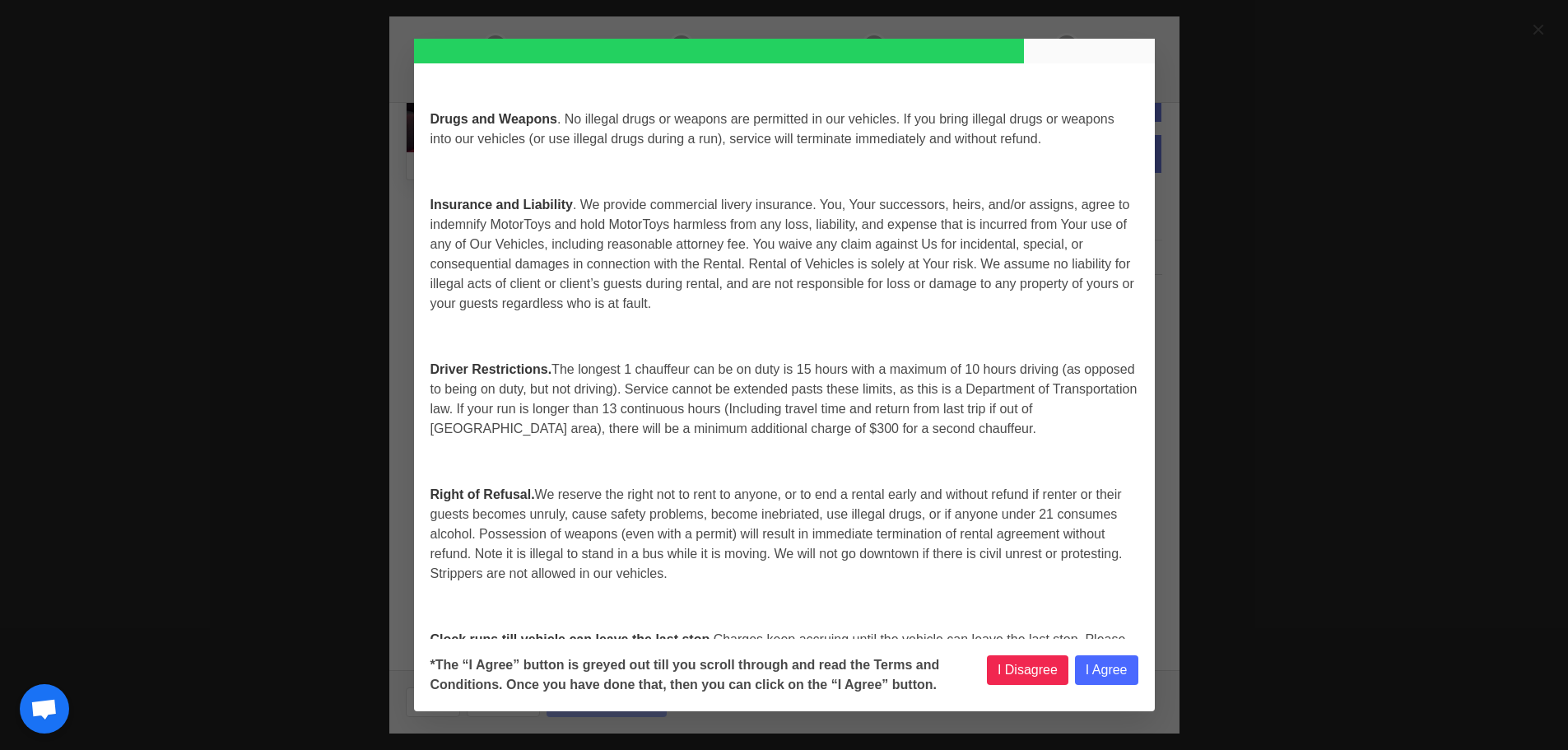
select select
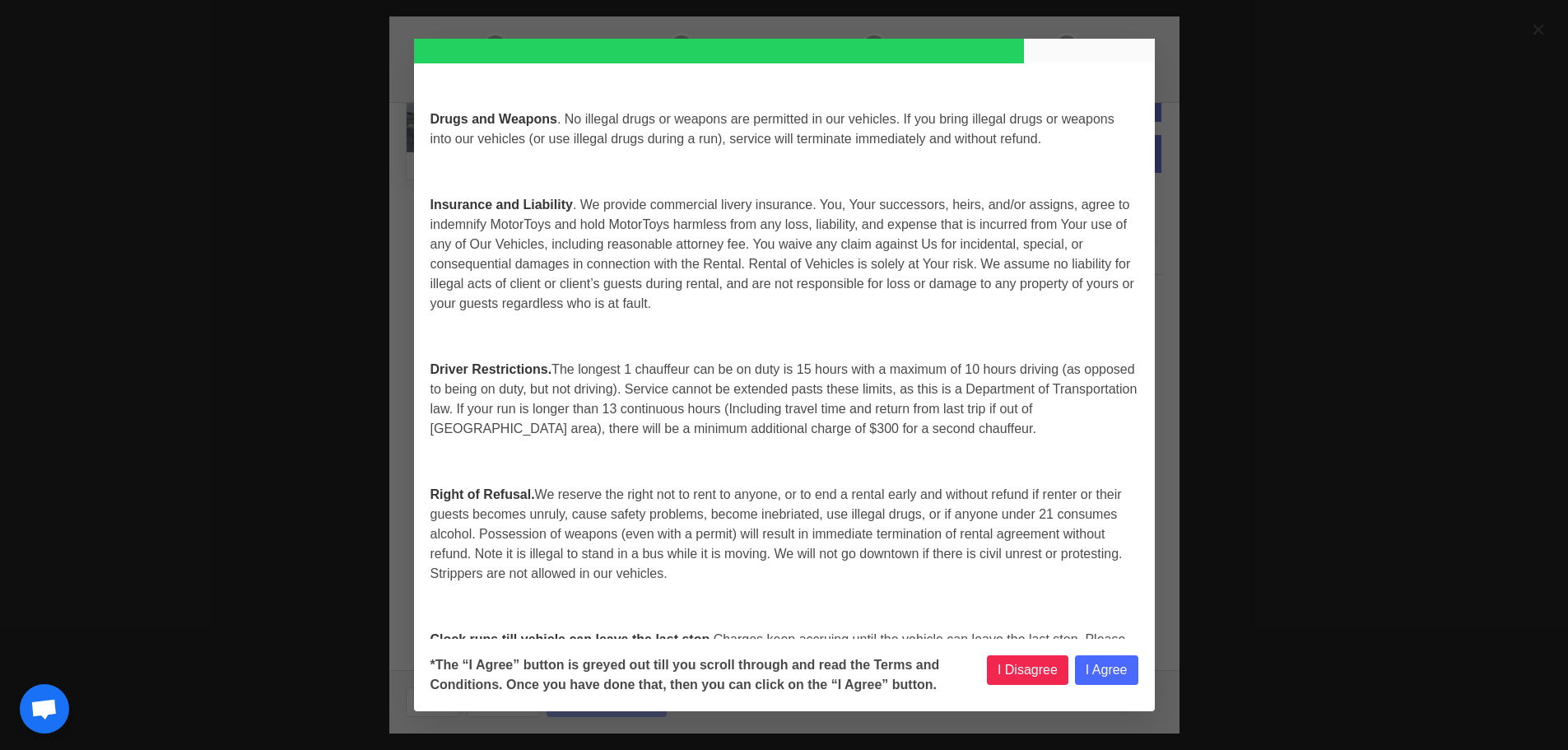
select select
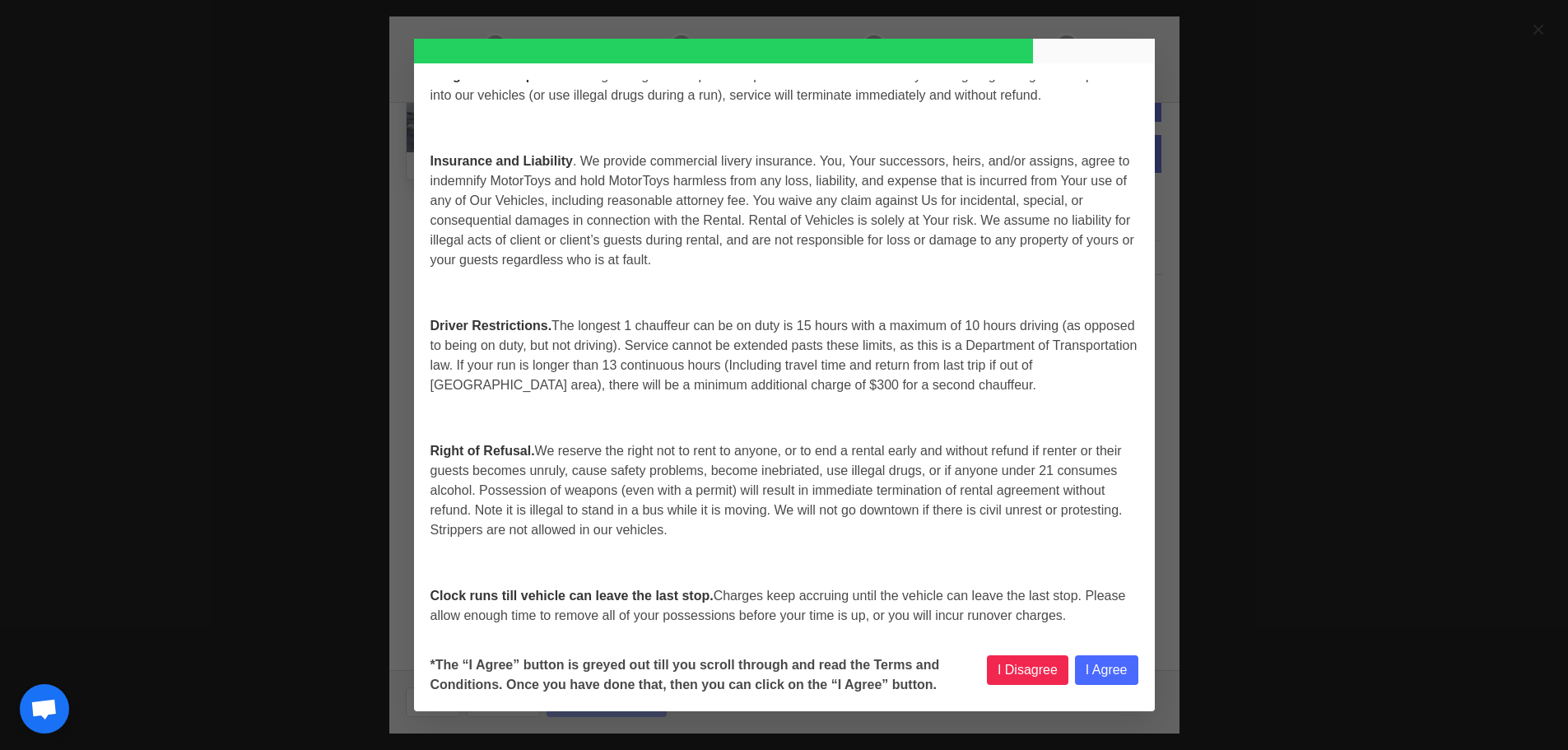
scroll to position [5678, 0]
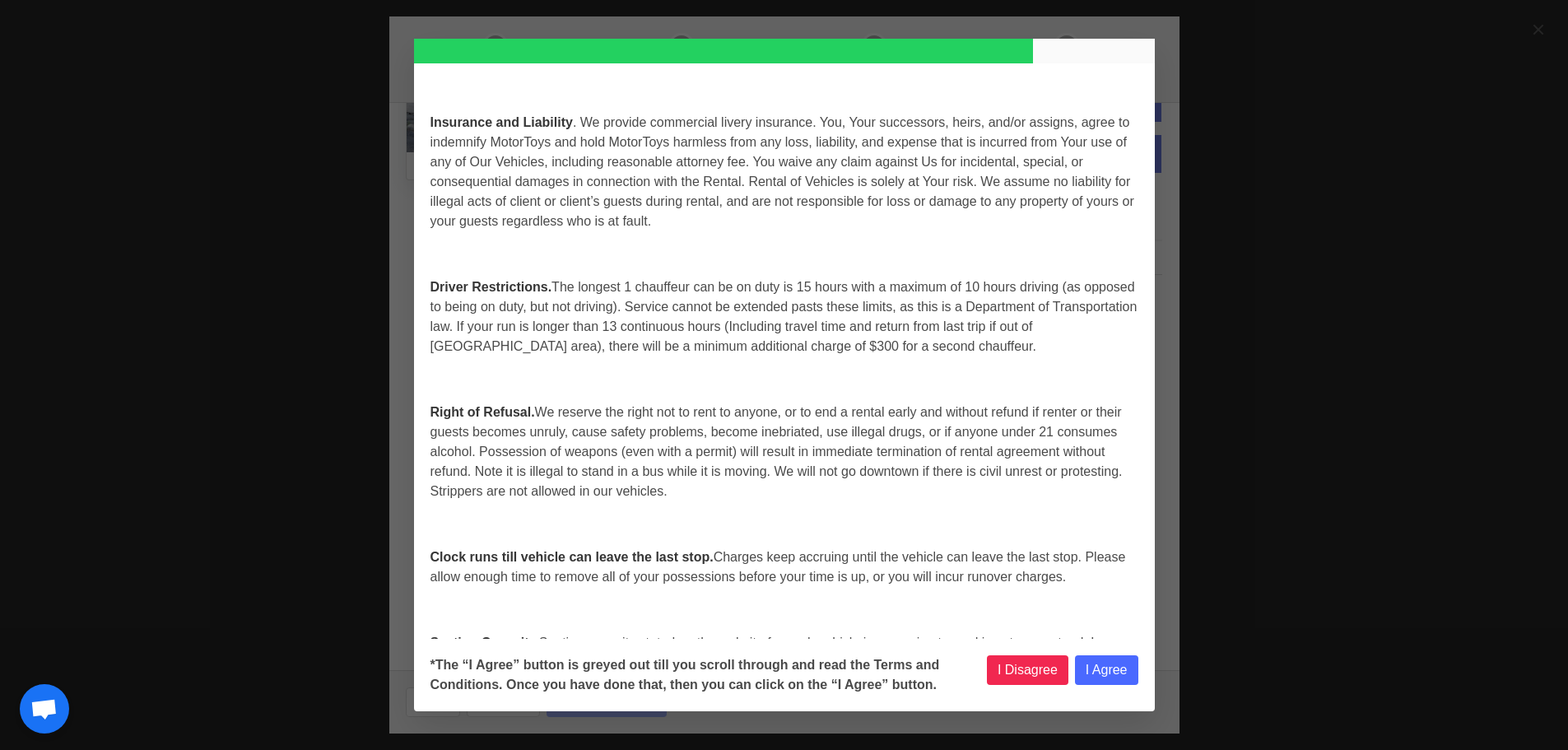
select select
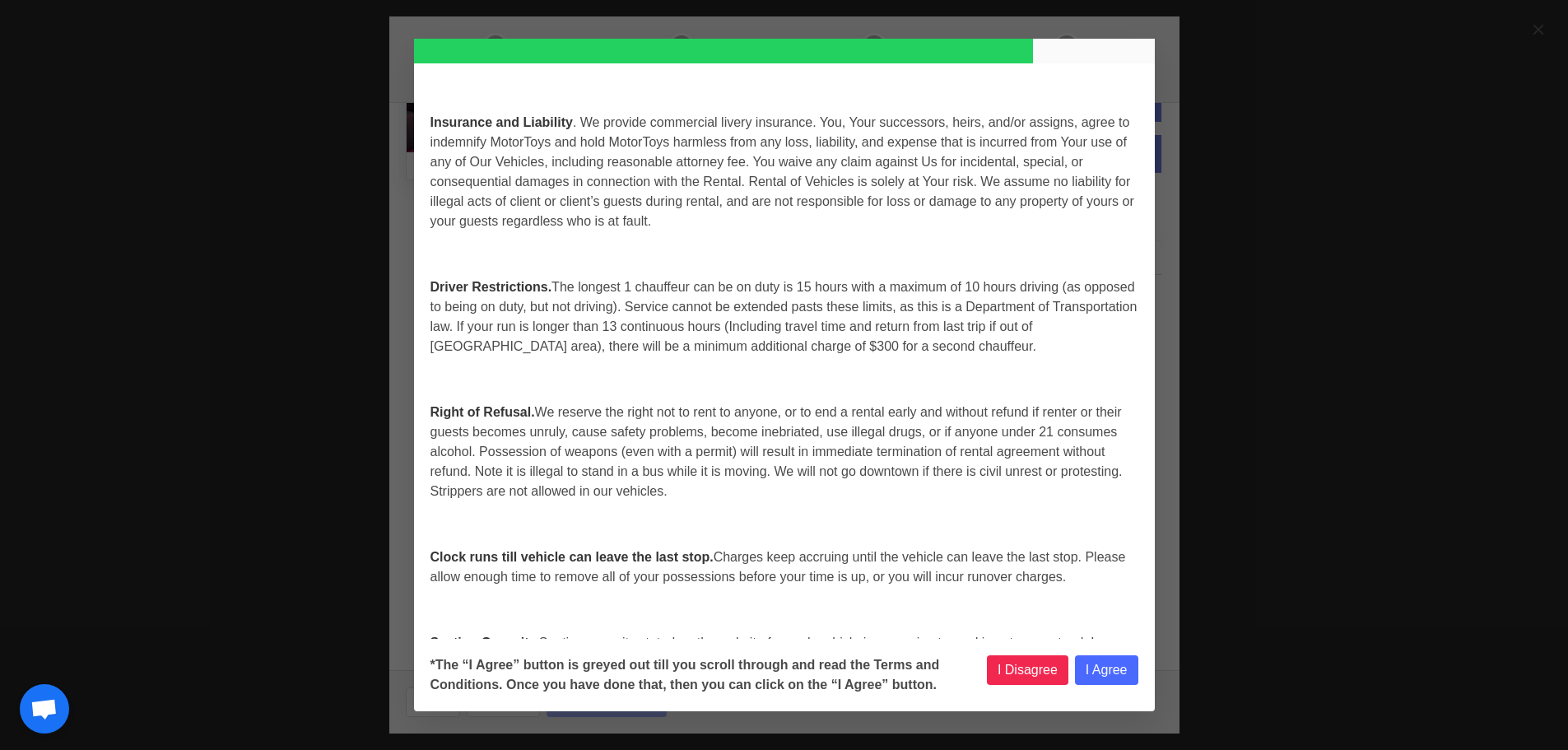
select select
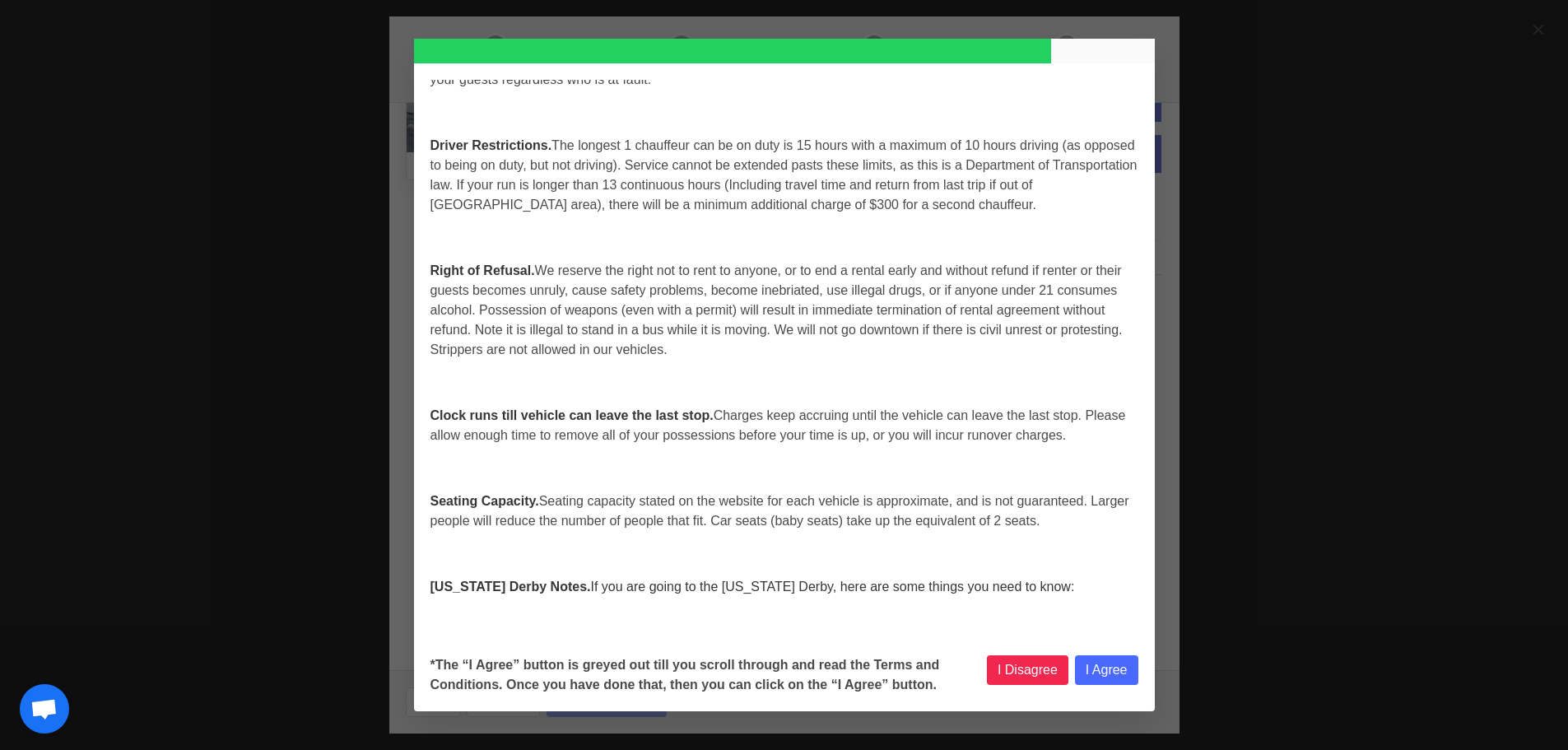
scroll to position [5843, 0]
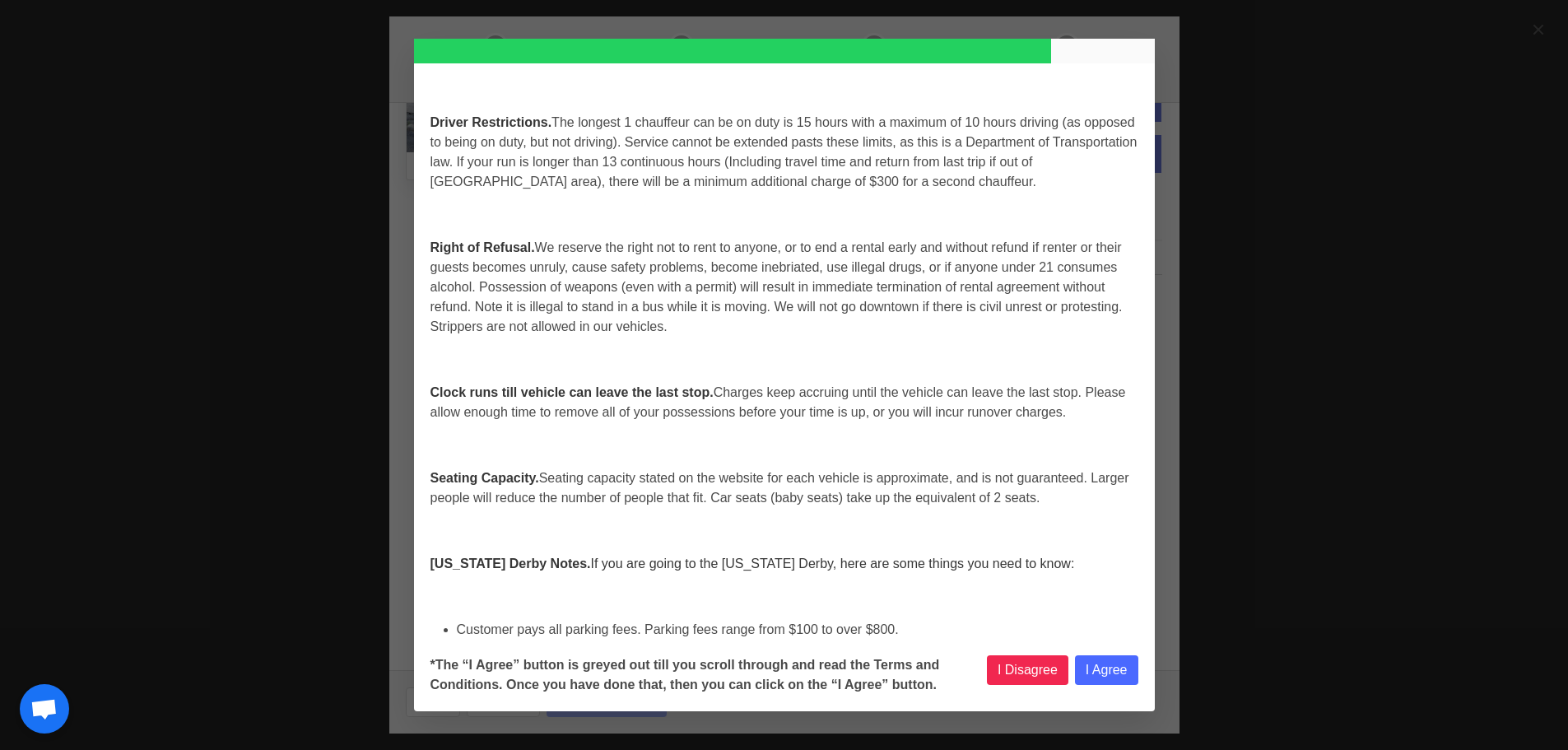
select select
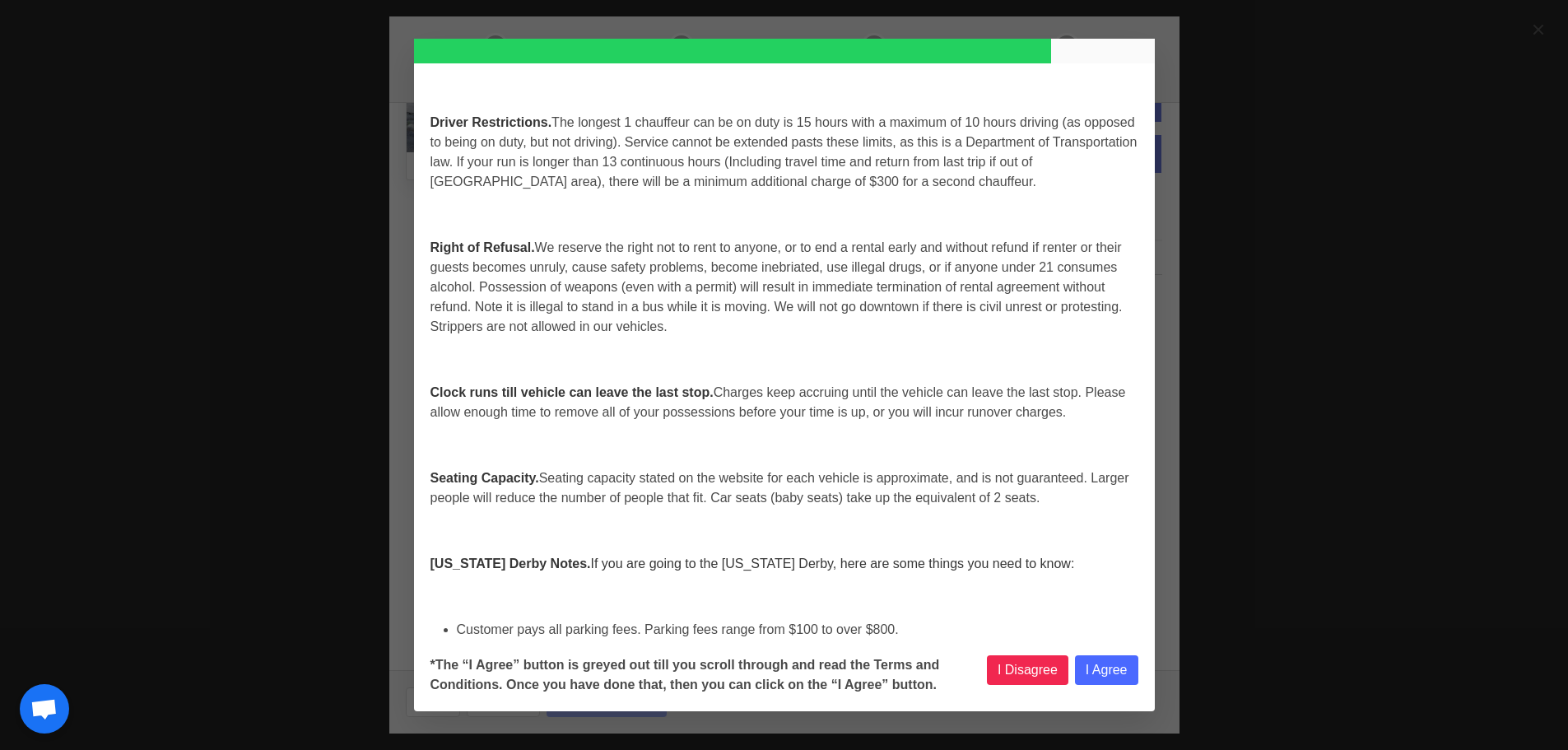
select select
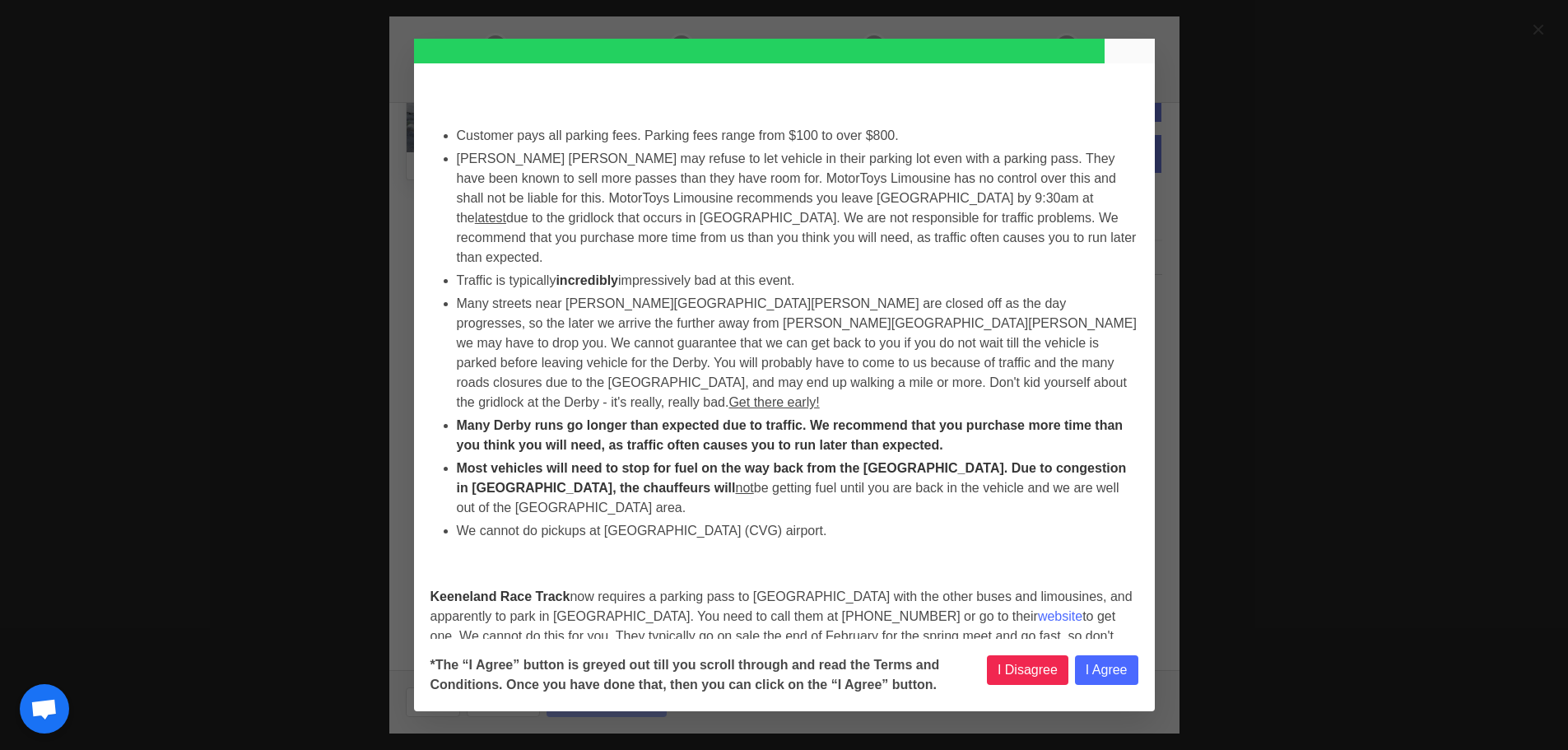
select select
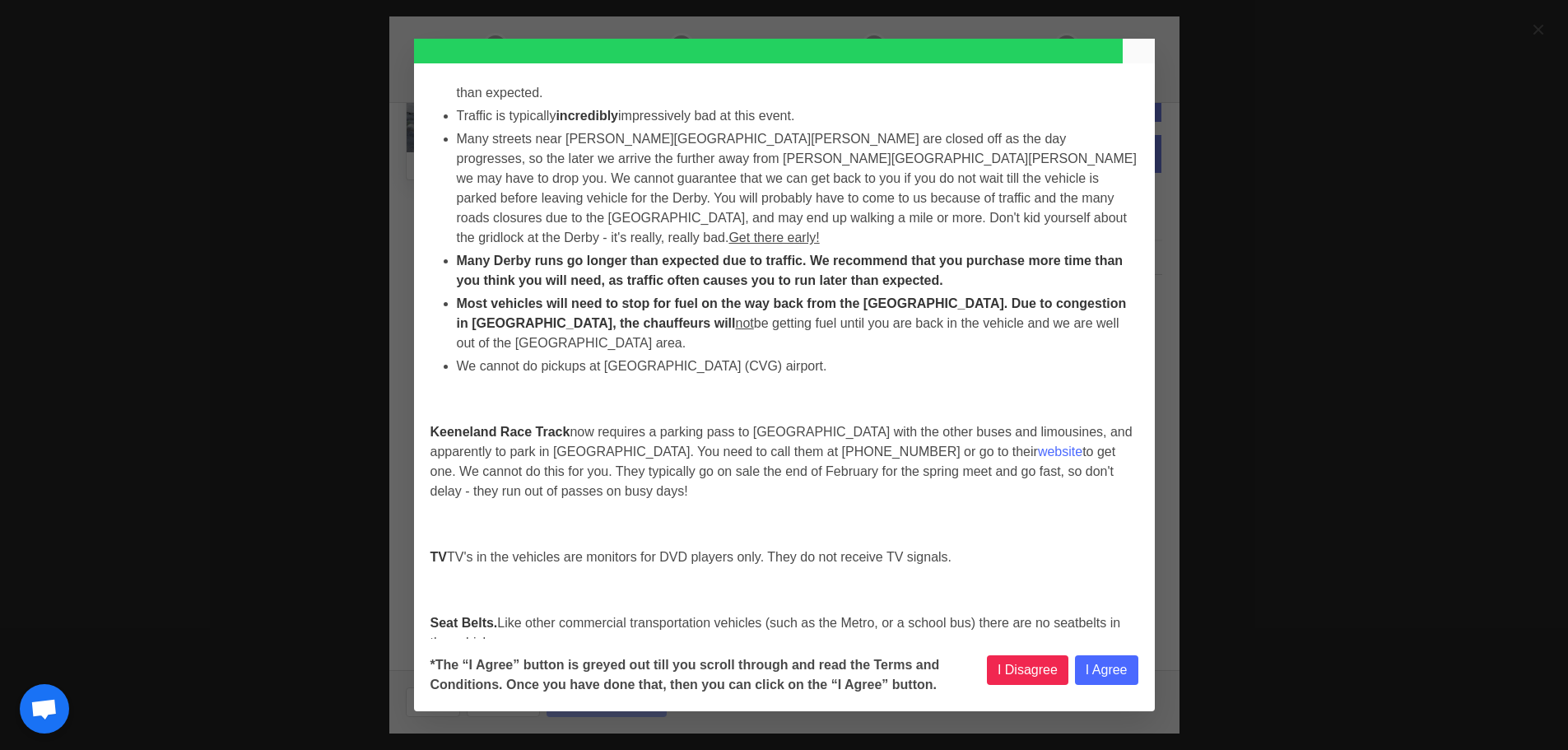
select select
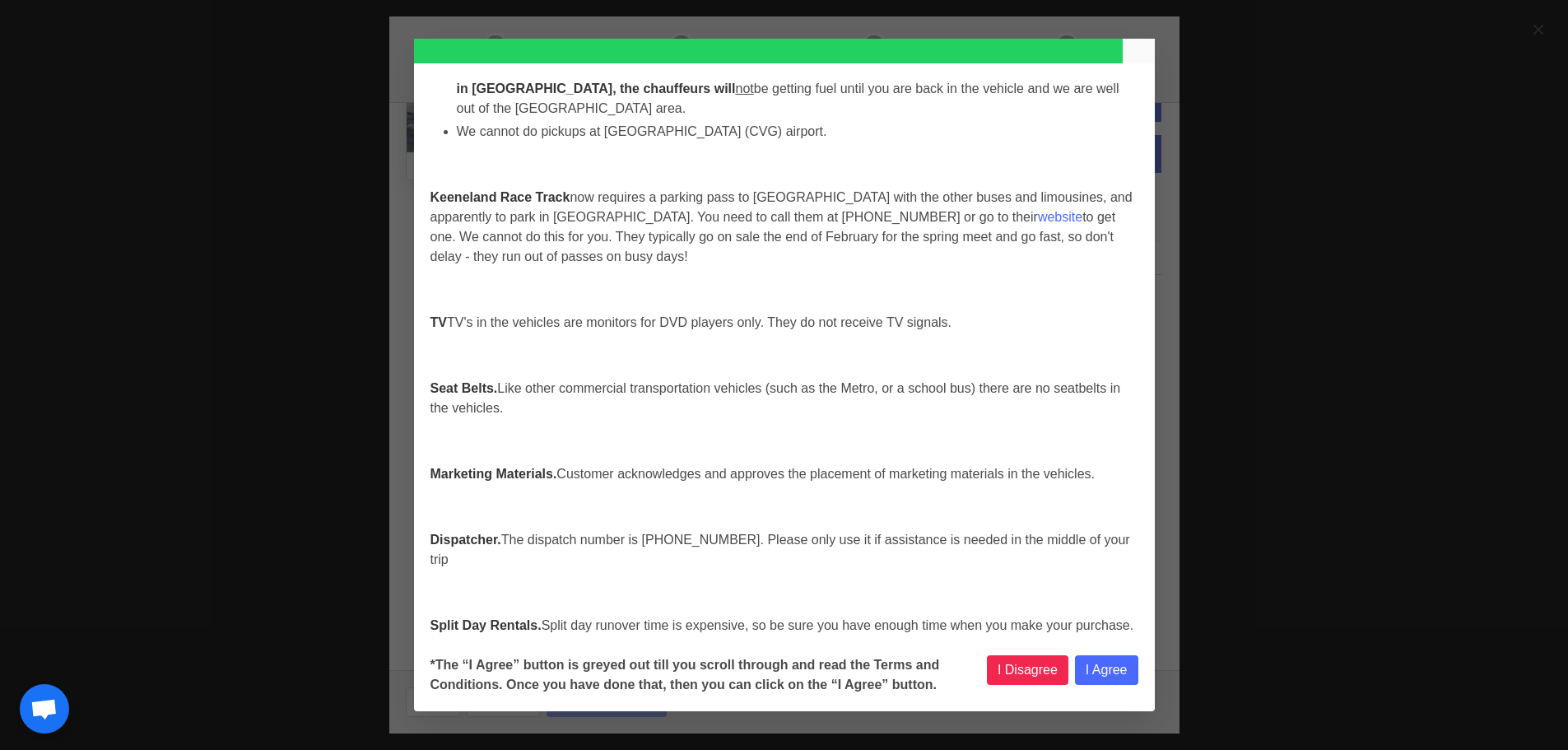
select select
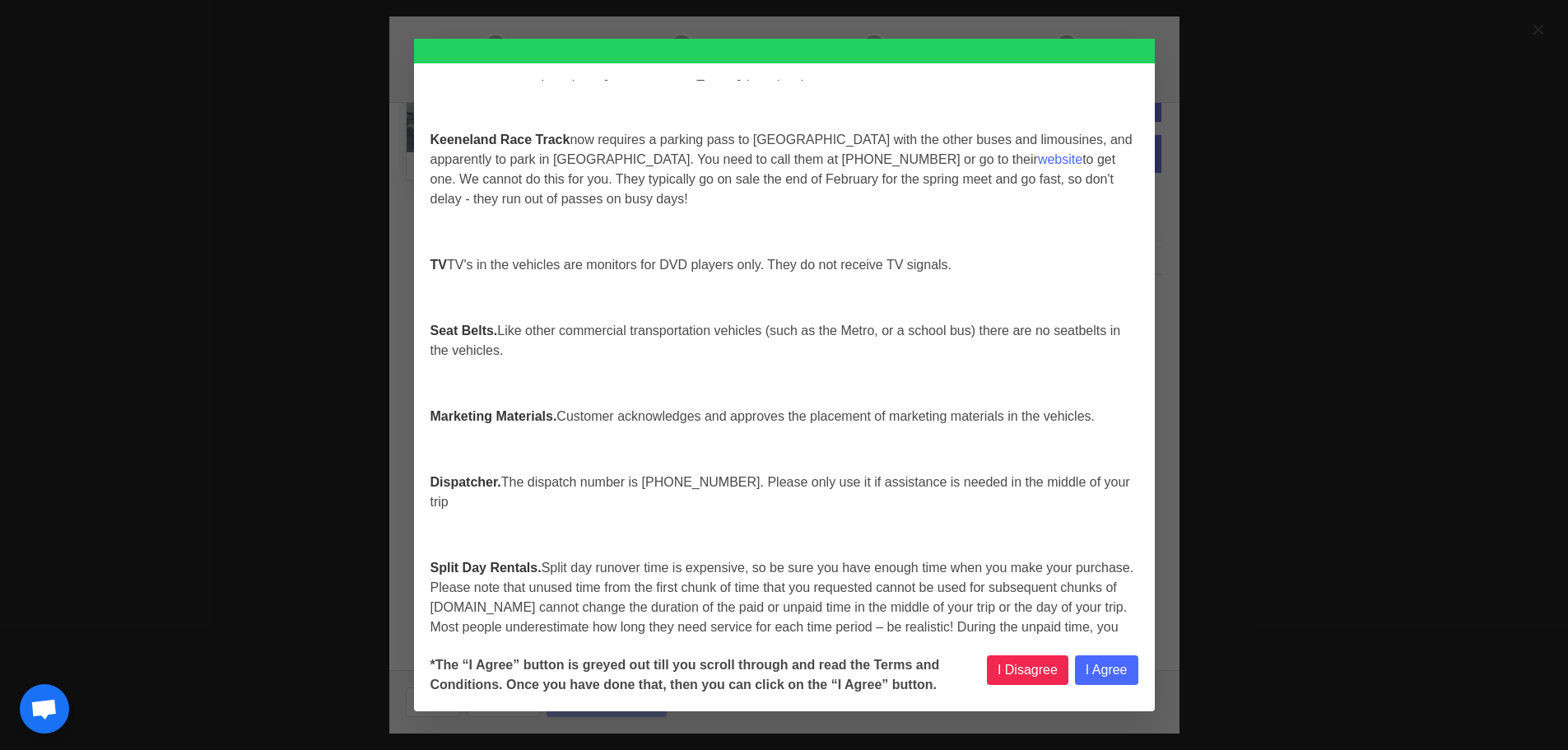
select select
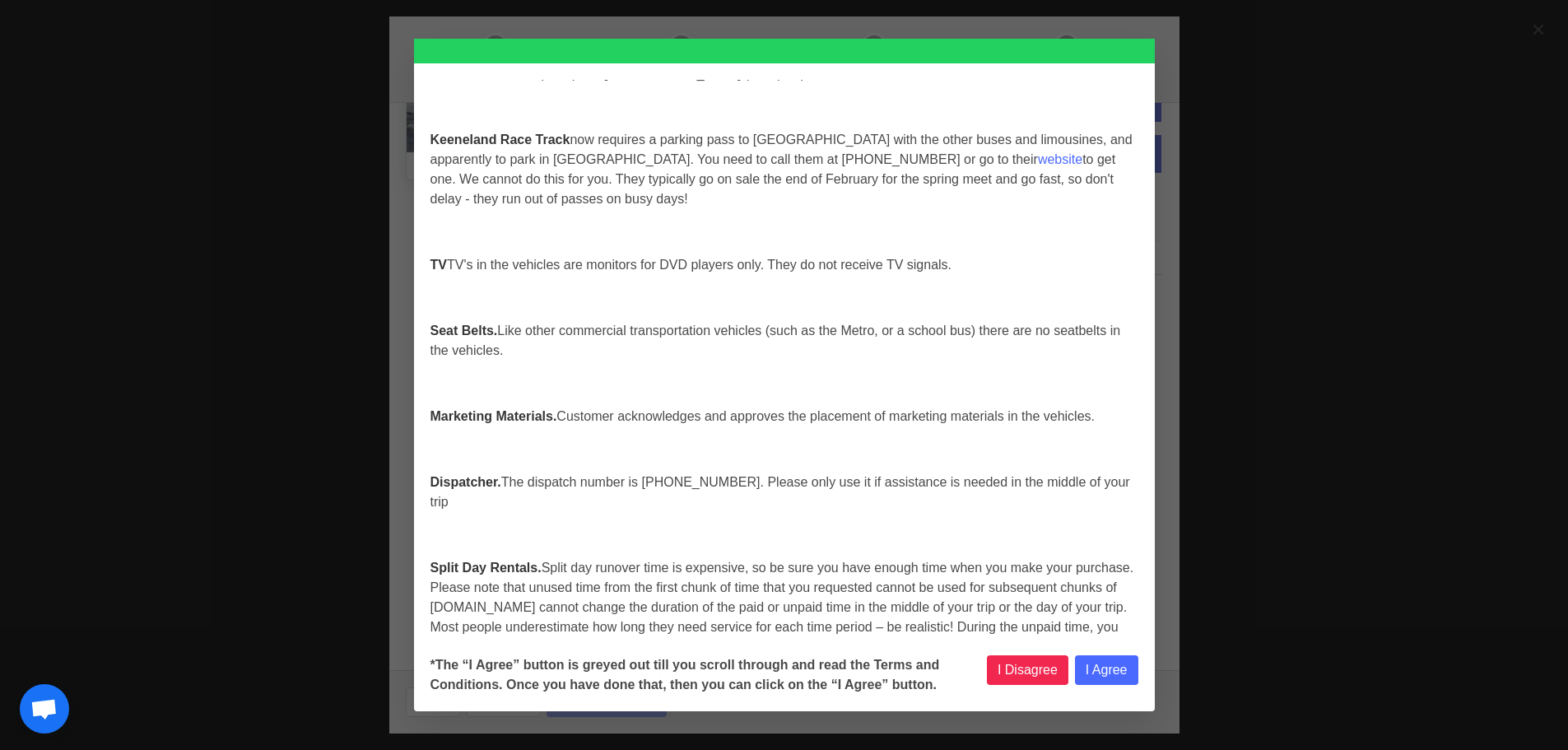
select select
click at [1105, 674] on button "I Agree" at bounding box center [1106, 670] width 64 height 29
select select
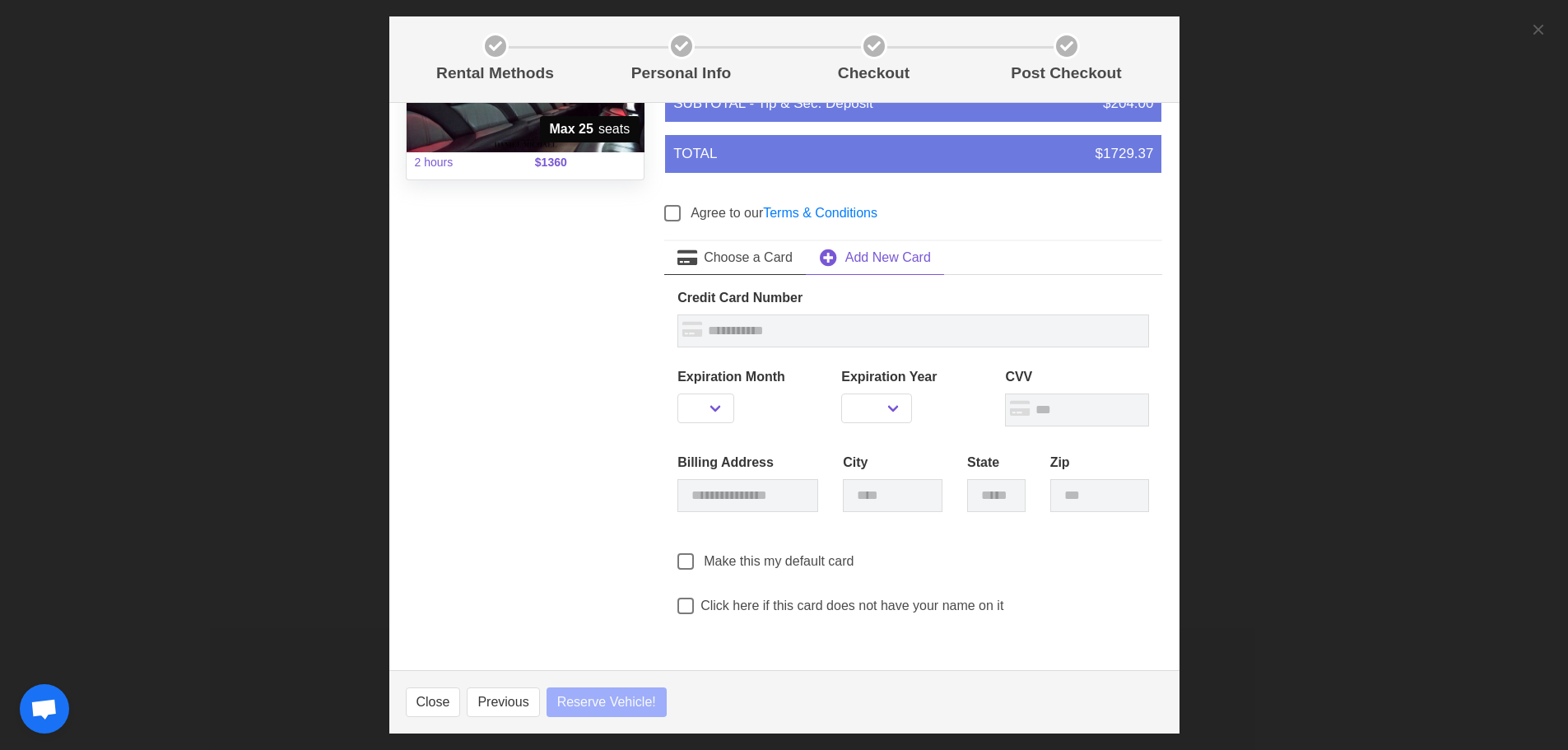
select select
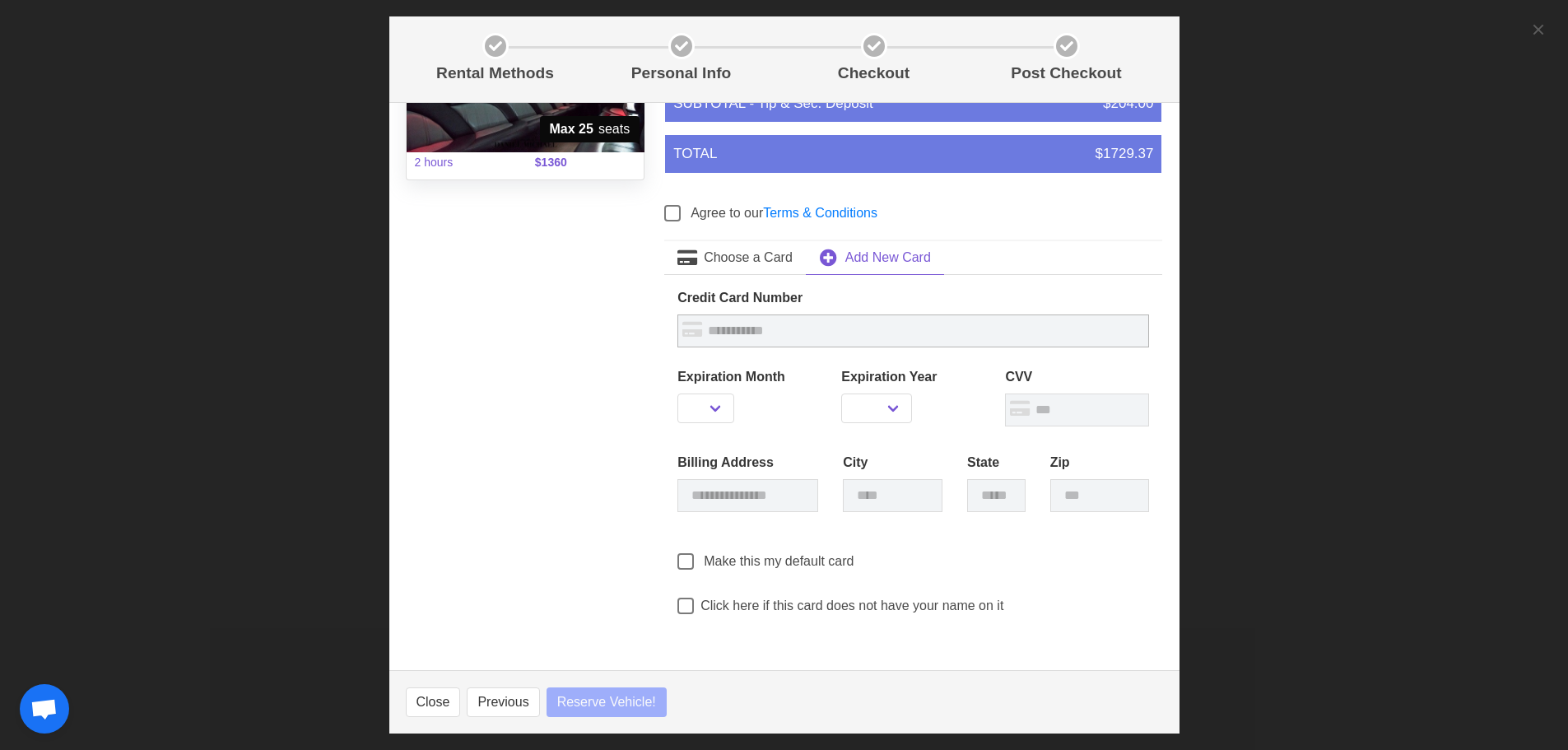
select select
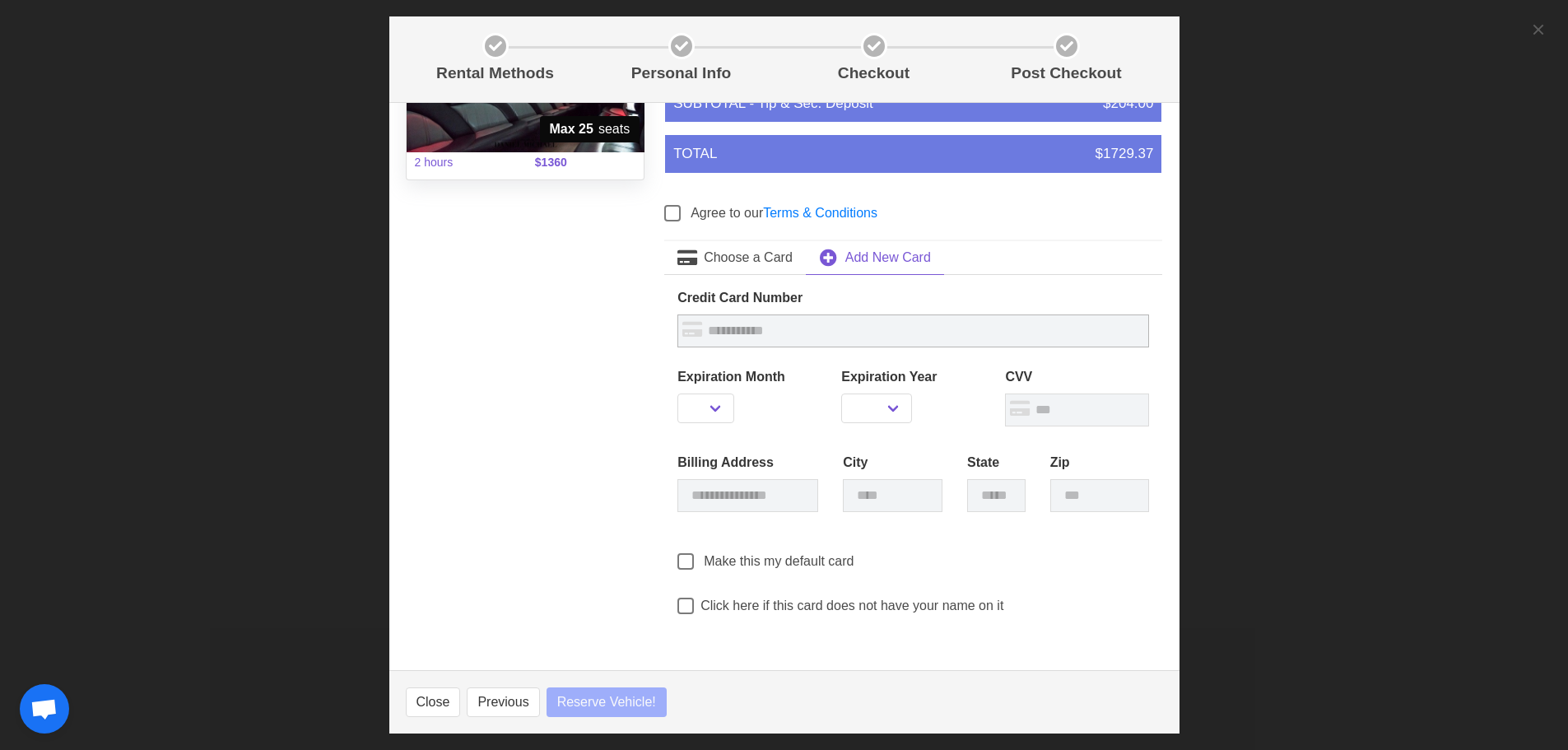
select select
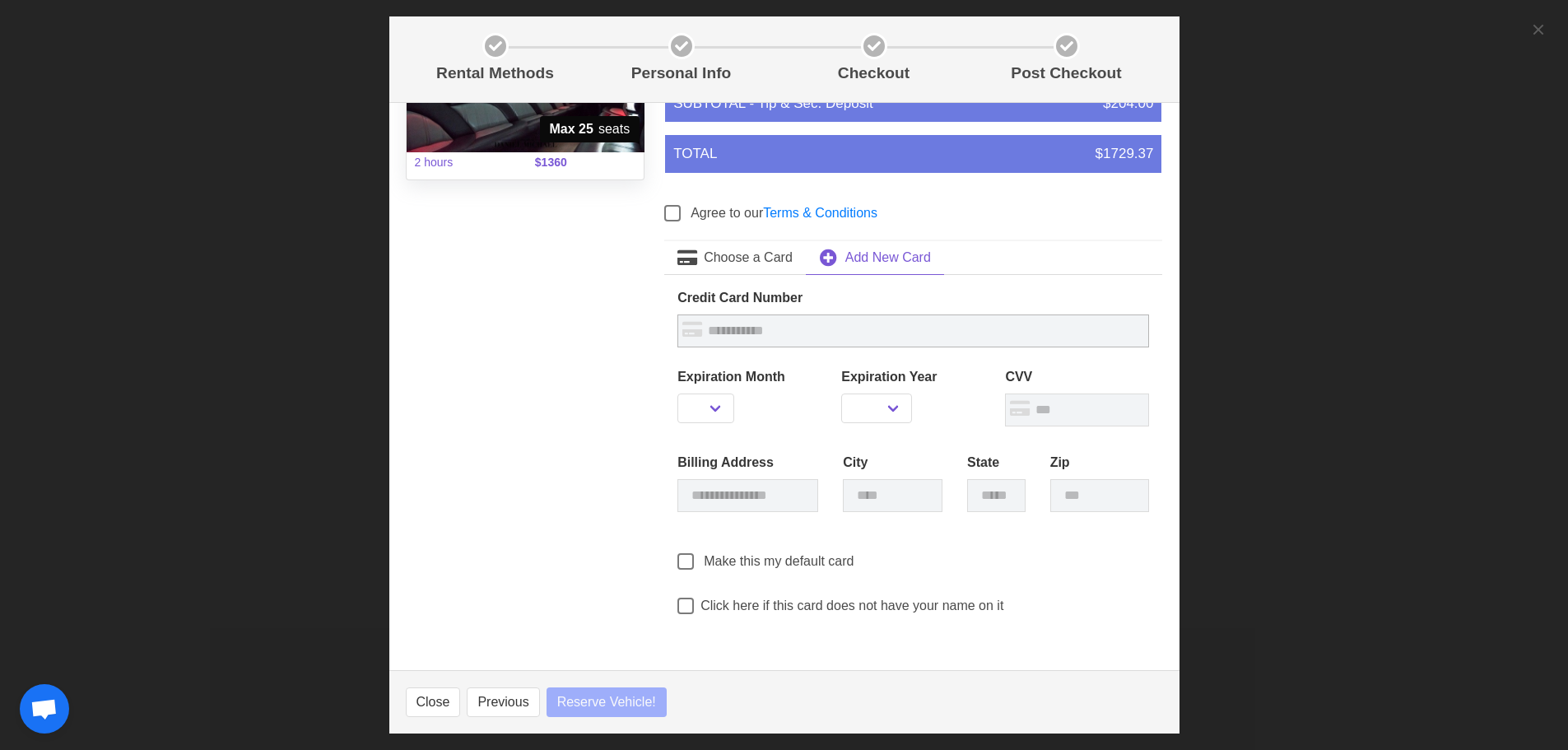
select select
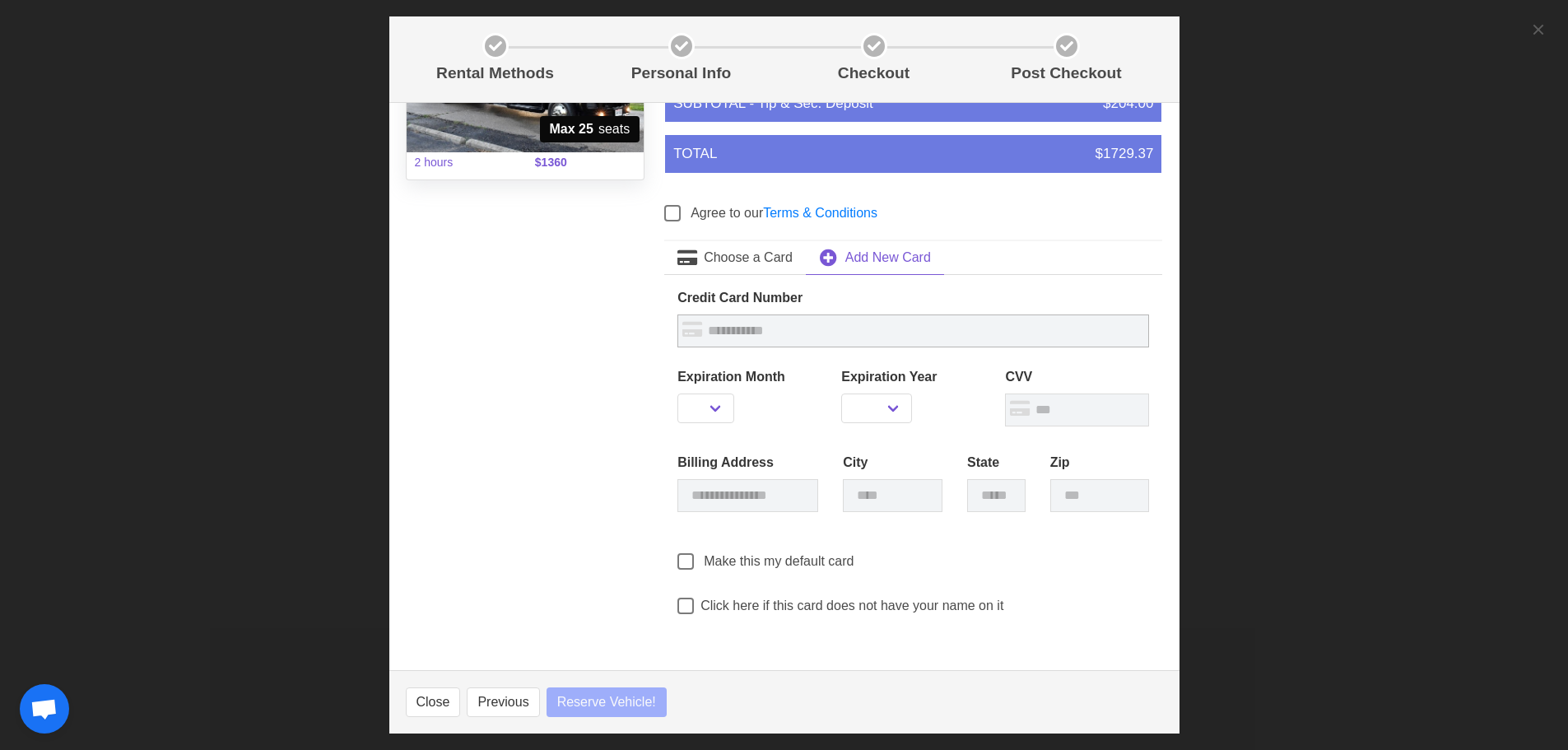
select select
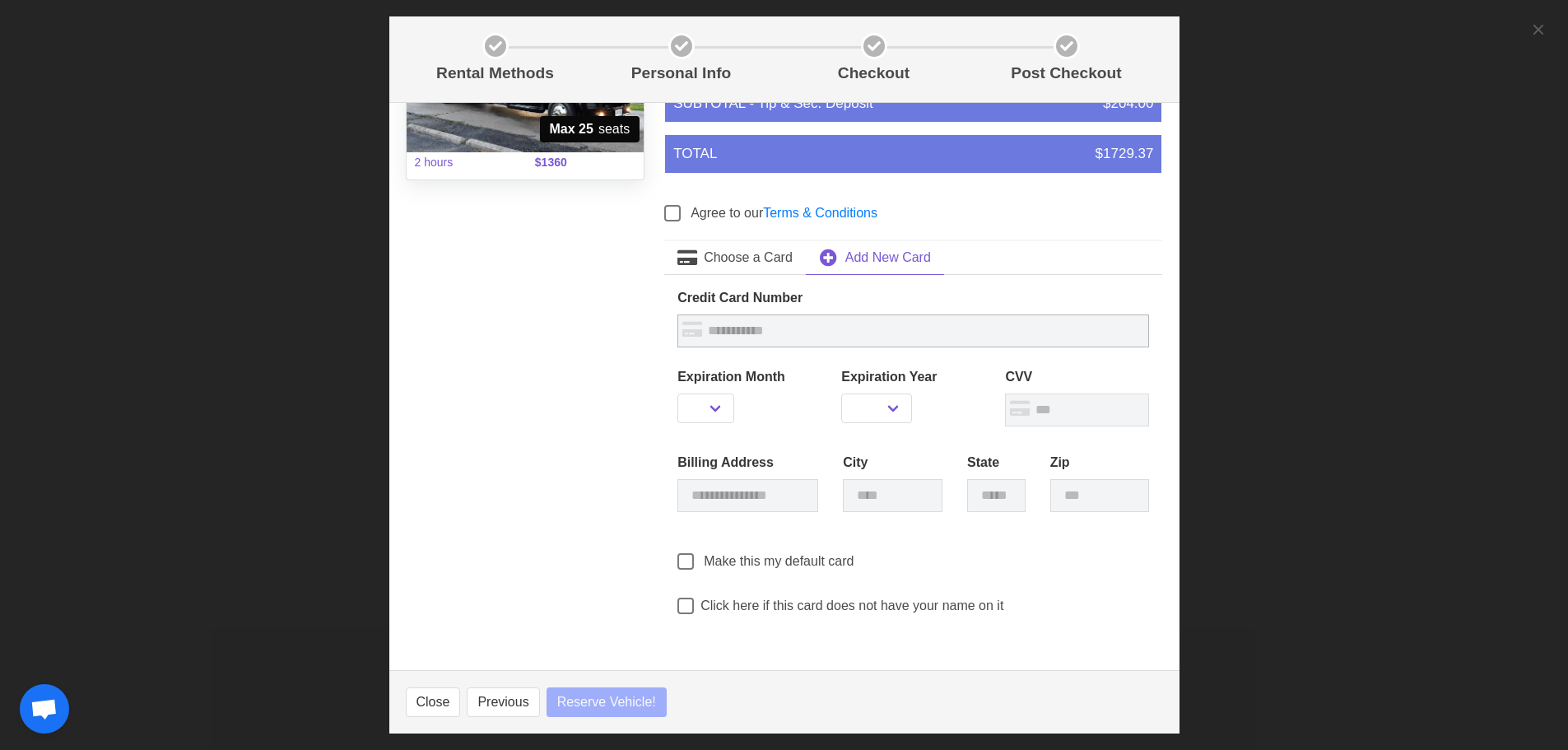
select select
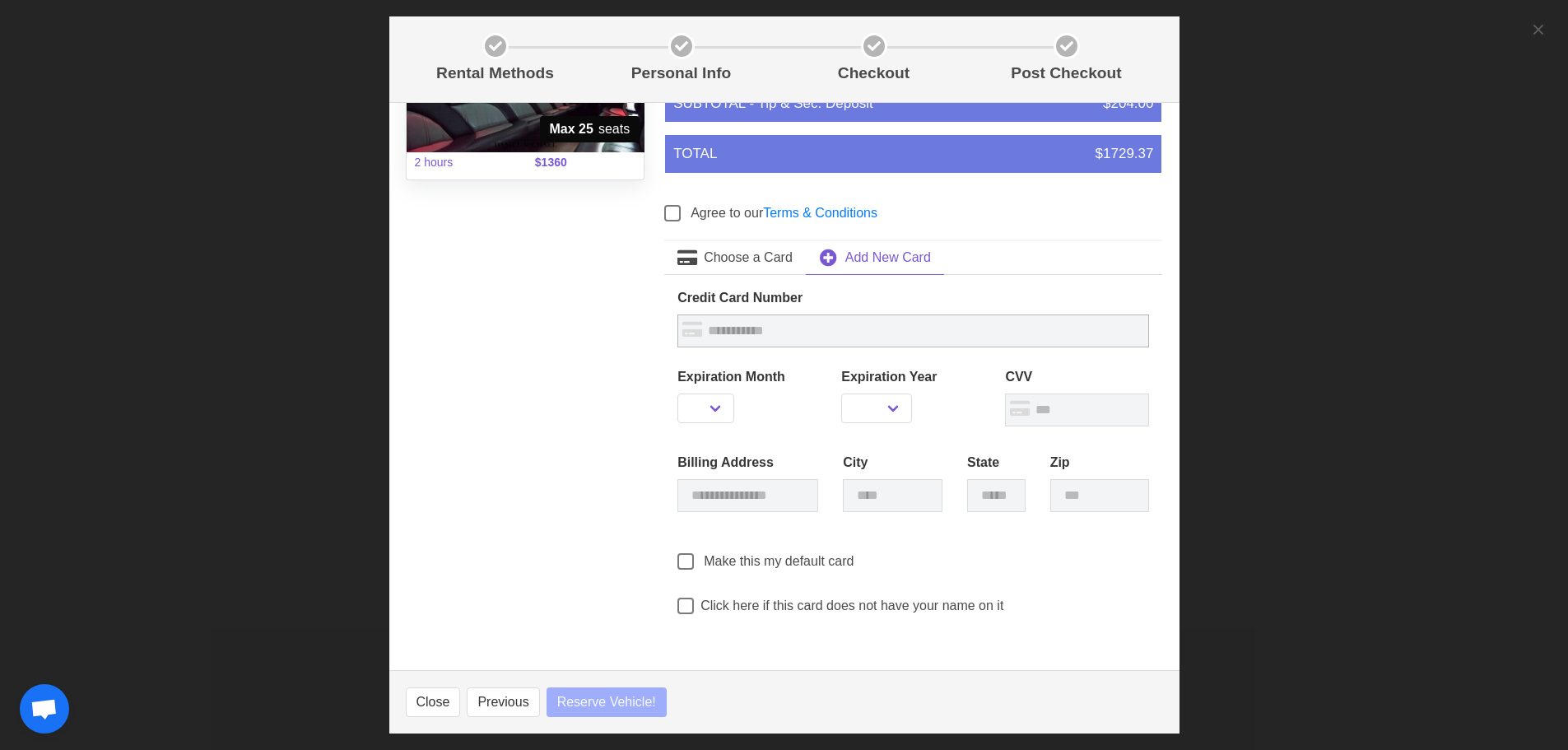
select select
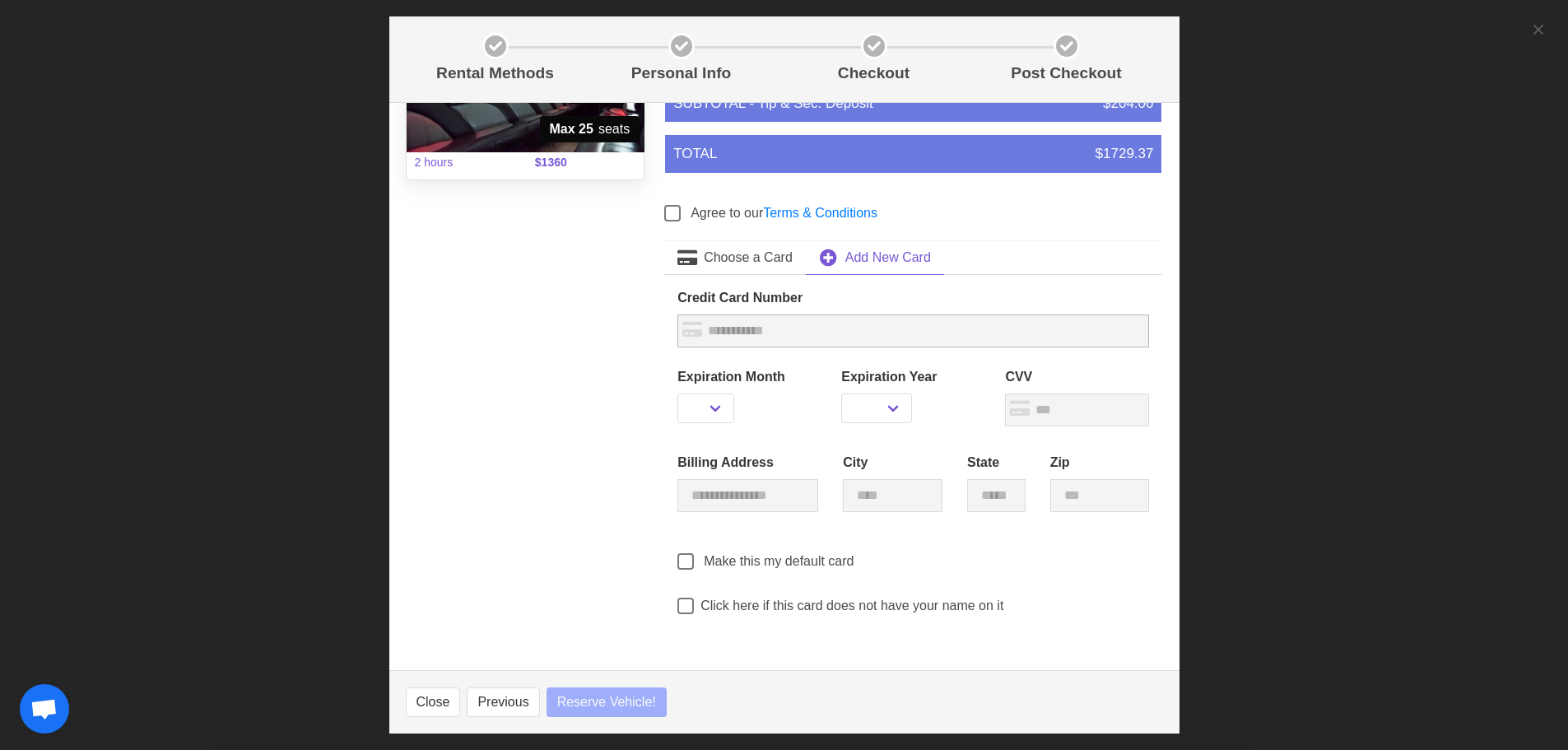
select select
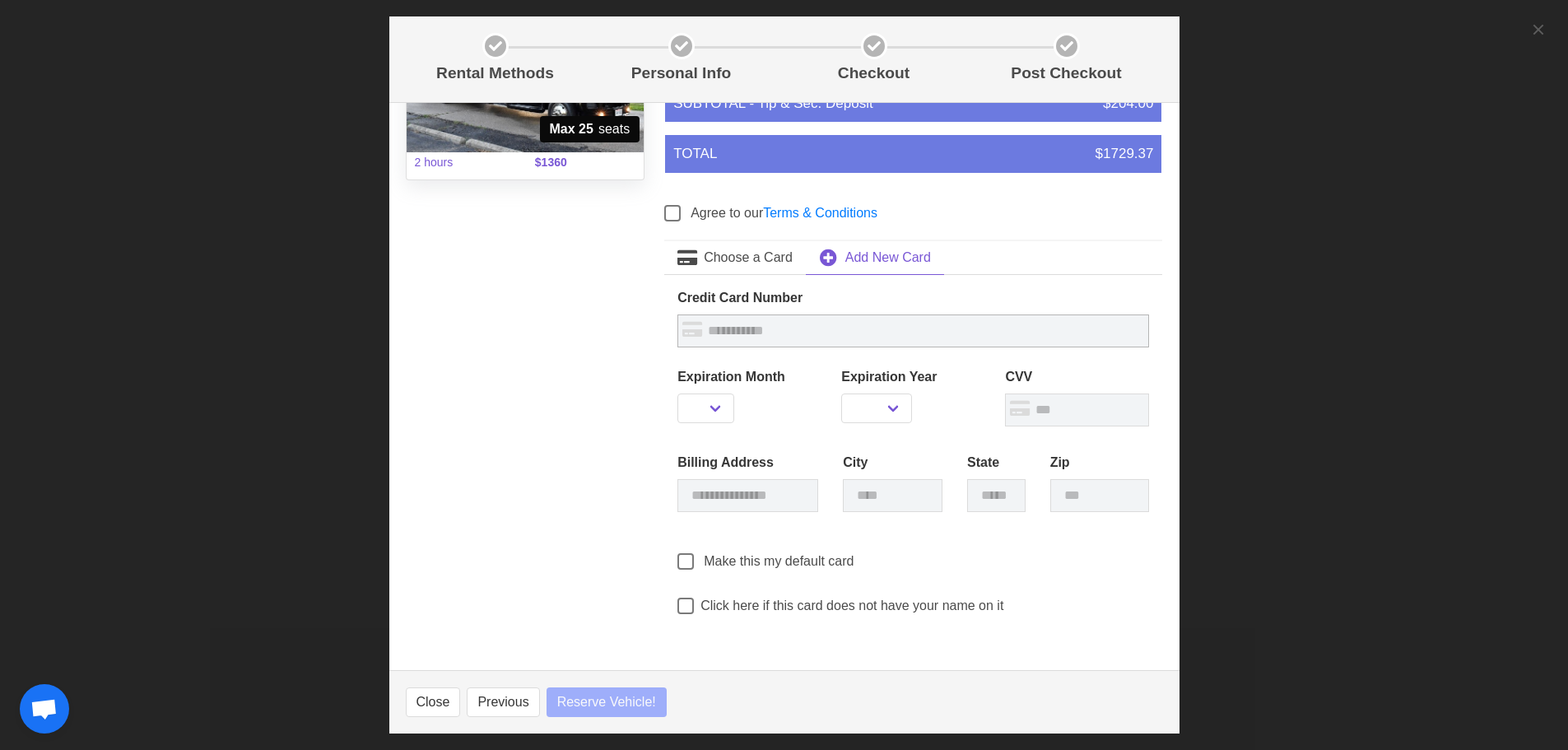
select select
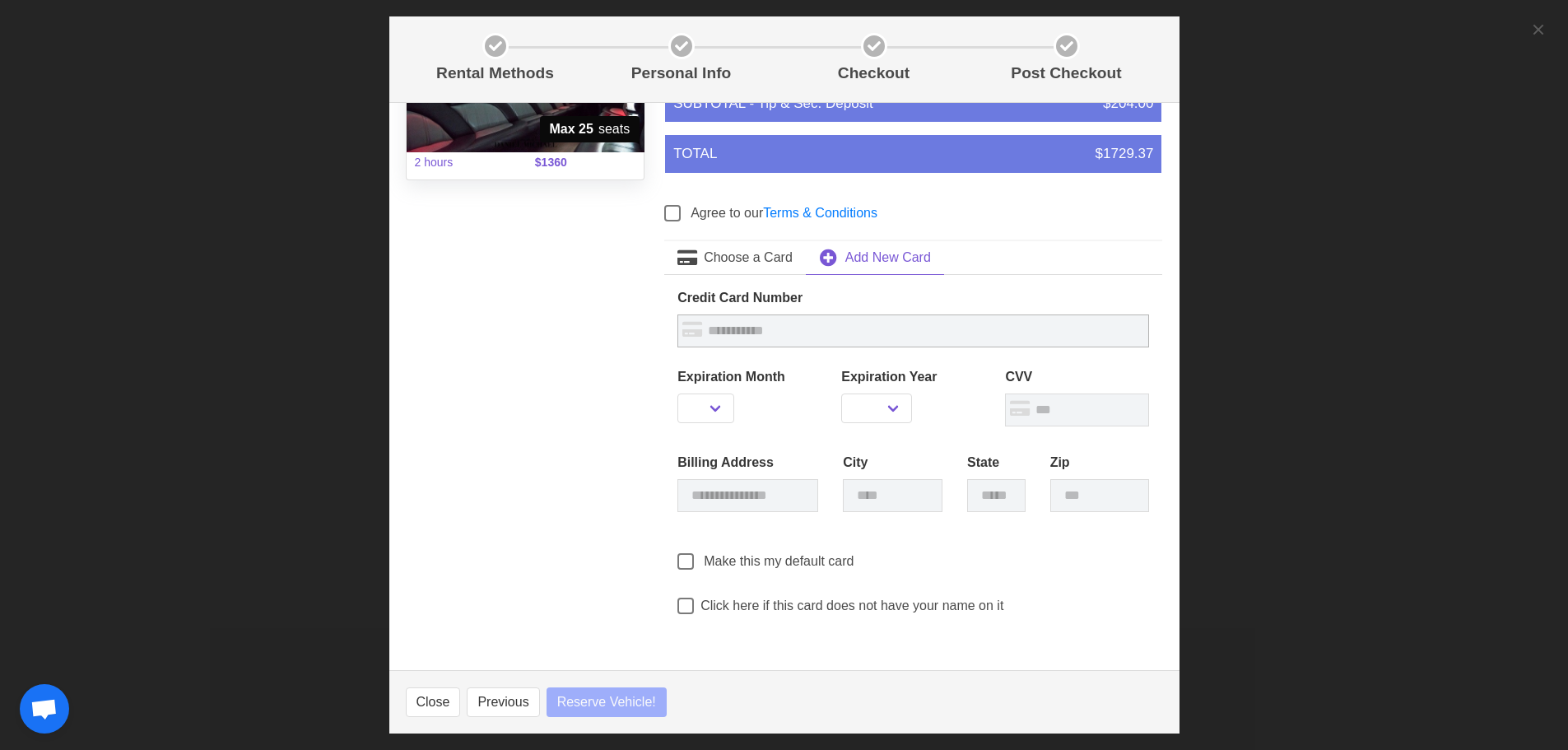
select select
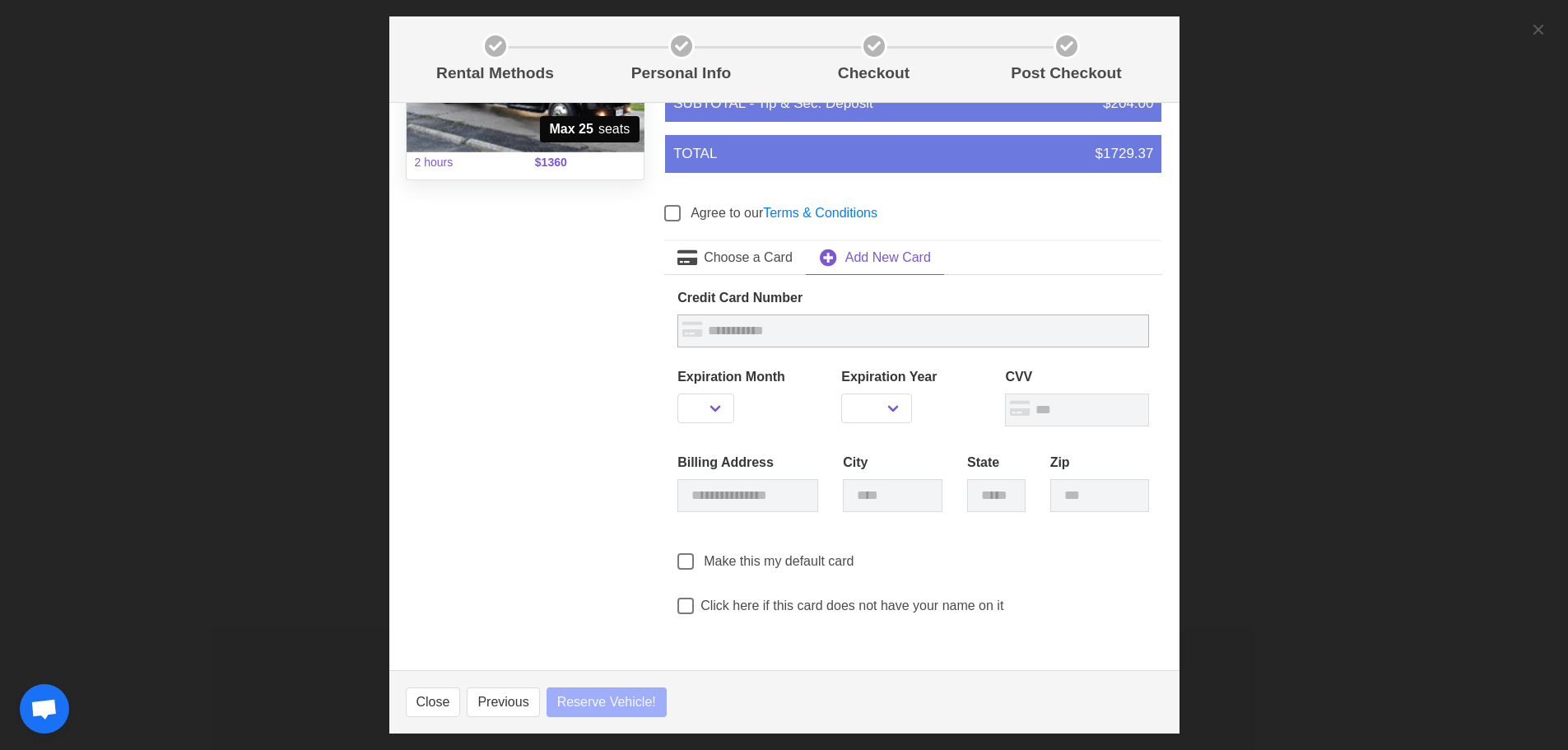
select select
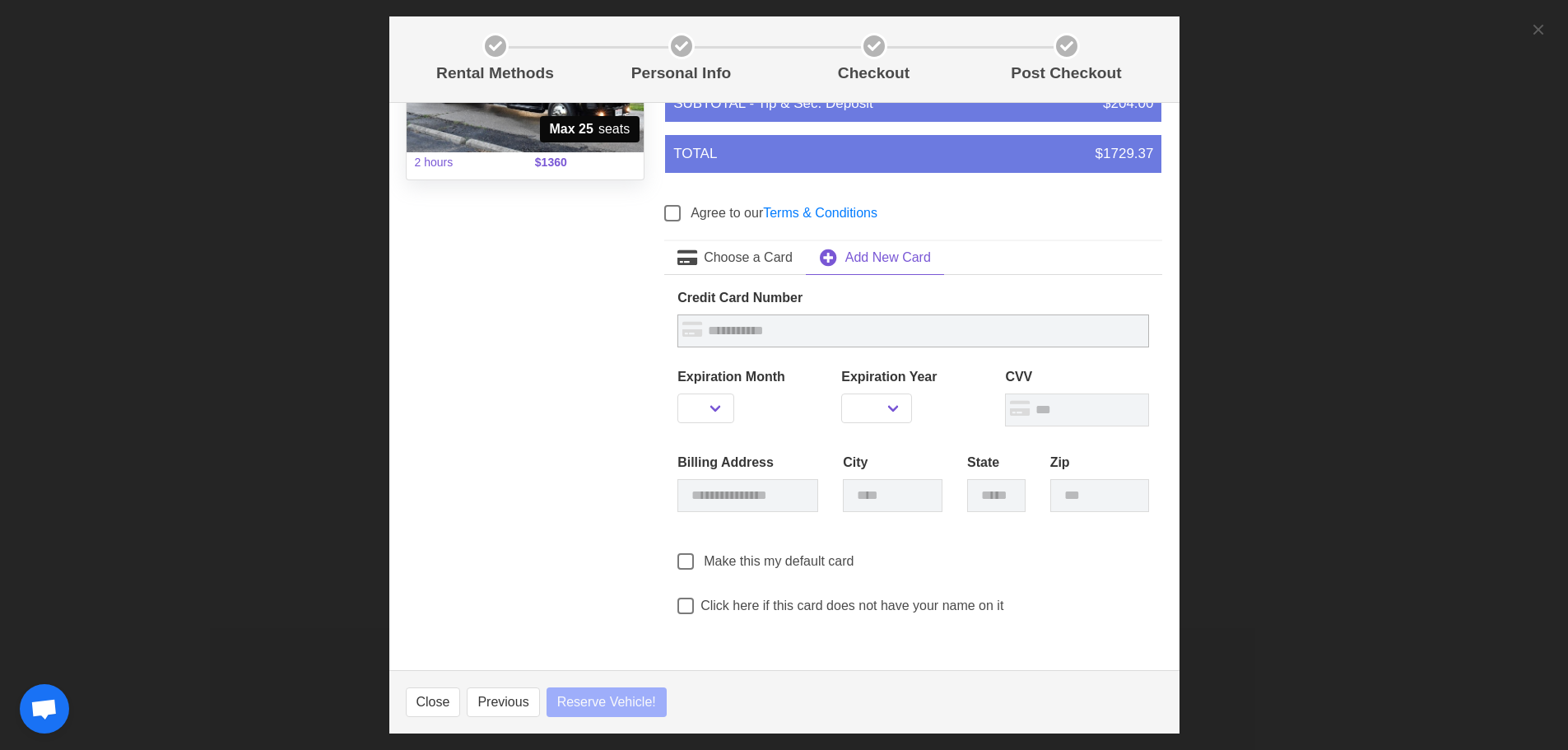
select select
click at [758, 334] on input "text" at bounding box center [913, 331] width 472 height 33
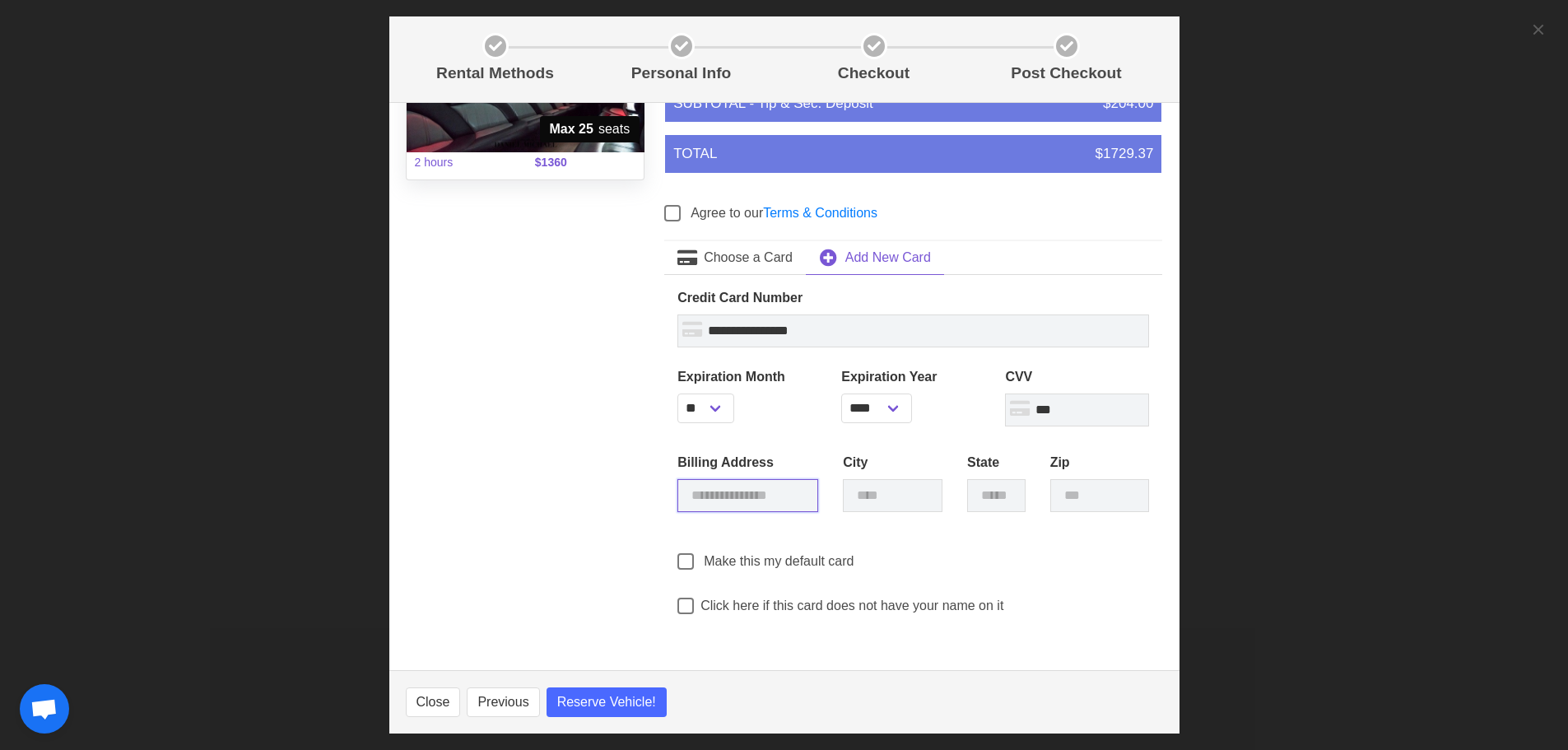
click at [778, 494] on input "text" at bounding box center [747, 496] width 141 height 33
click at [1412, 388] on div "Rental Methods Personal Info Checkout Post Checkout [PERSON_NAME] 14:00 Unit 31…" at bounding box center [784, 375] width 1568 height 750
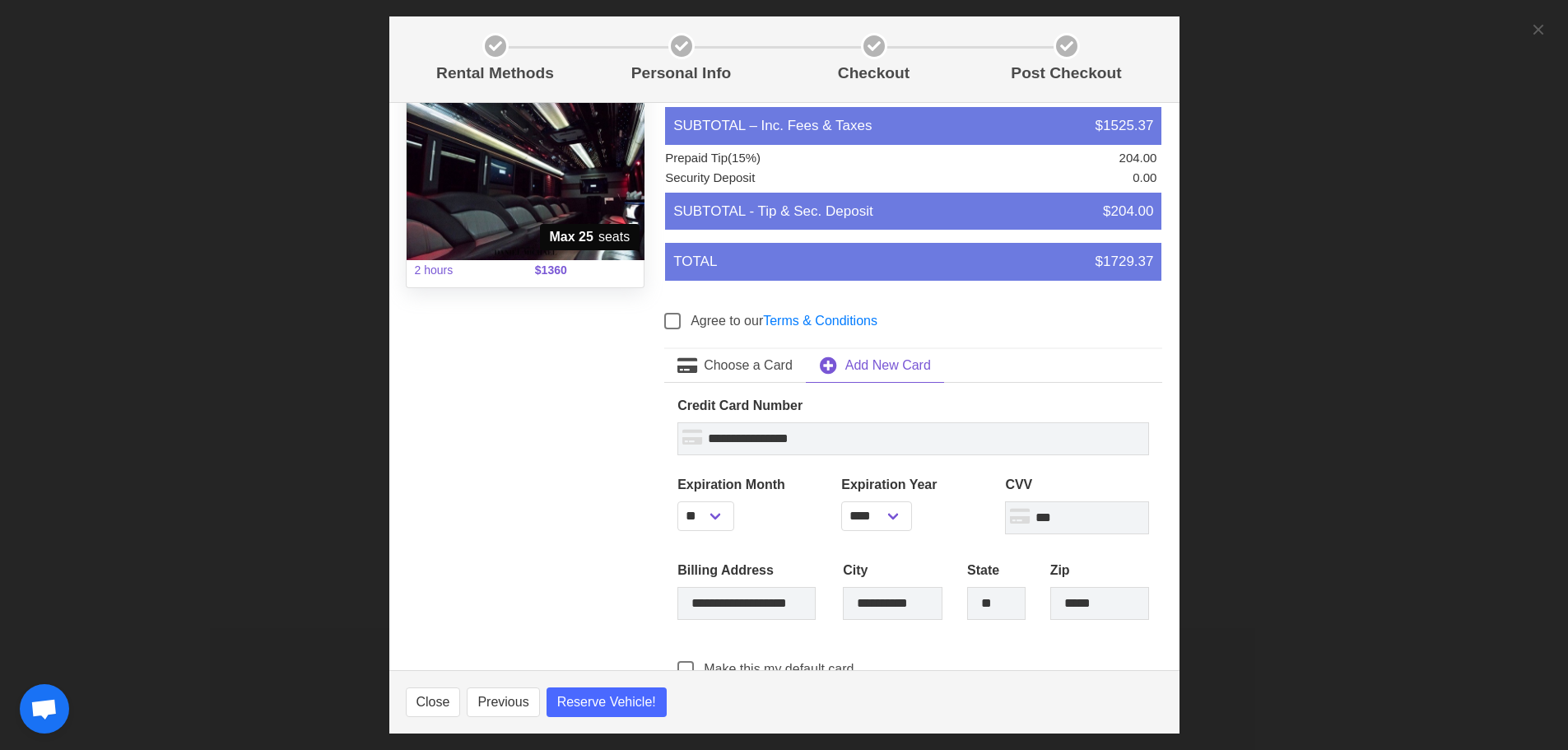
scroll to position [233, 0]
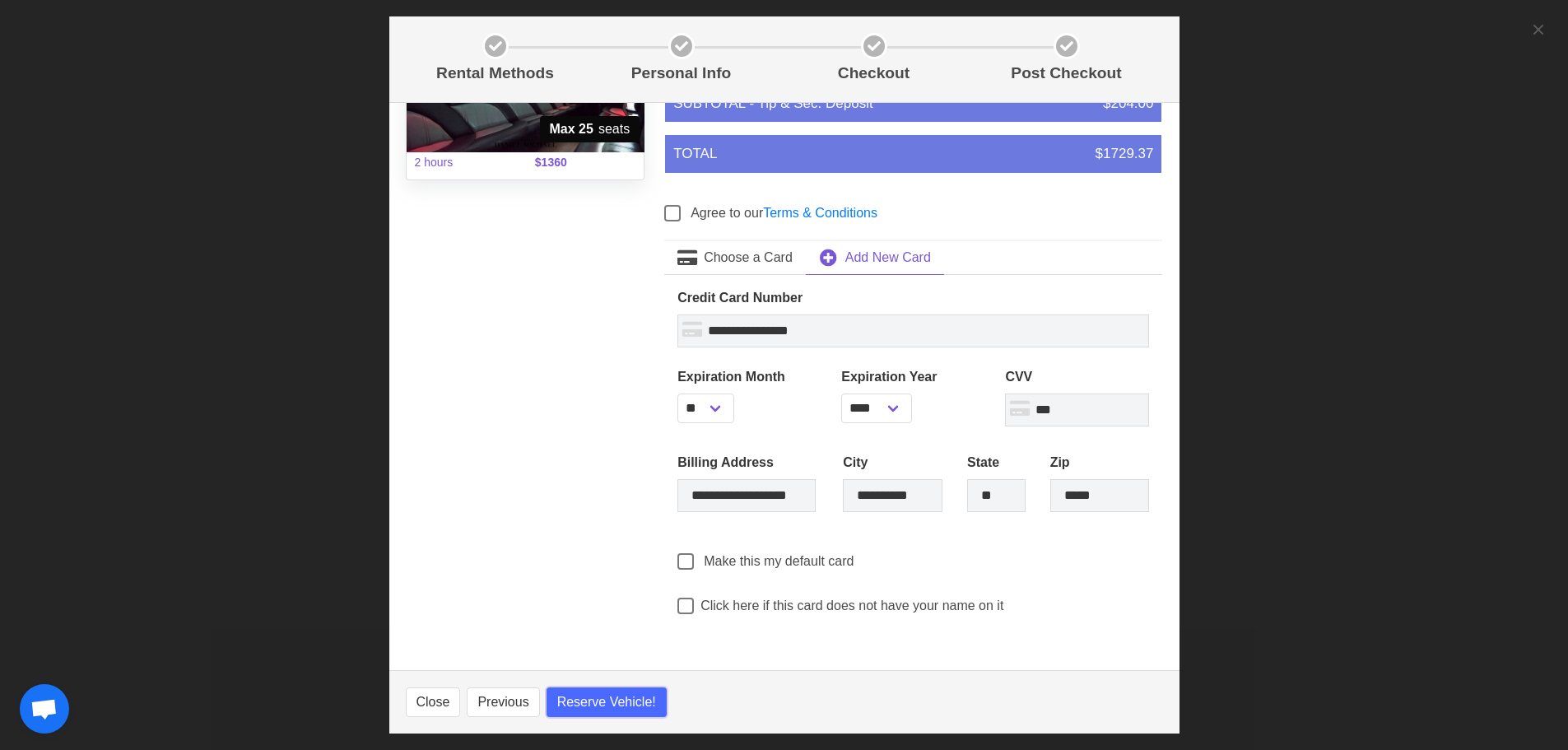
click at [623, 697] on span "Reserve Vehicle!" at bounding box center [606, 701] width 99 height 19
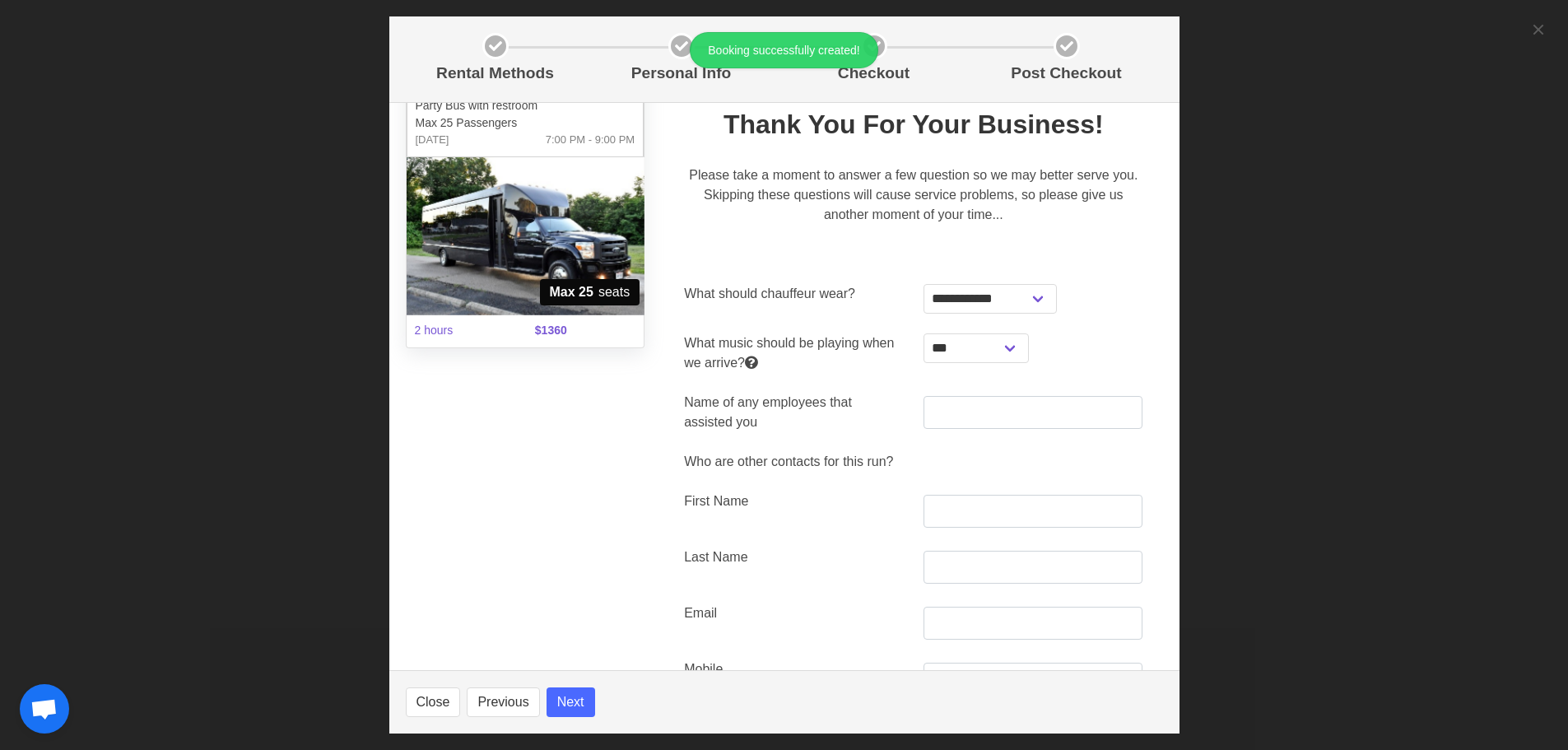
scroll to position [68, 0]
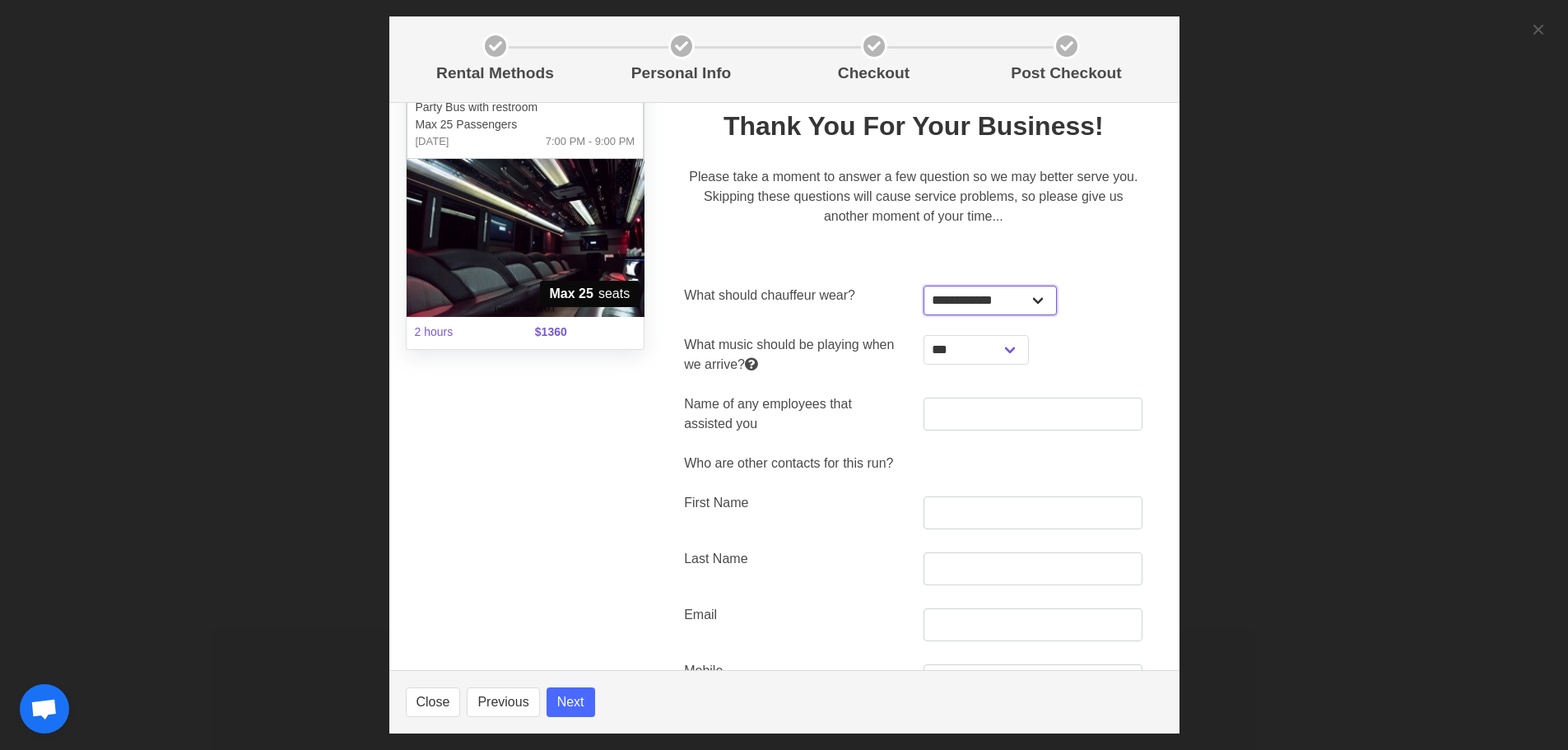
click at [987, 290] on select "**********" at bounding box center [989, 300] width 134 height 29
click at [1098, 281] on div "**********" at bounding box center [1033, 300] width 240 height 50
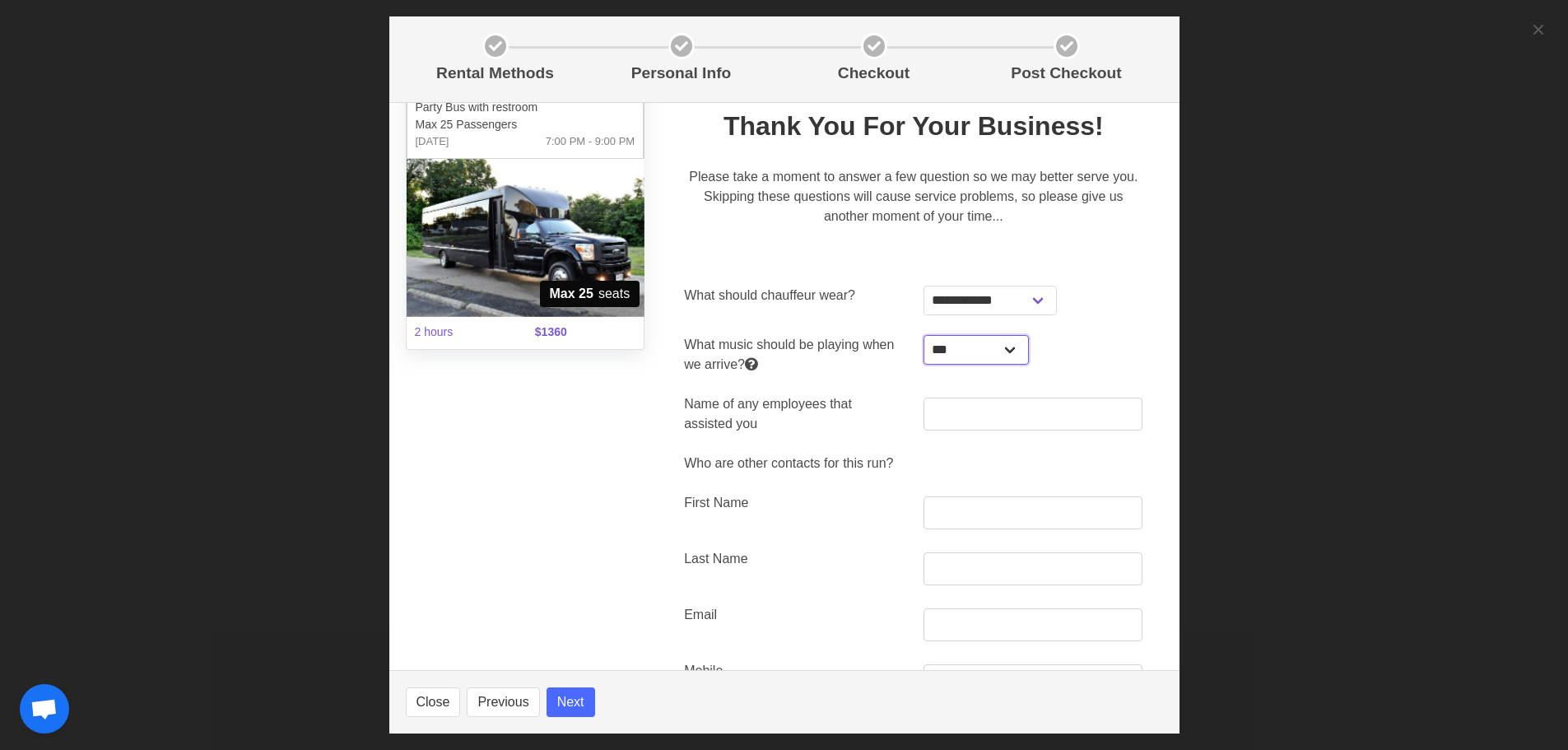
click at [998, 358] on select "**********" at bounding box center [976, 350] width 105 height 29
click at [923, 335] on select "**********" at bounding box center [976, 350] width 105 height 29
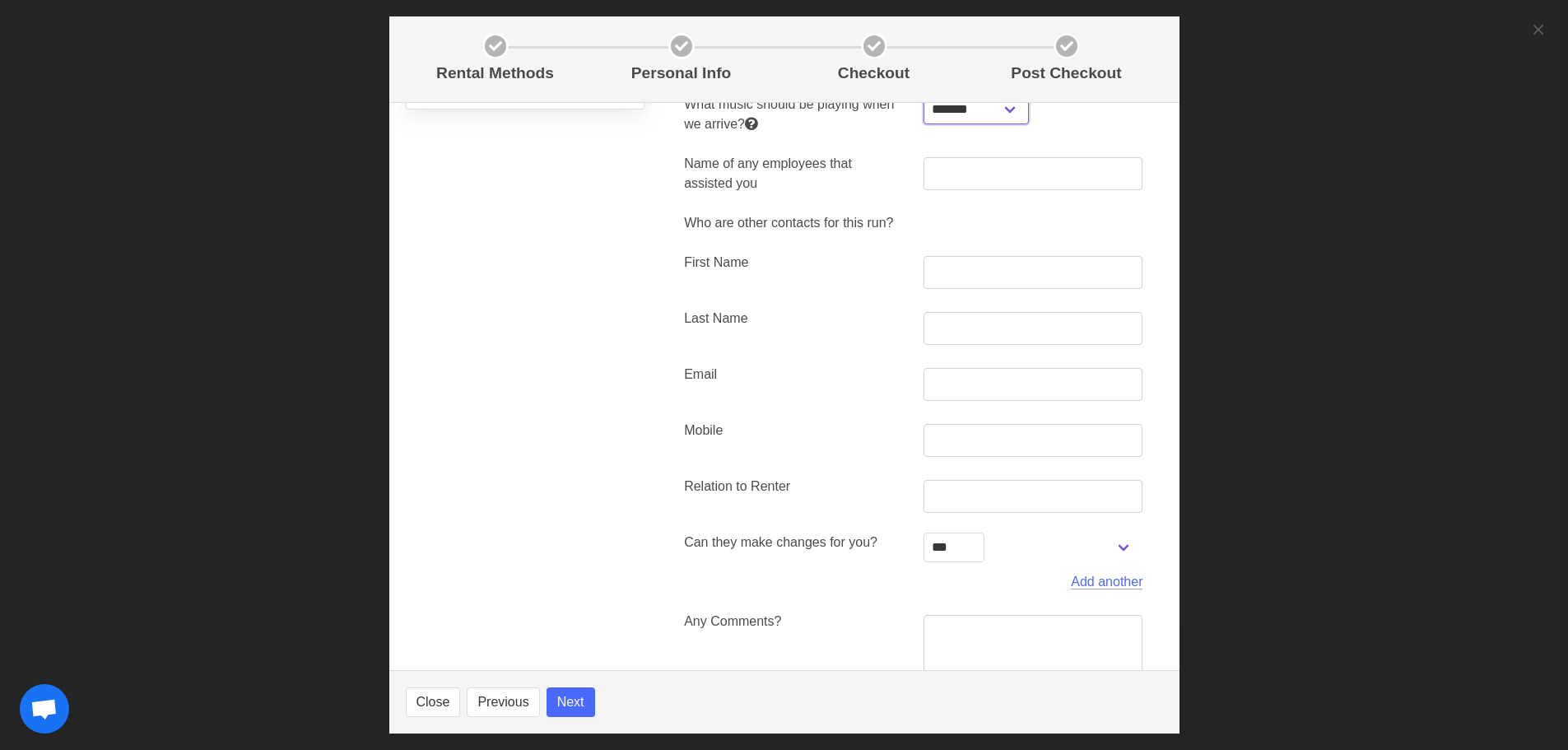
scroll to position [315, 0]
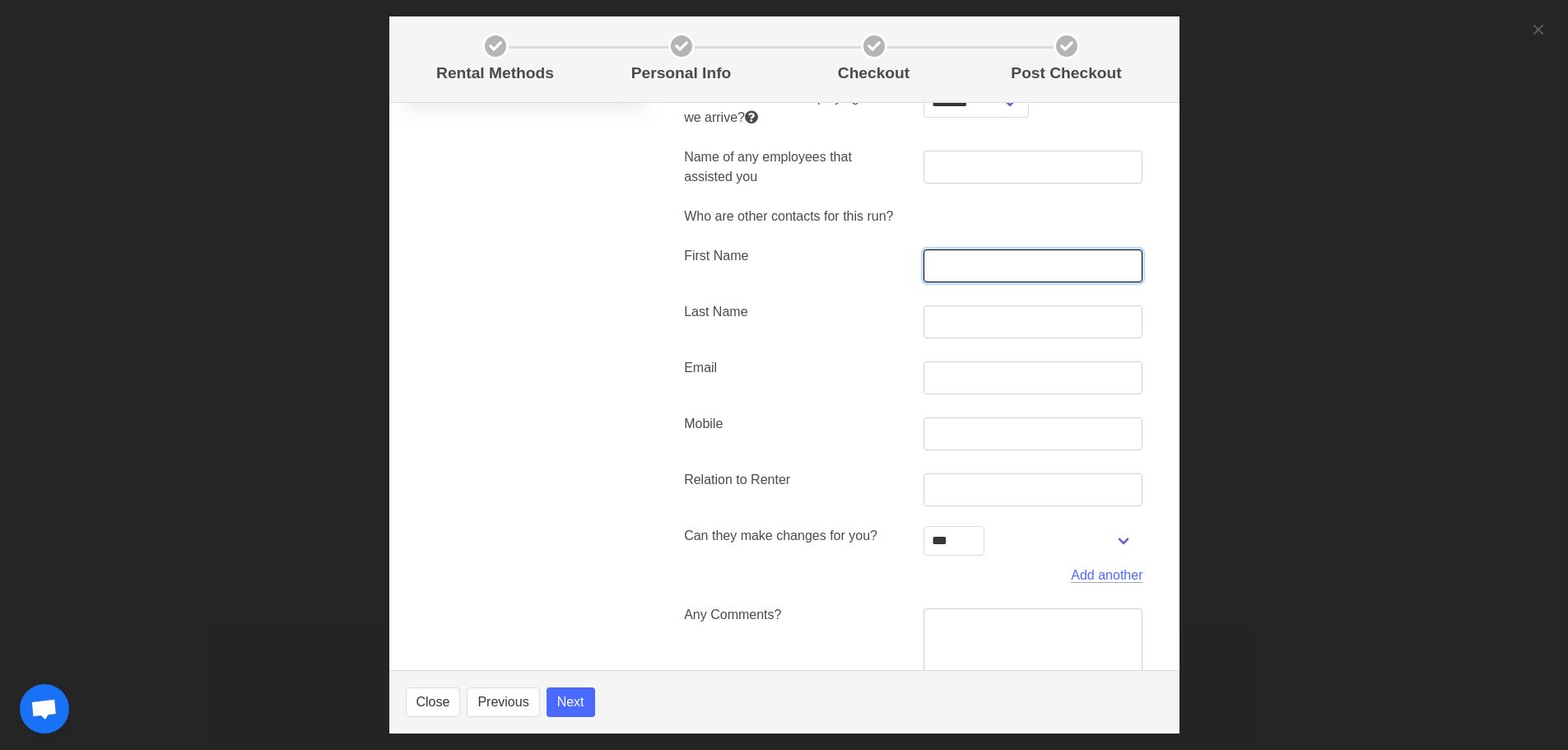
click at [1000, 253] on input "text" at bounding box center [1033, 266] width 219 height 33
drag, startPoint x: 982, startPoint y: 259, endPoint x: 883, endPoint y: 262, distance: 99.0
click at [883, 262] on div "First Name **" at bounding box center [913, 264] width 478 height 56
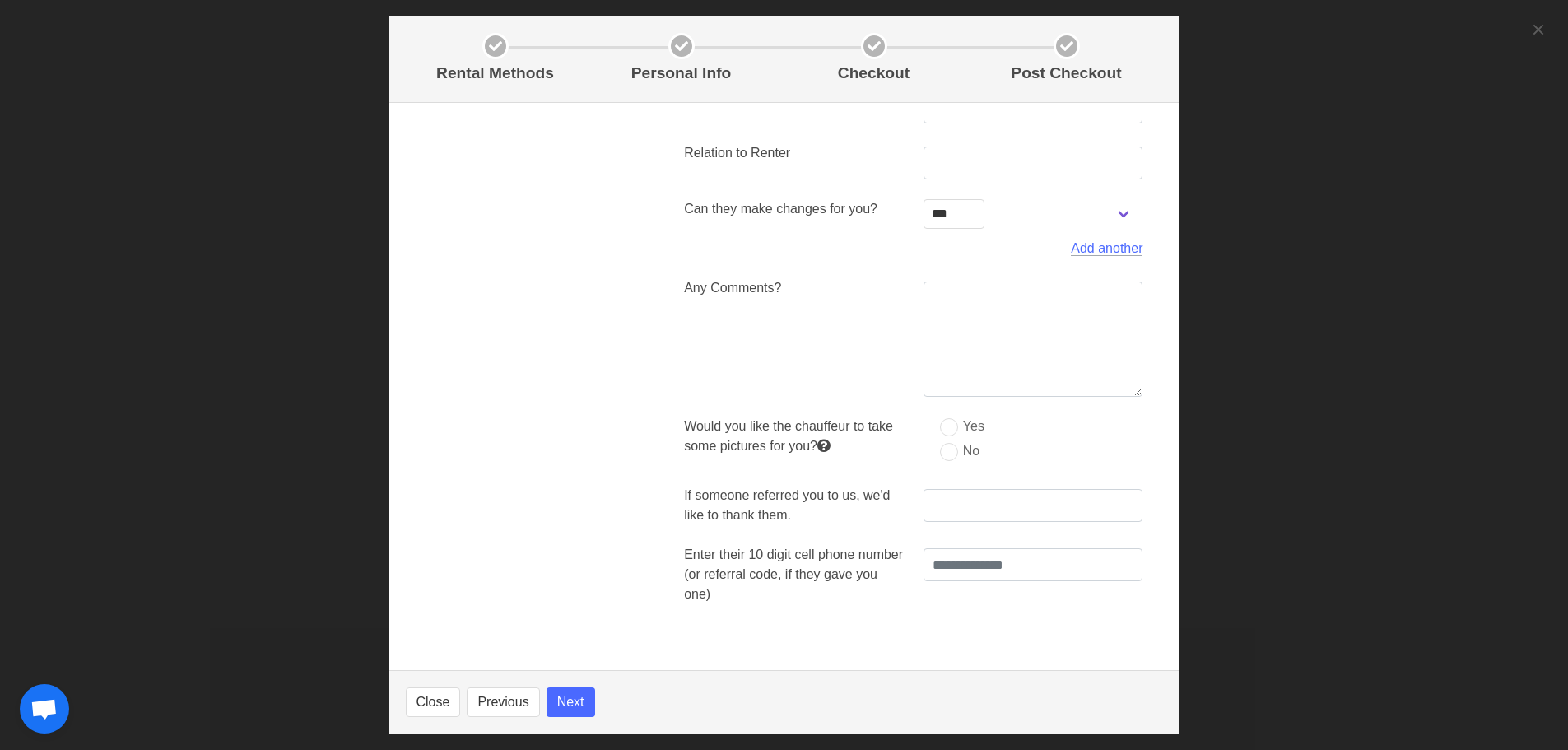
scroll to position [1195, 0]
click at [554, 697] on button "Next" at bounding box center [570, 702] width 49 height 29
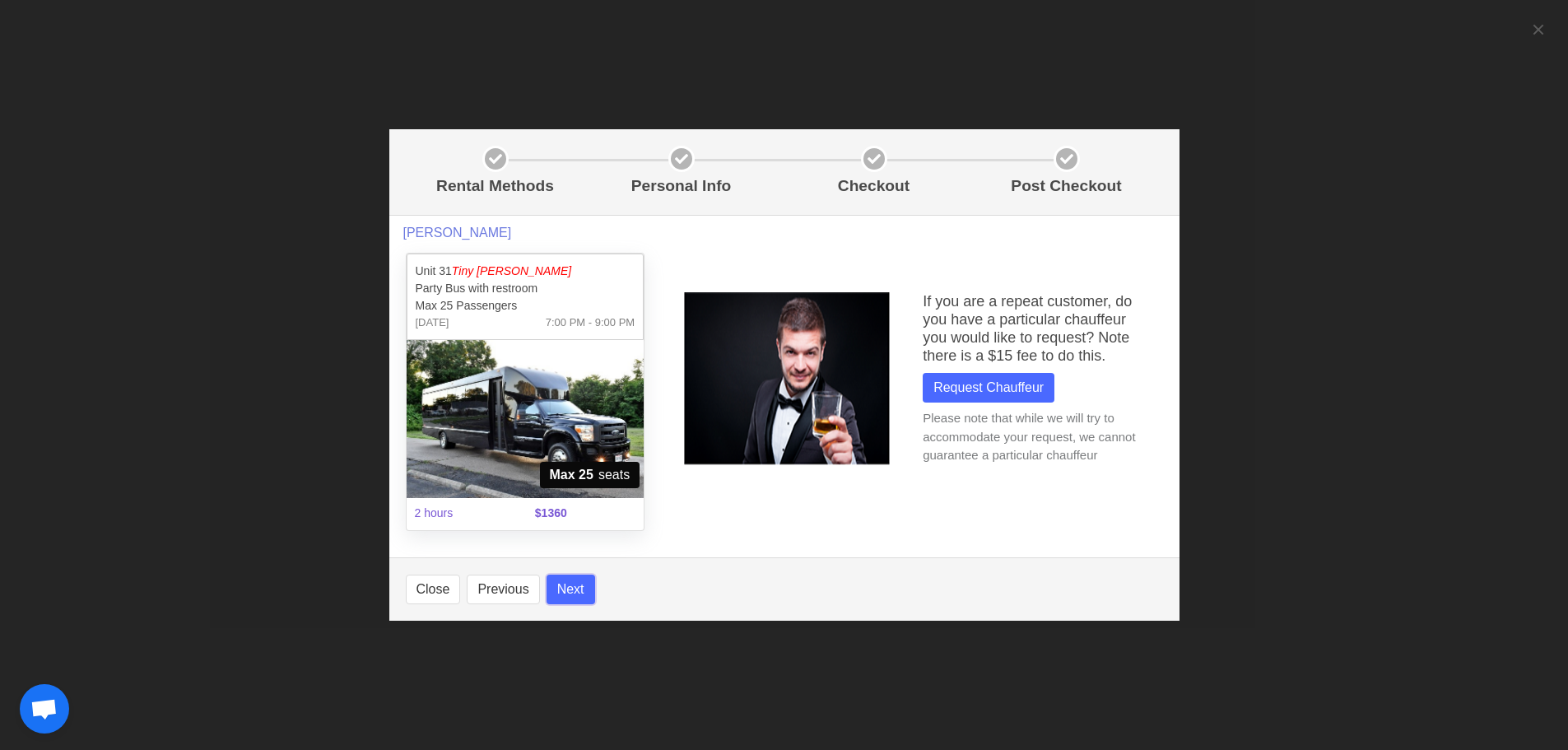
click at [567, 581] on button "Next" at bounding box center [570, 589] width 49 height 29
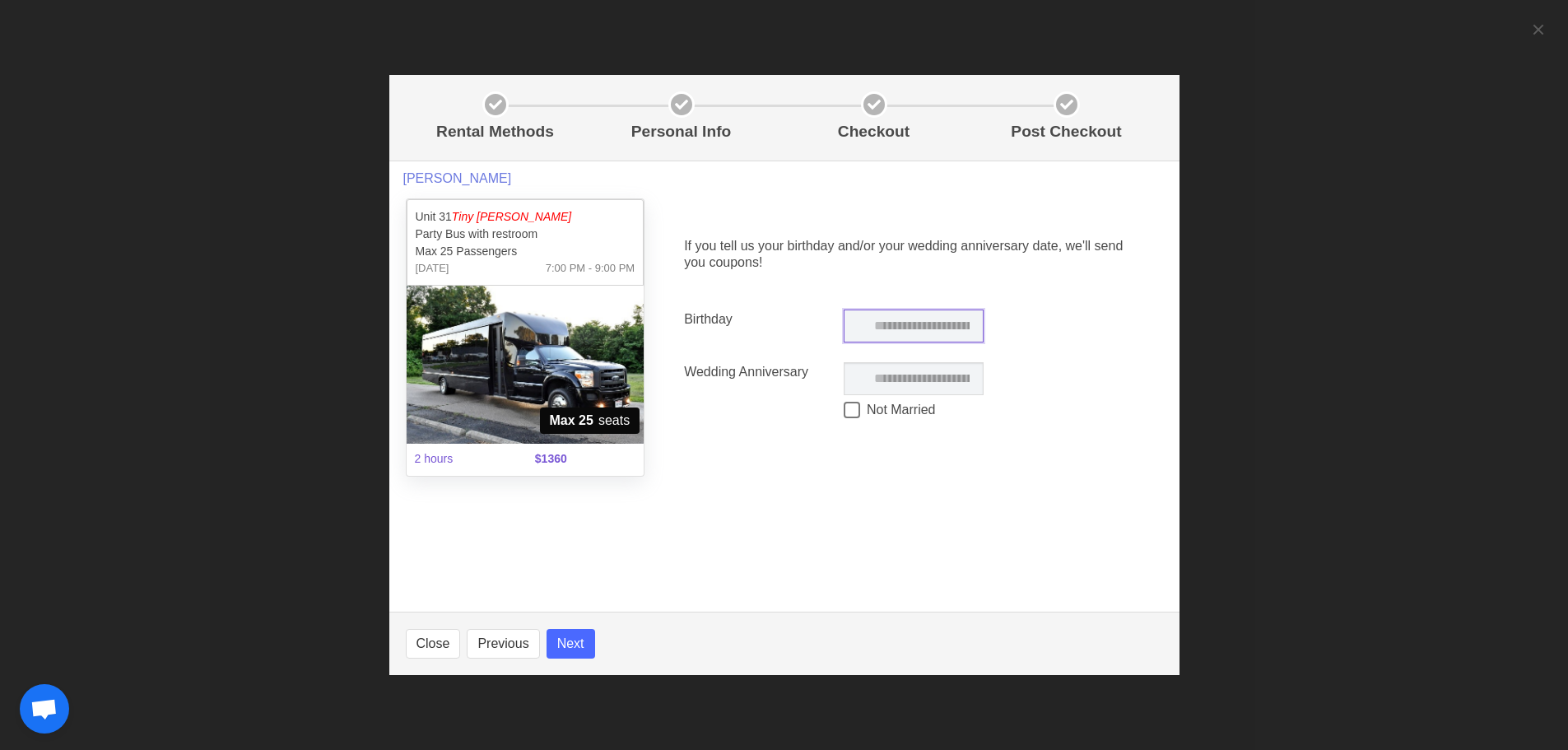
click at [944, 338] on input "text" at bounding box center [914, 326] width 140 height 33
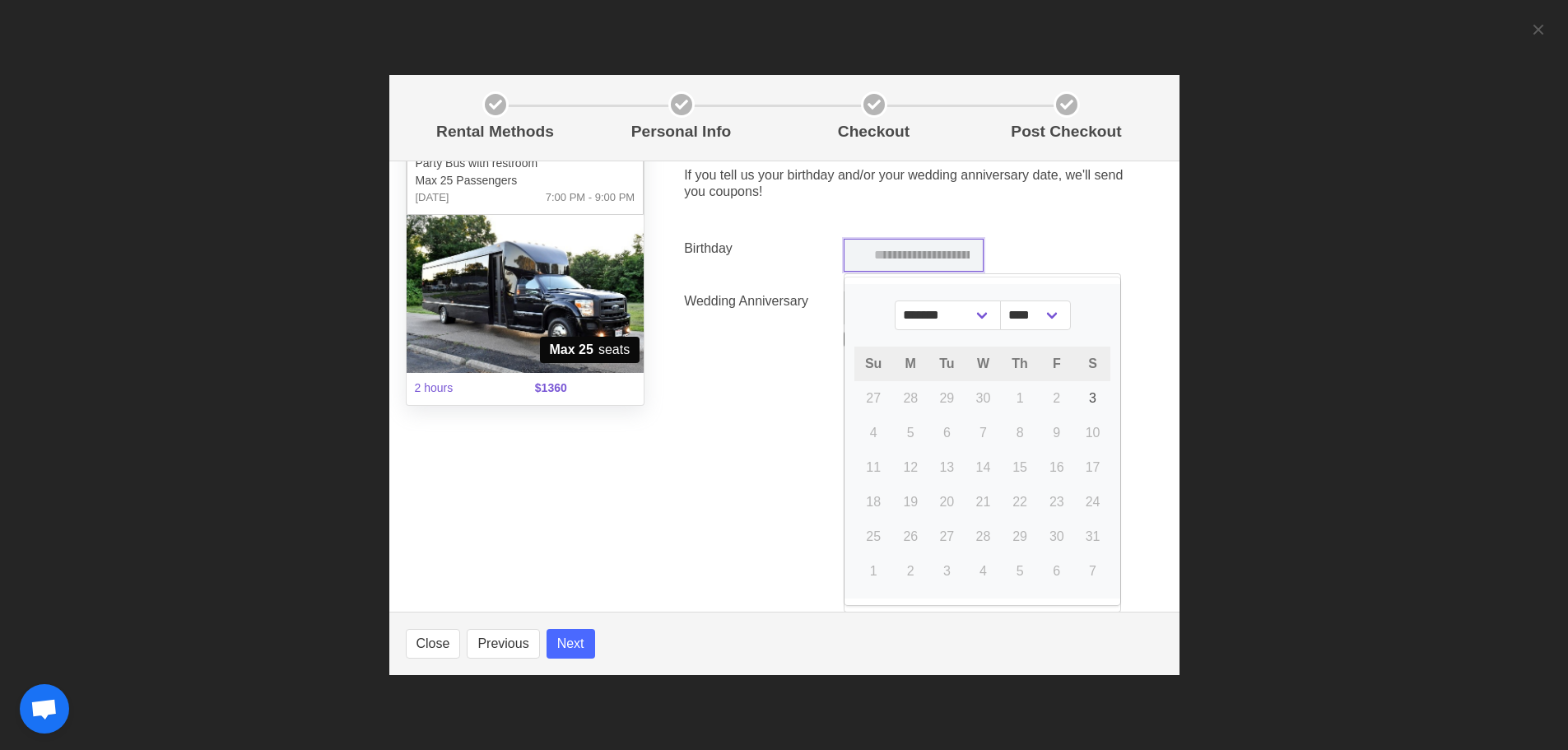
scroll to position [72, 0]
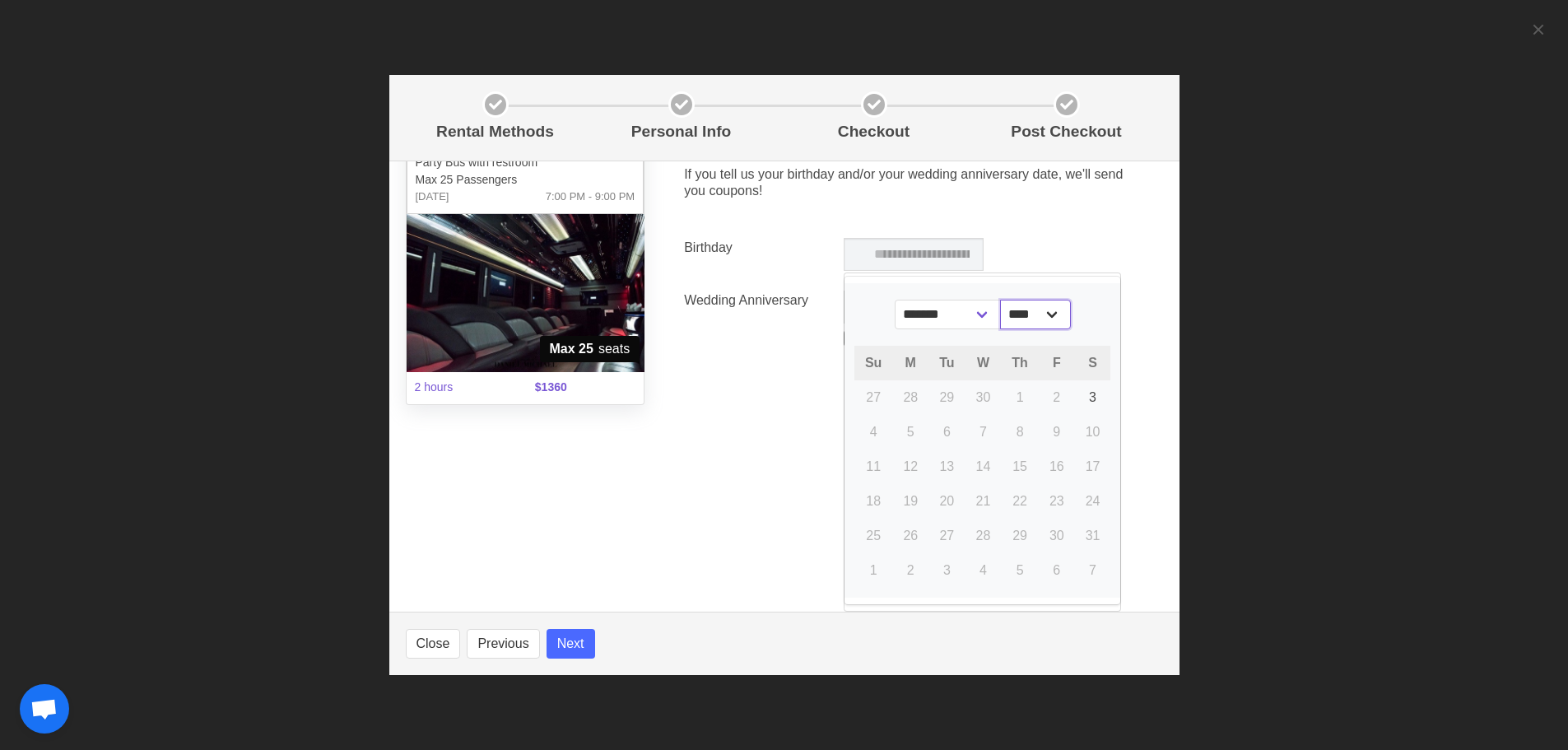
click at [1046, 319] on select "****" at bounding box center [1035, 314] width 71 height 29
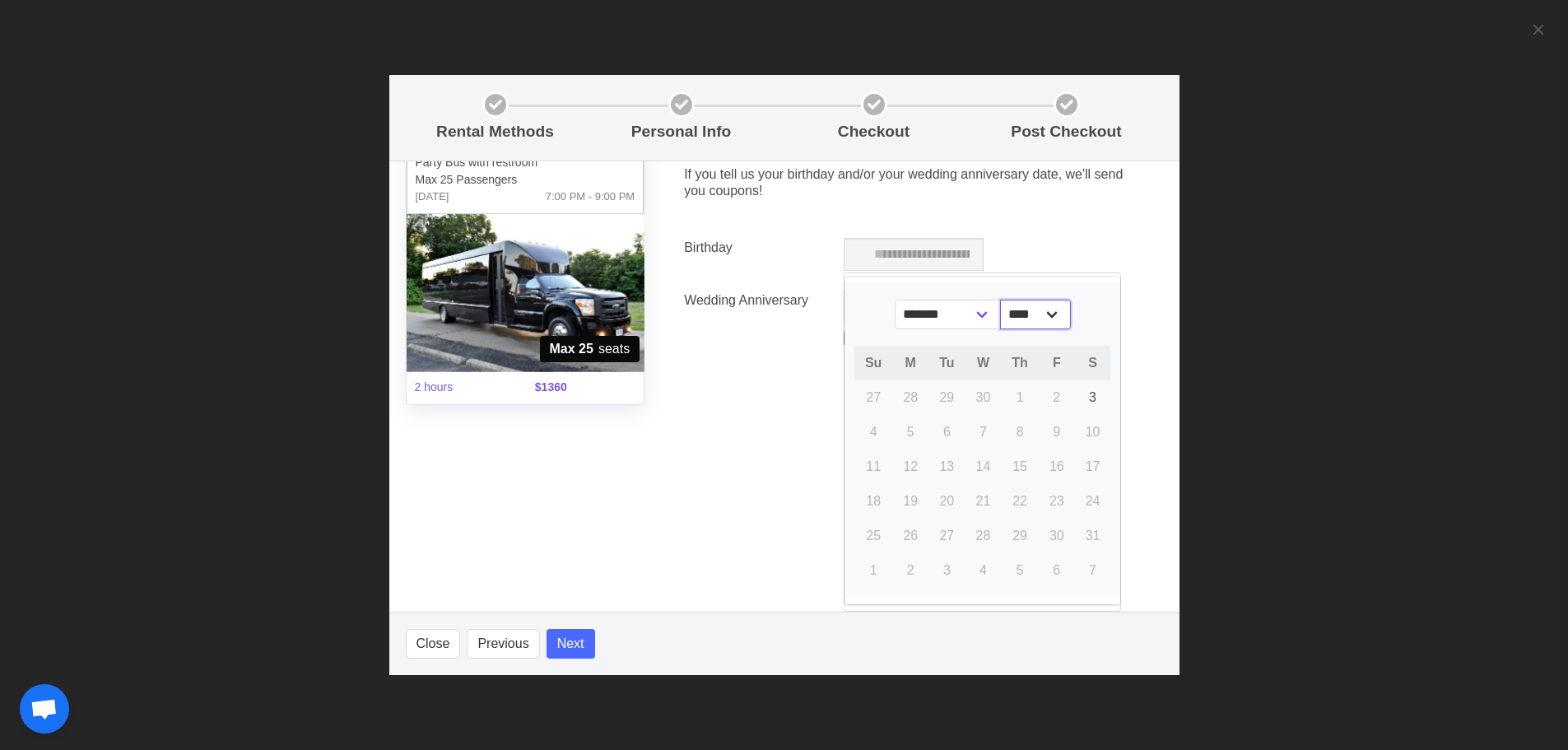
click at [1041, 319] on select "****" at bounding box center [1035, 314] width 71 height 29
click at [1024, 317] on select "****" at bounding box center [1035, 314] width 71 height 29
drag, startPoint x: 880, startPoint y: 349, endPoint x: 920, endPoint y: 330, distance: 44.3
click at [880, 349] on div "Su" at bounding box center [872, 363] width 38 height 35
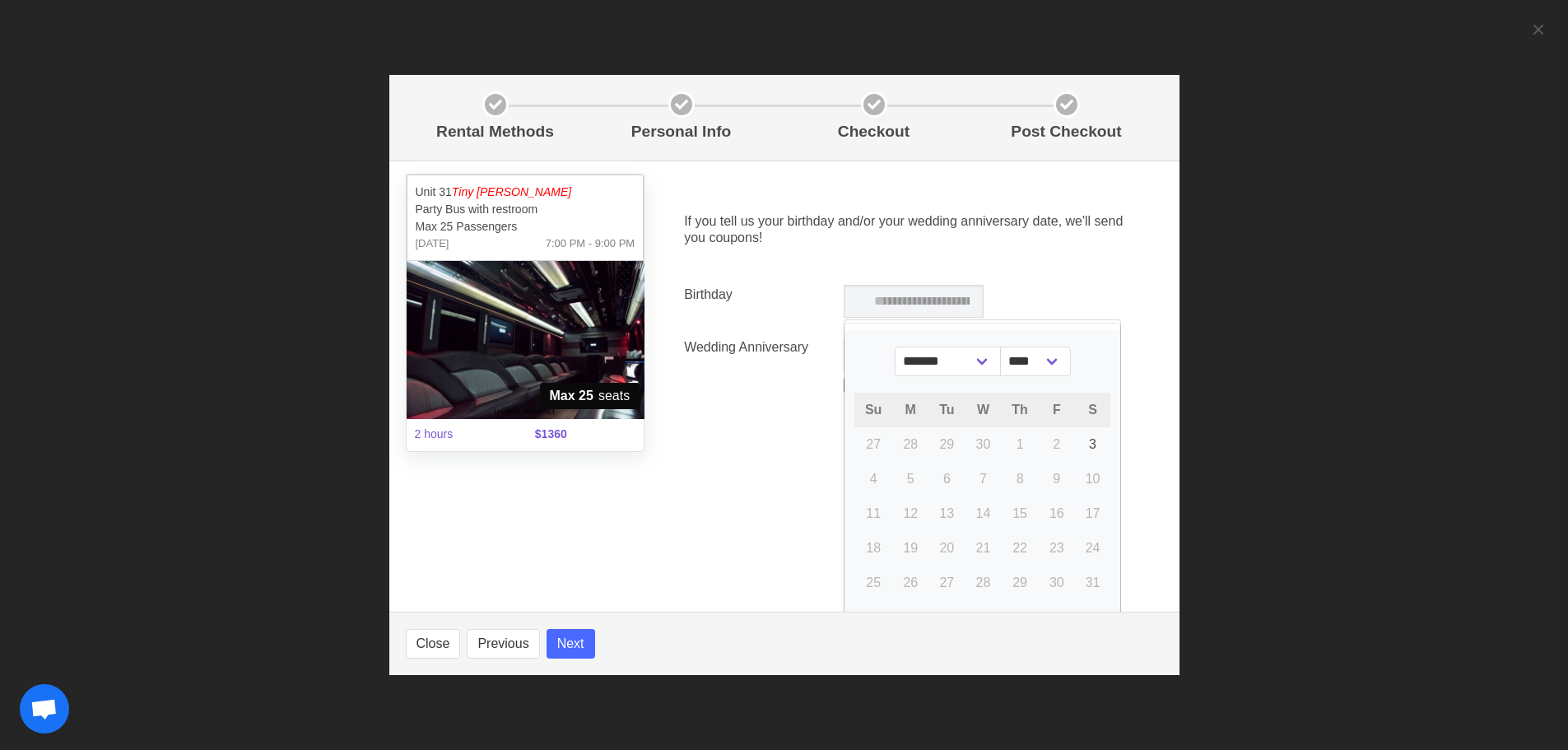
scroll to position [0, 0]
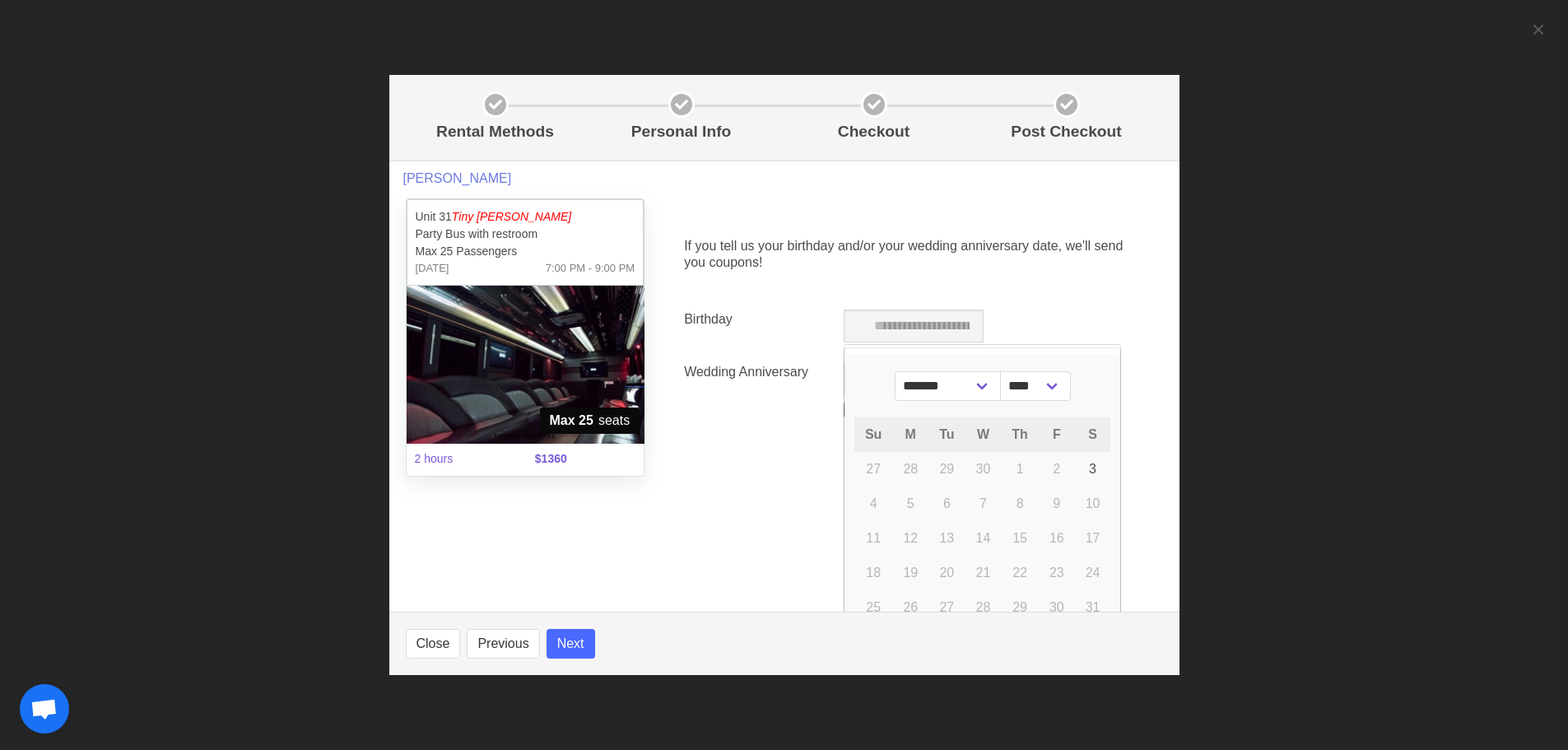
click at [706, 460] on div "If you tell us your birthday and/or your wedding anniversary date, we'll send y…" at bounding box center [913, 331] width 497 height 265
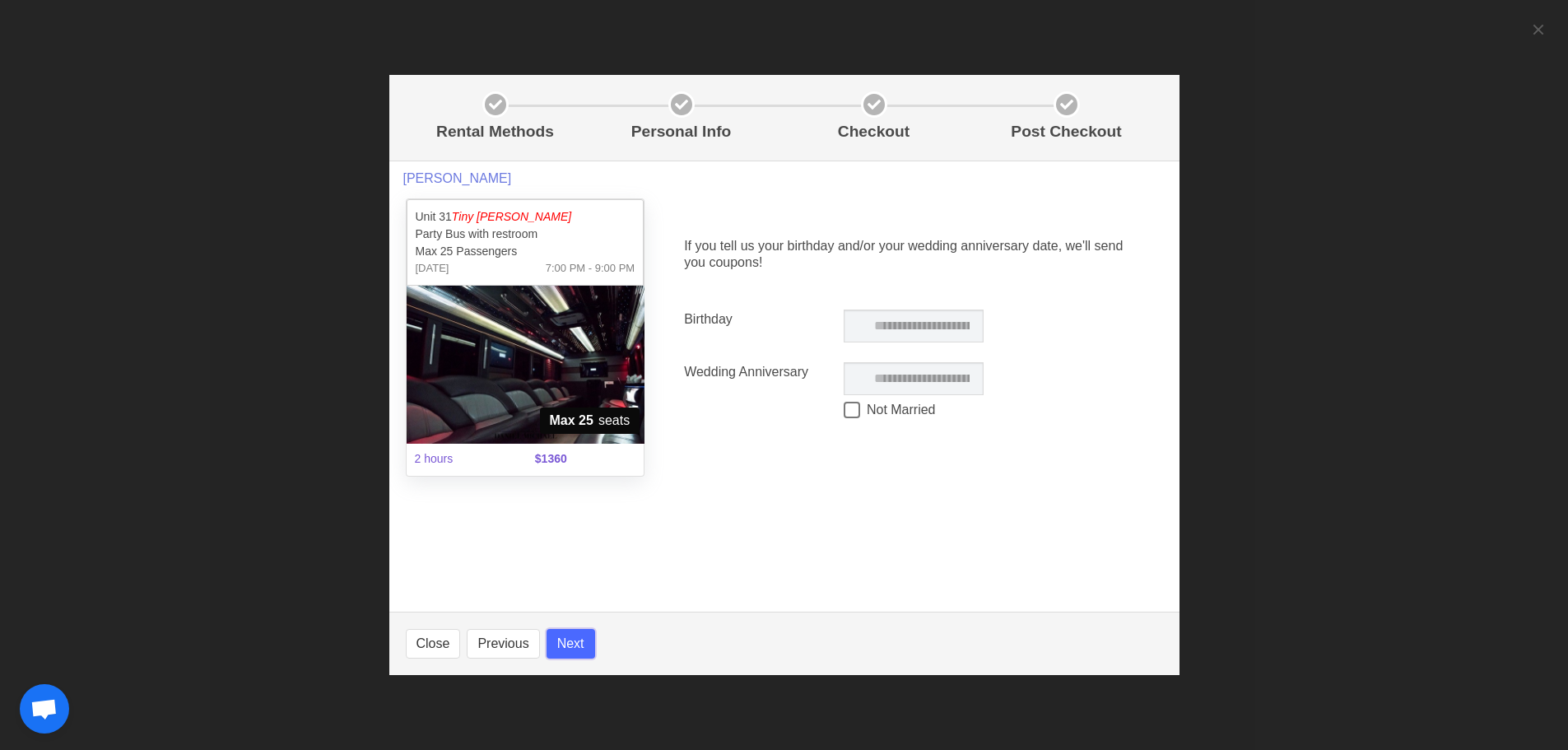
click at [567, 640] on button "Next" at bounding box center [570, 643] width 49 height 29
